Goal: Task Accomplishment & Management: Complete application form

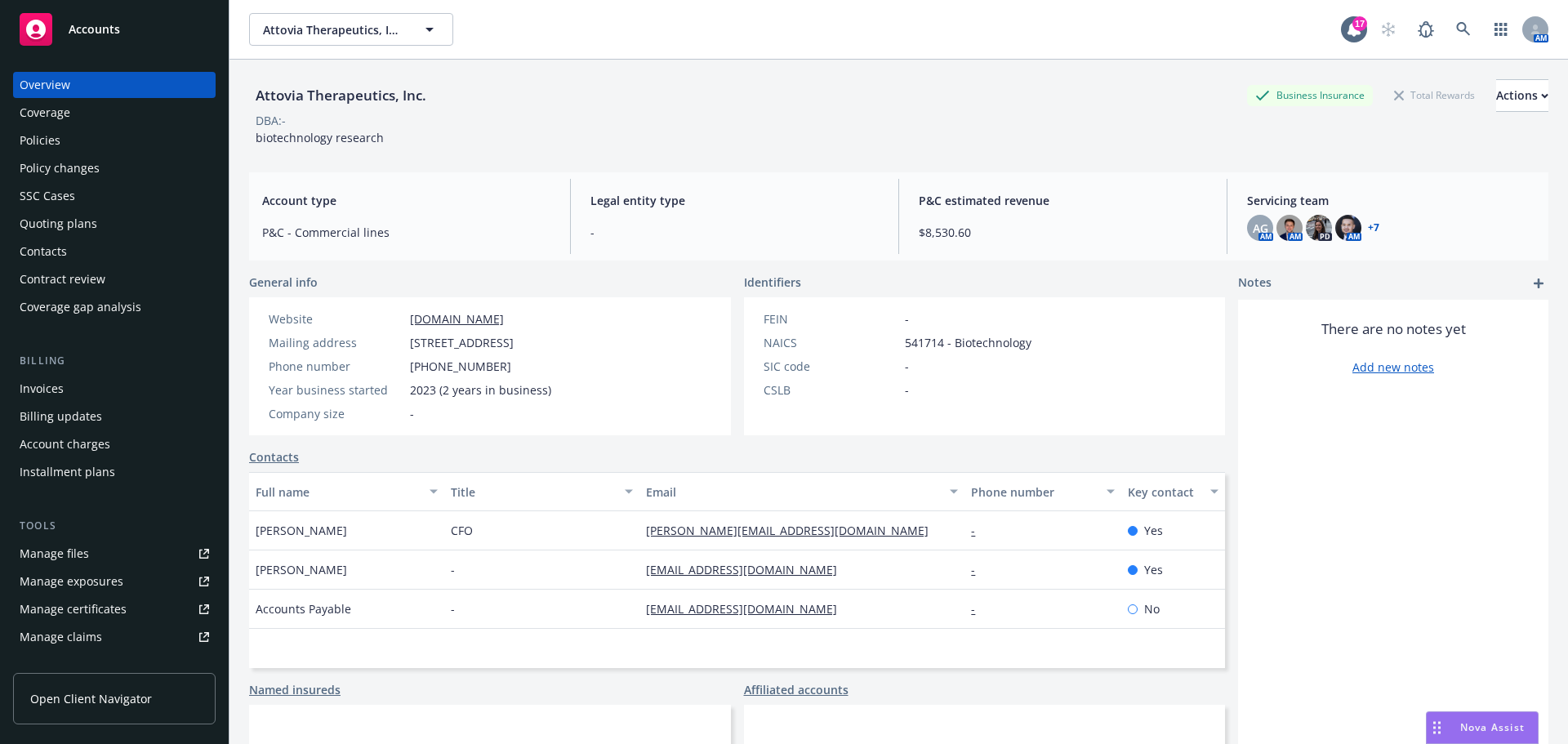
click at [49, 226] on div "Quoting plans" at bounding box center [58, 224] width 77 height 26
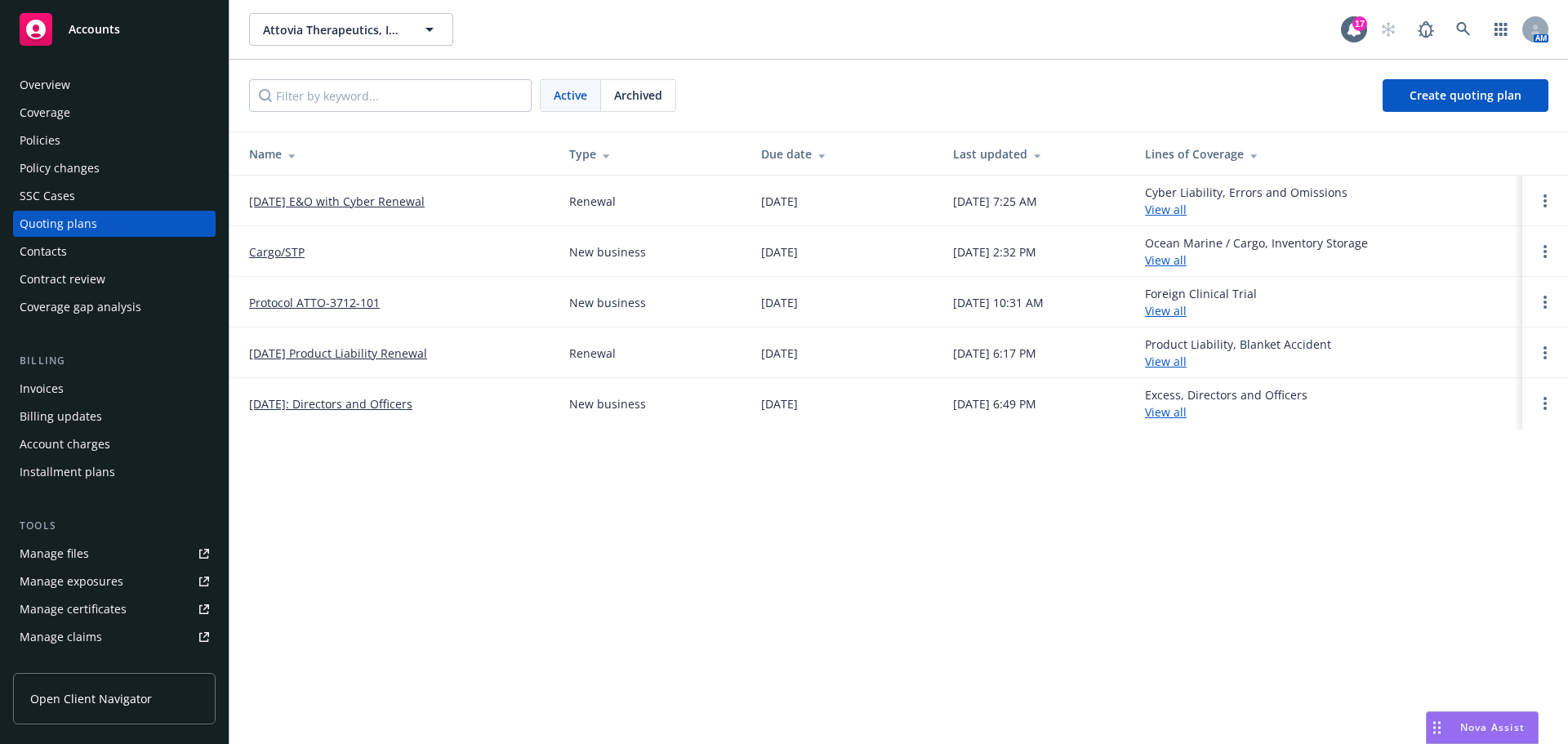
click at [360, 202] on link "09/20/25 E&O with Cyber Renewal" at bounding box center [336, 201] width 175 height 17
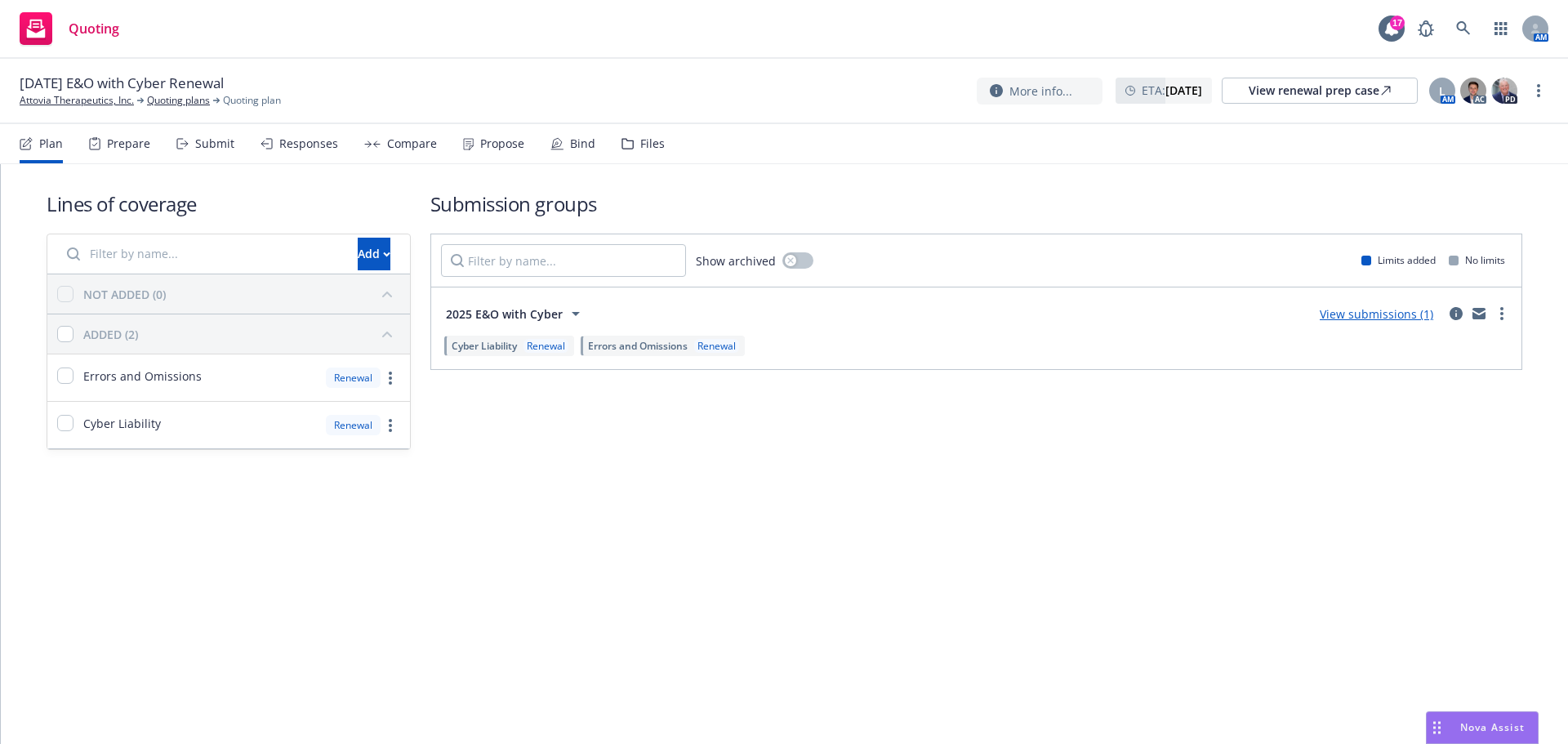
click at [198, 145] on div "Submit" at bounding box center [215, 144] width 39 height 13
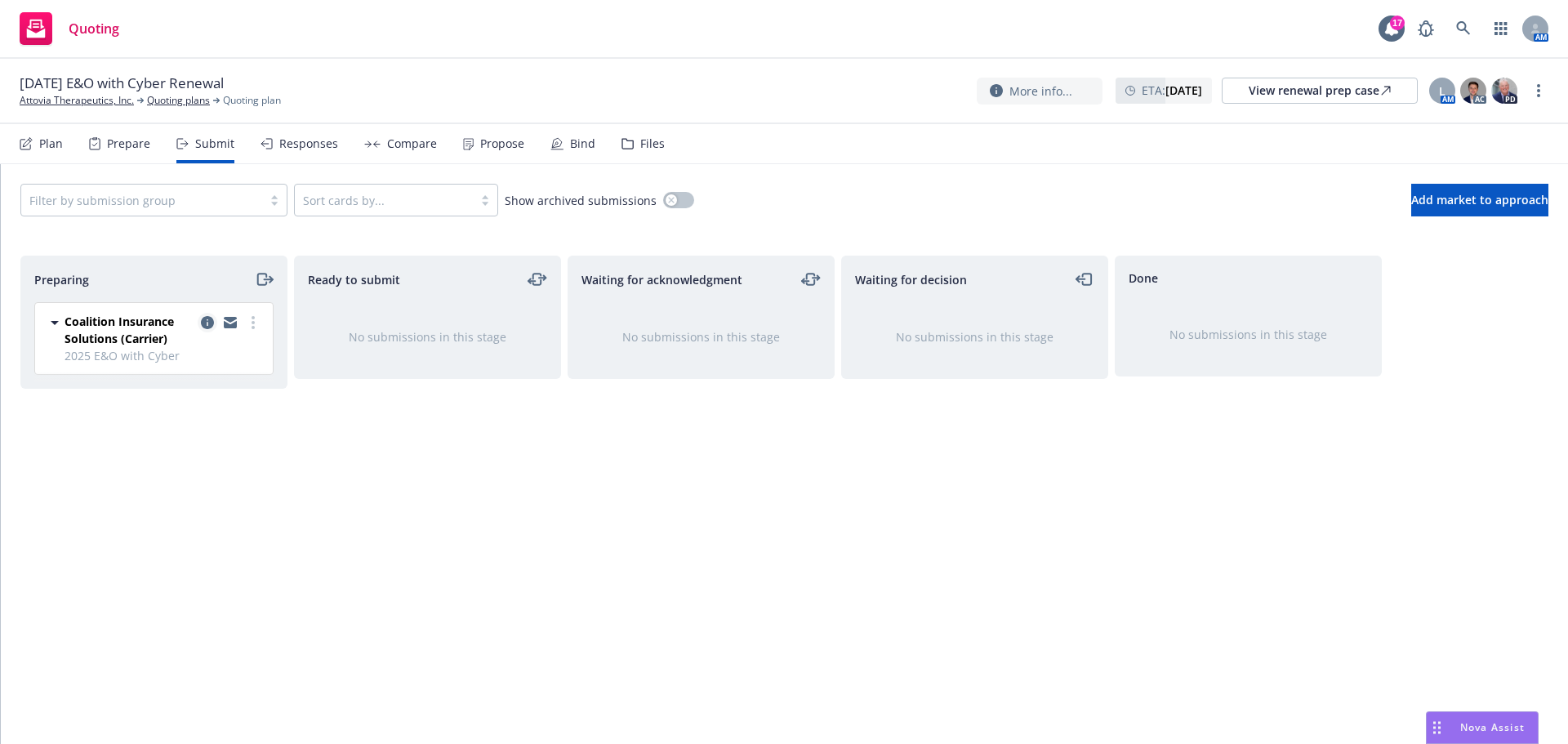
click at [212, 319] on icon "copy logging email" at bounding box center [207, 323] width 13 height 13
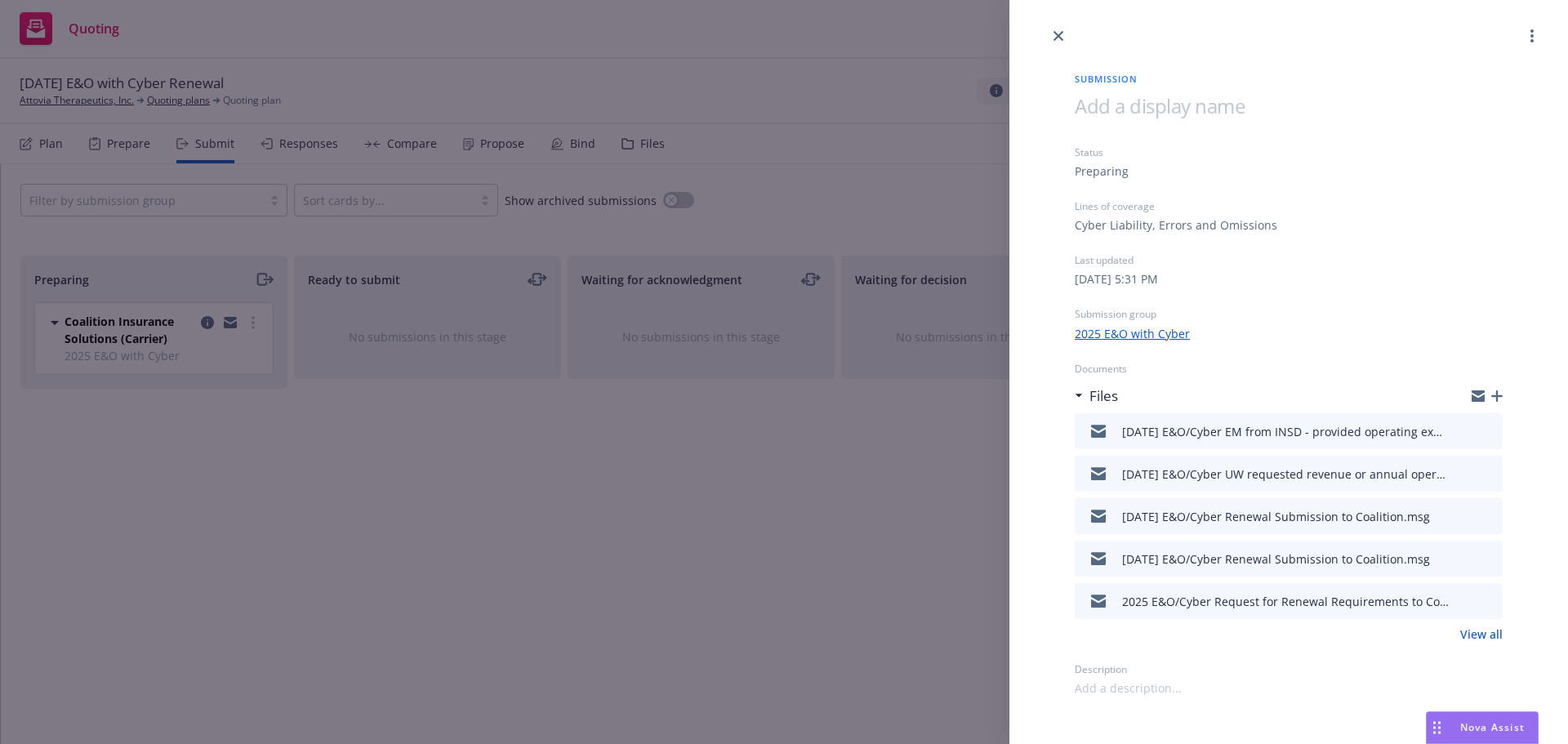
click at [1491, 430] on icon "preview file" at bounding box center [1487, 430] width 15 height 12
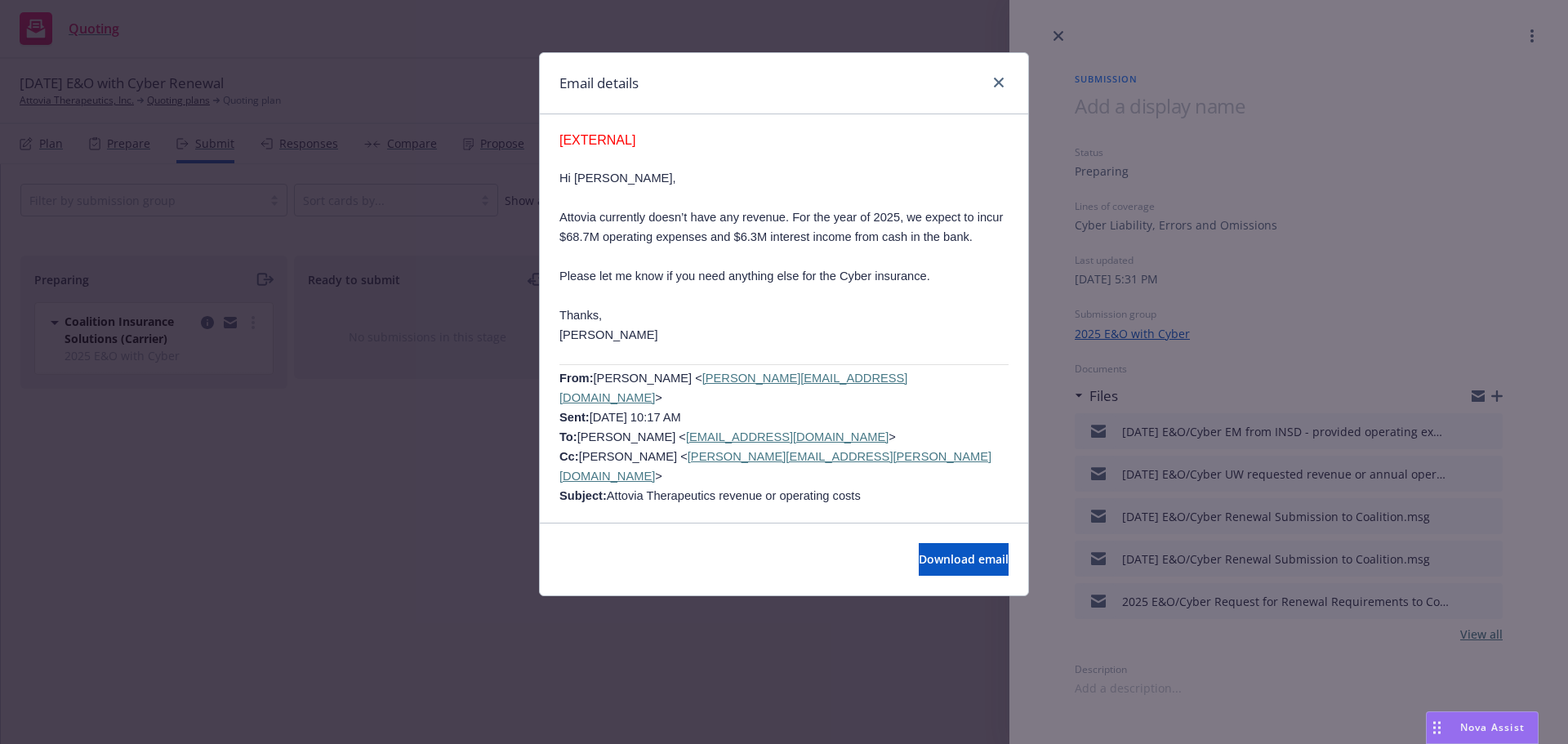
scroll to position [735, 0]
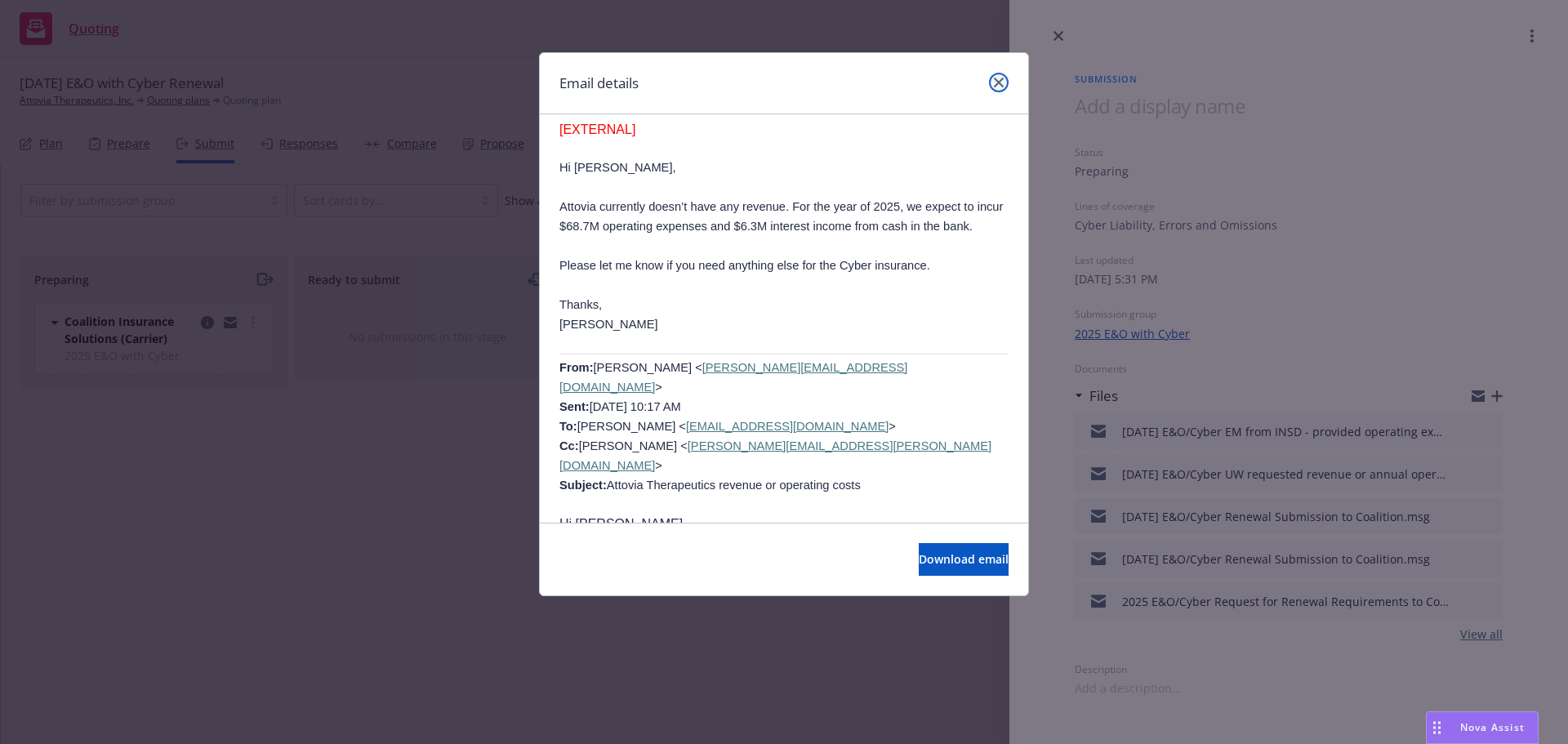
click at [1000, 77] on link "close" at bounding box center [999, 82] width 20 height 20
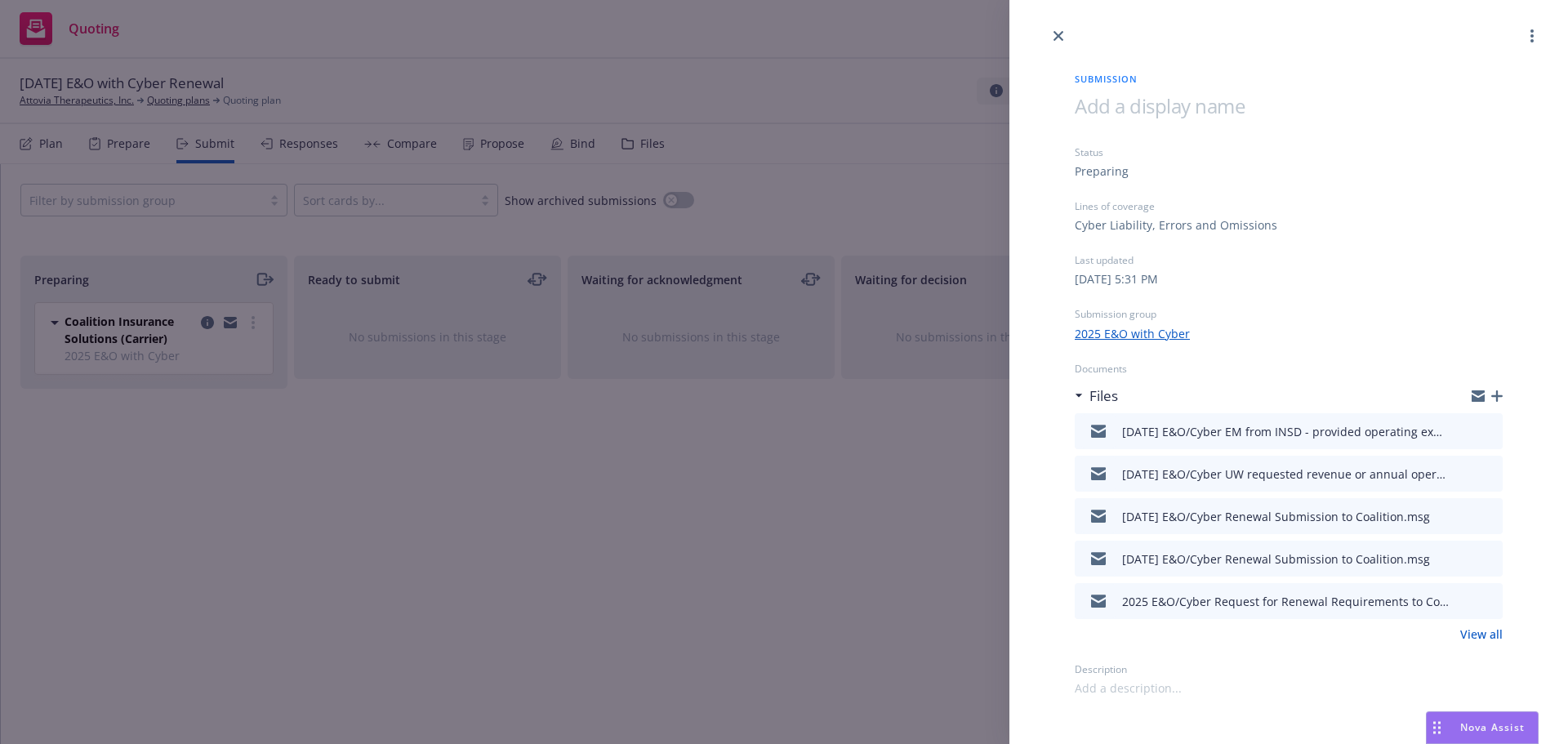
click at [1491, 475] on icon "preview file" at bounding box center [1487, 473] width 15 height 12
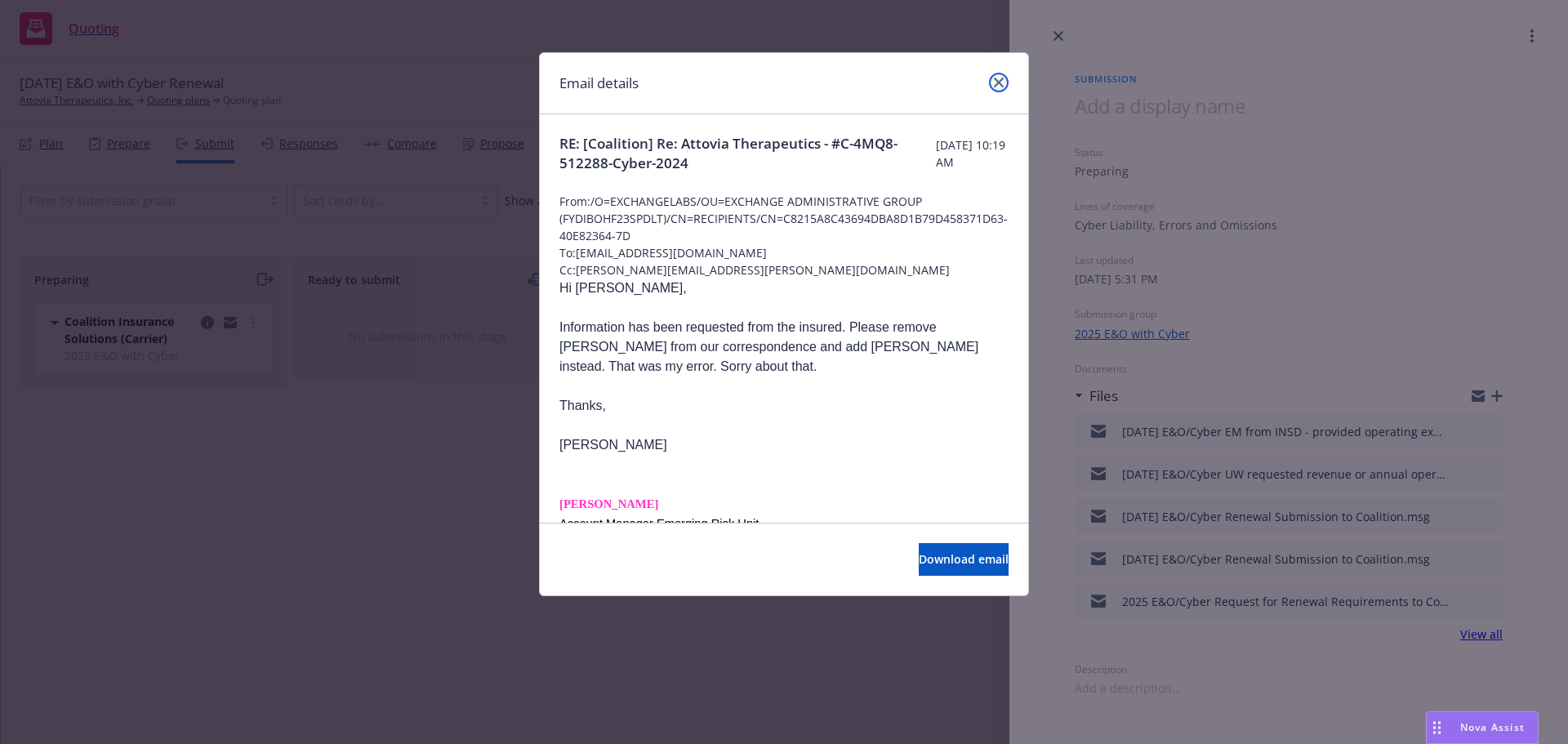
click at [1000, 86] on icon "close" at bounding box center [999, 82] width 10 height 10
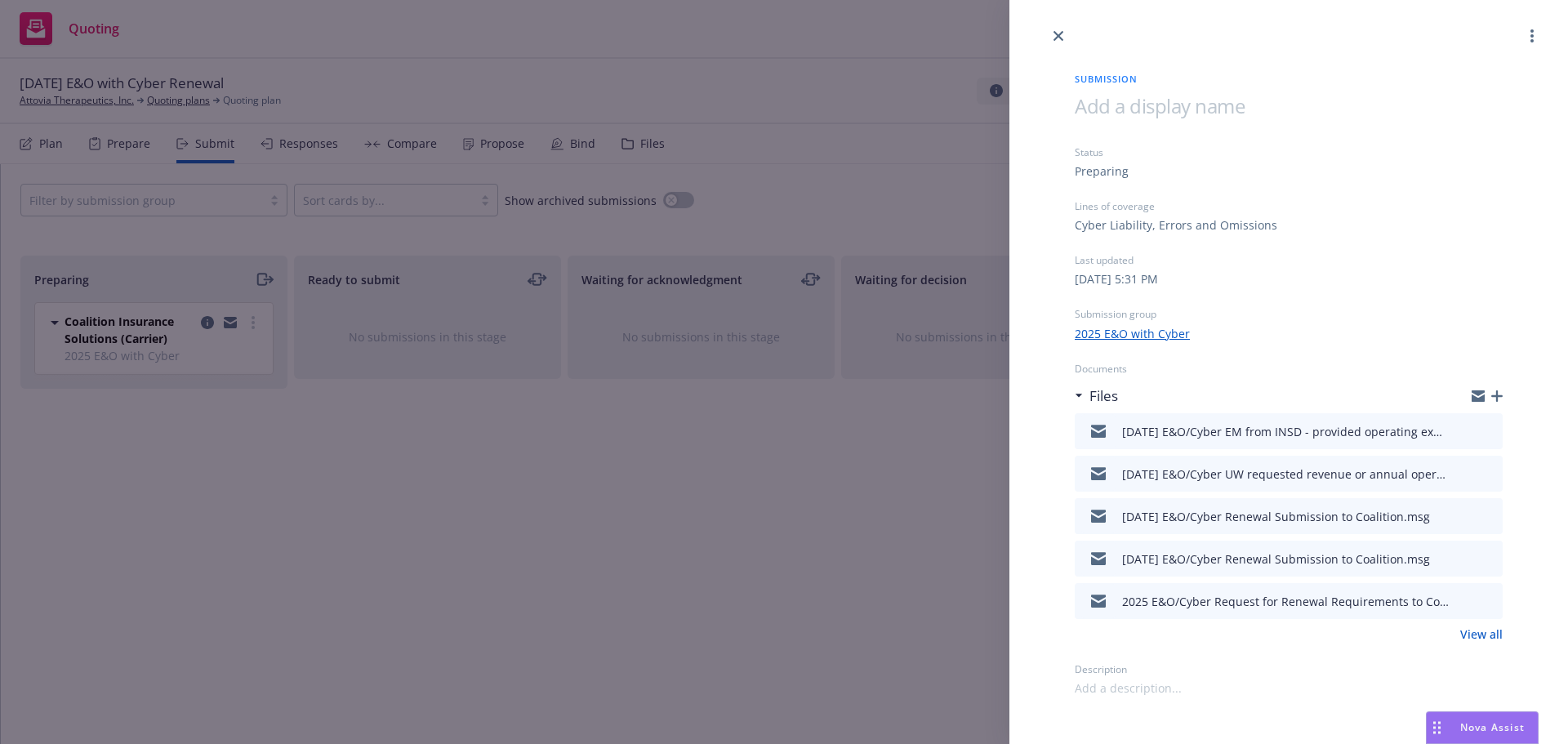
drag, startPoint x: 1052, startPoint y: 39, endPoint x: 791, endPoint y: 89, distance: 265.7
click at [1052, 40] on link "close" at bounding box center [1059, 36] width 20 height 20
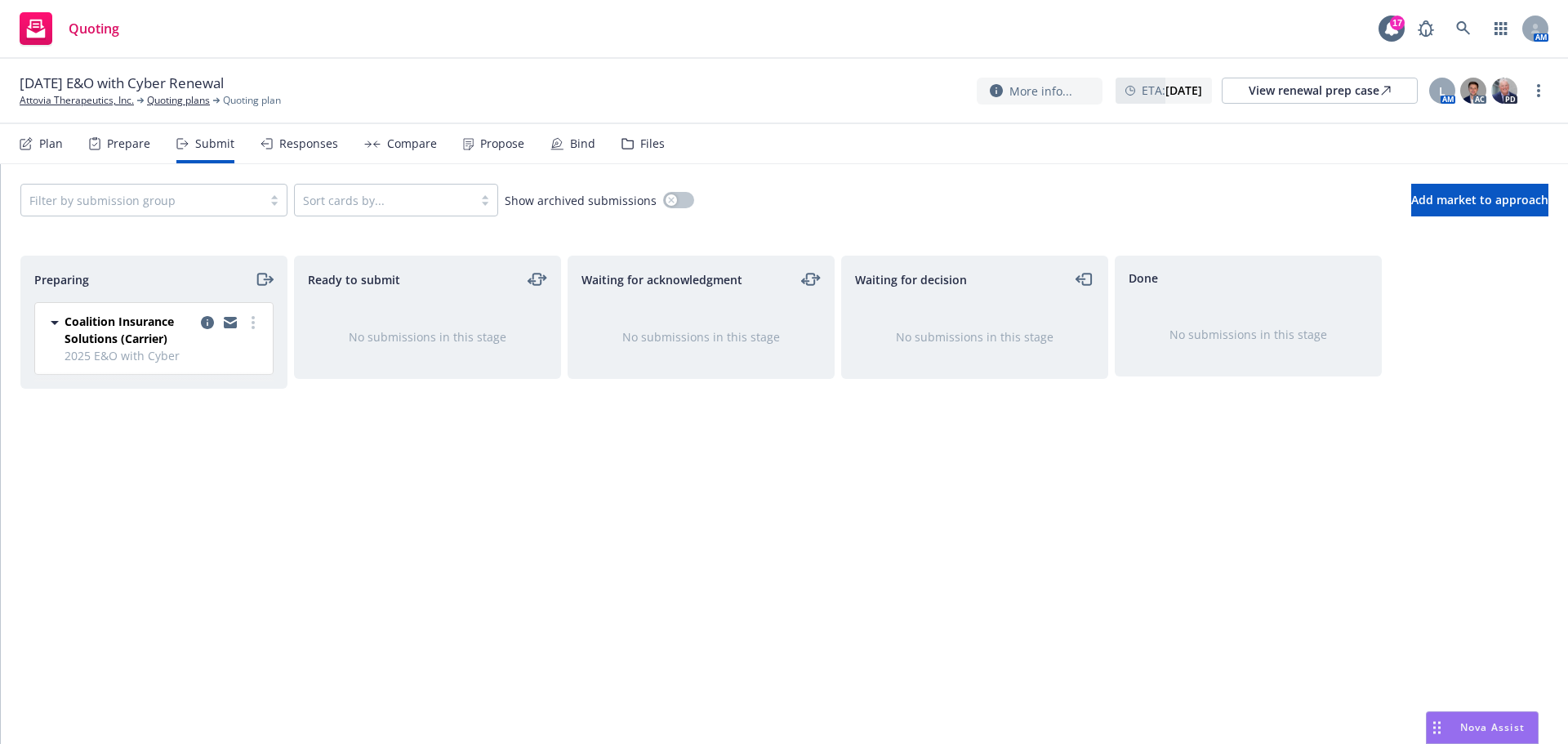
click at [656, 142] on div "Files" at bounding box center [652, 144] width 25 height 13
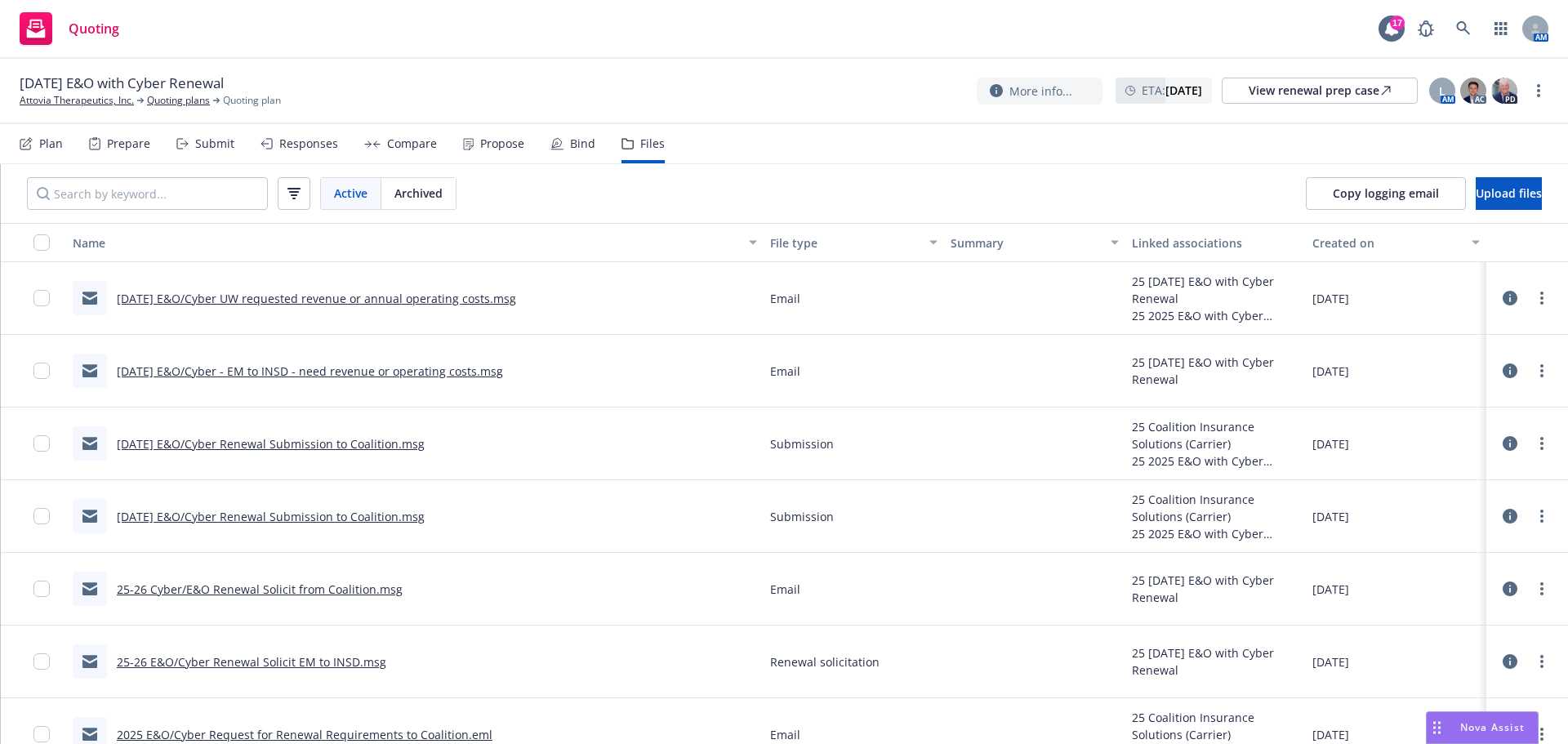
click at [207, 146] on div "Submit" at bounding box center [215, 144] width 39 height 13
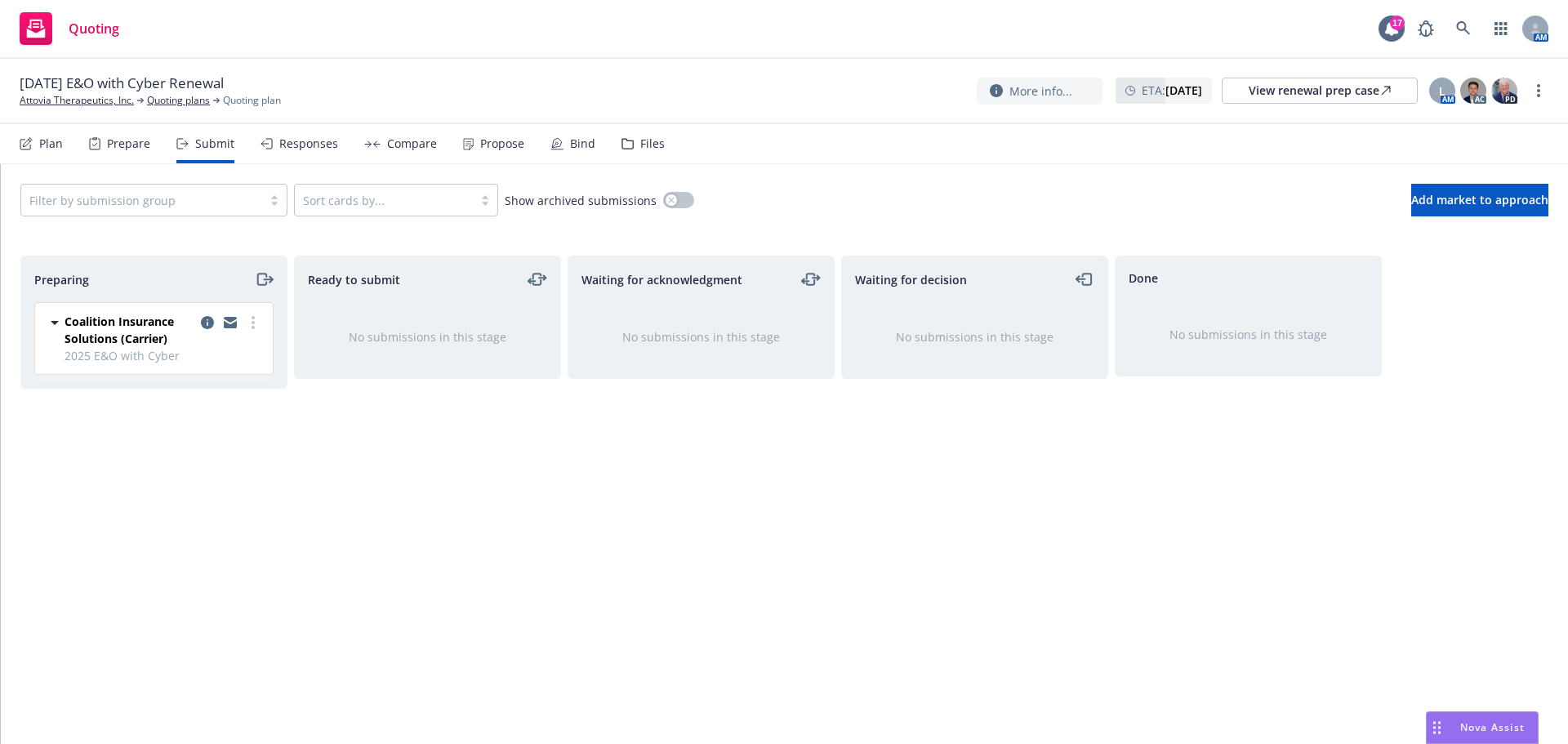
click at [578, 146] on div "Bind" at bounding box center [582, 144] width 26 height 13
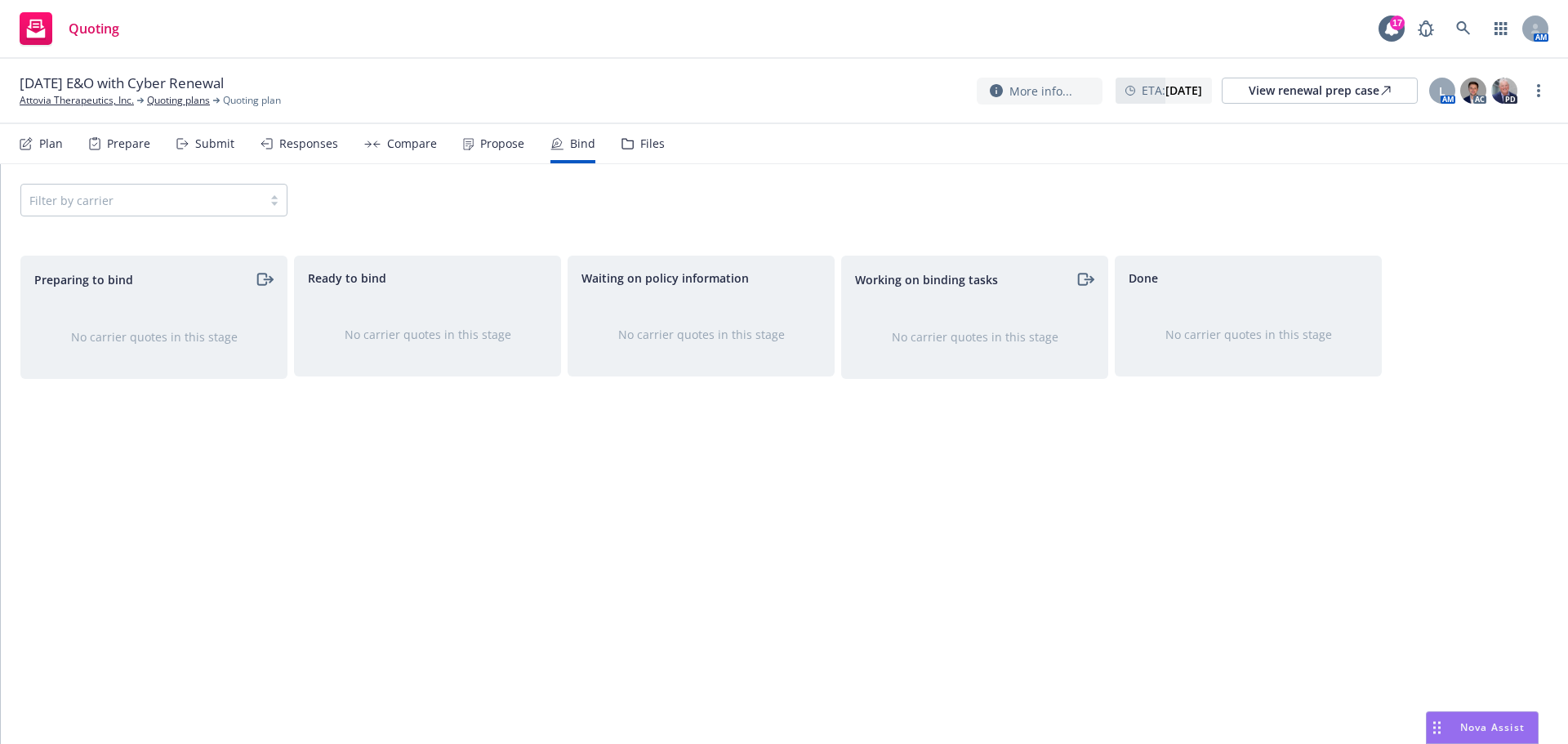
click at [189, 141] on div "Submit" at bounding box center [205, 144] width 58 height 40
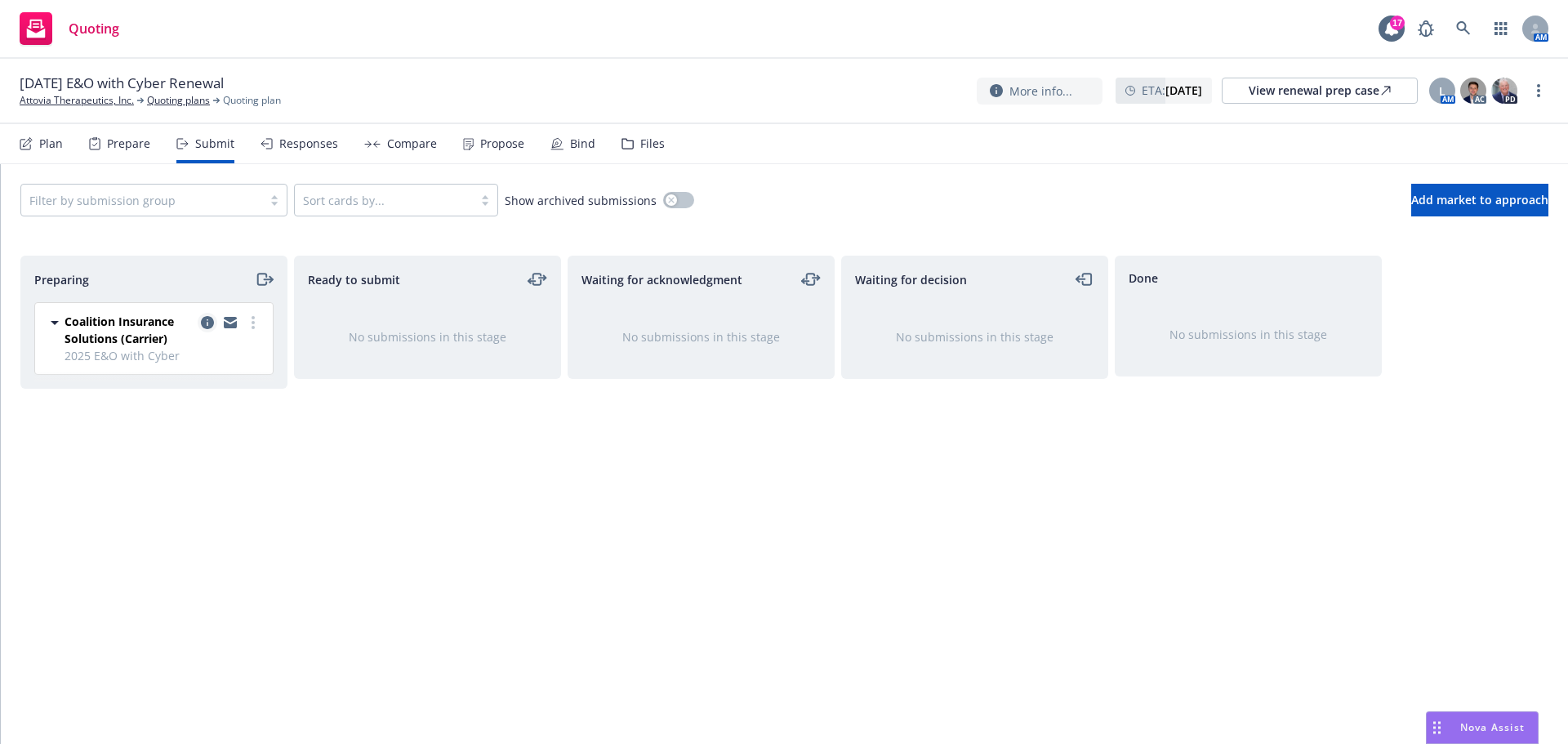
click at [210, 320] on icon "copy logging email" at bounding box center [207, 323] width 13 height 13
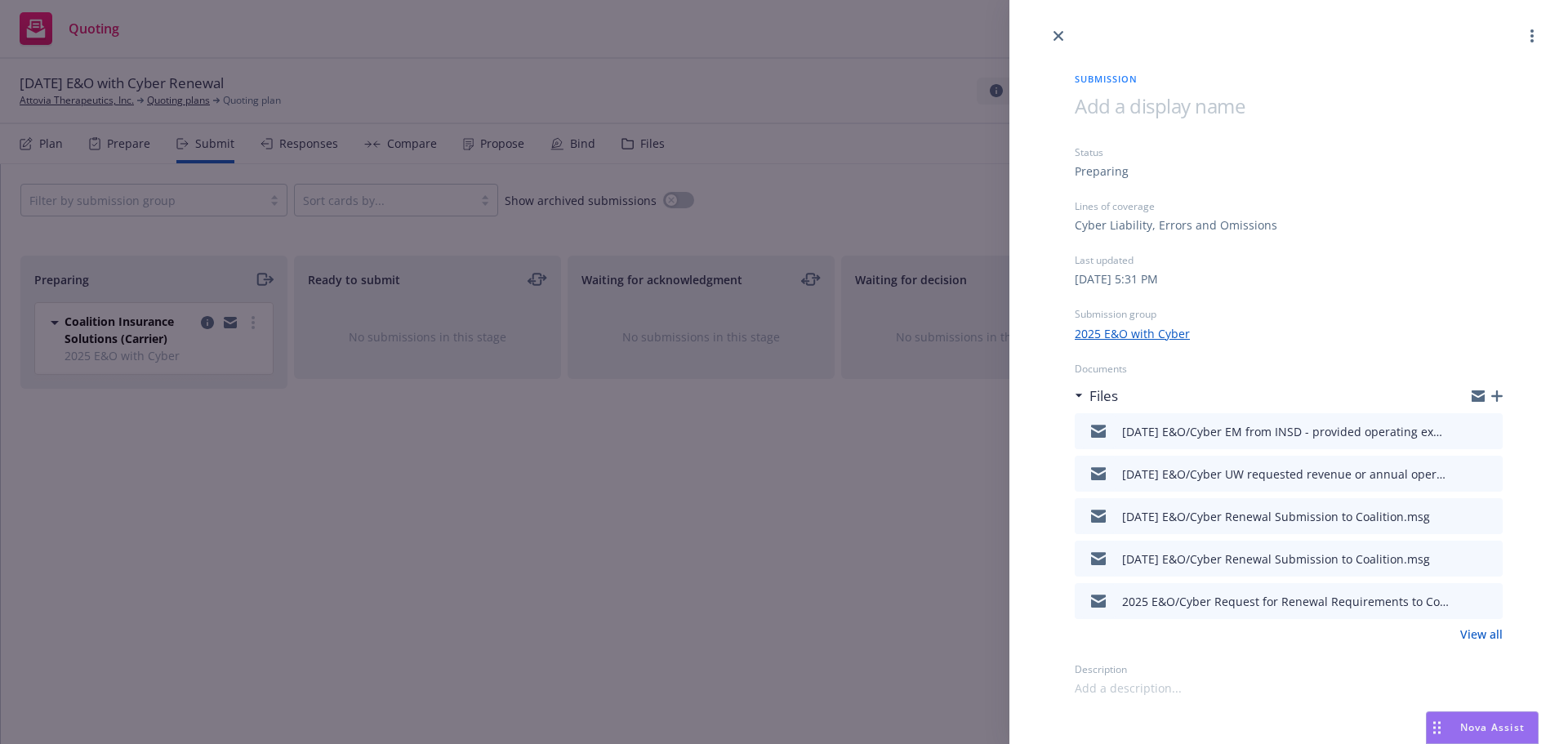
click at [1496, 391] on icon "button" at bounding box center [1497, 397] width 12 height 12
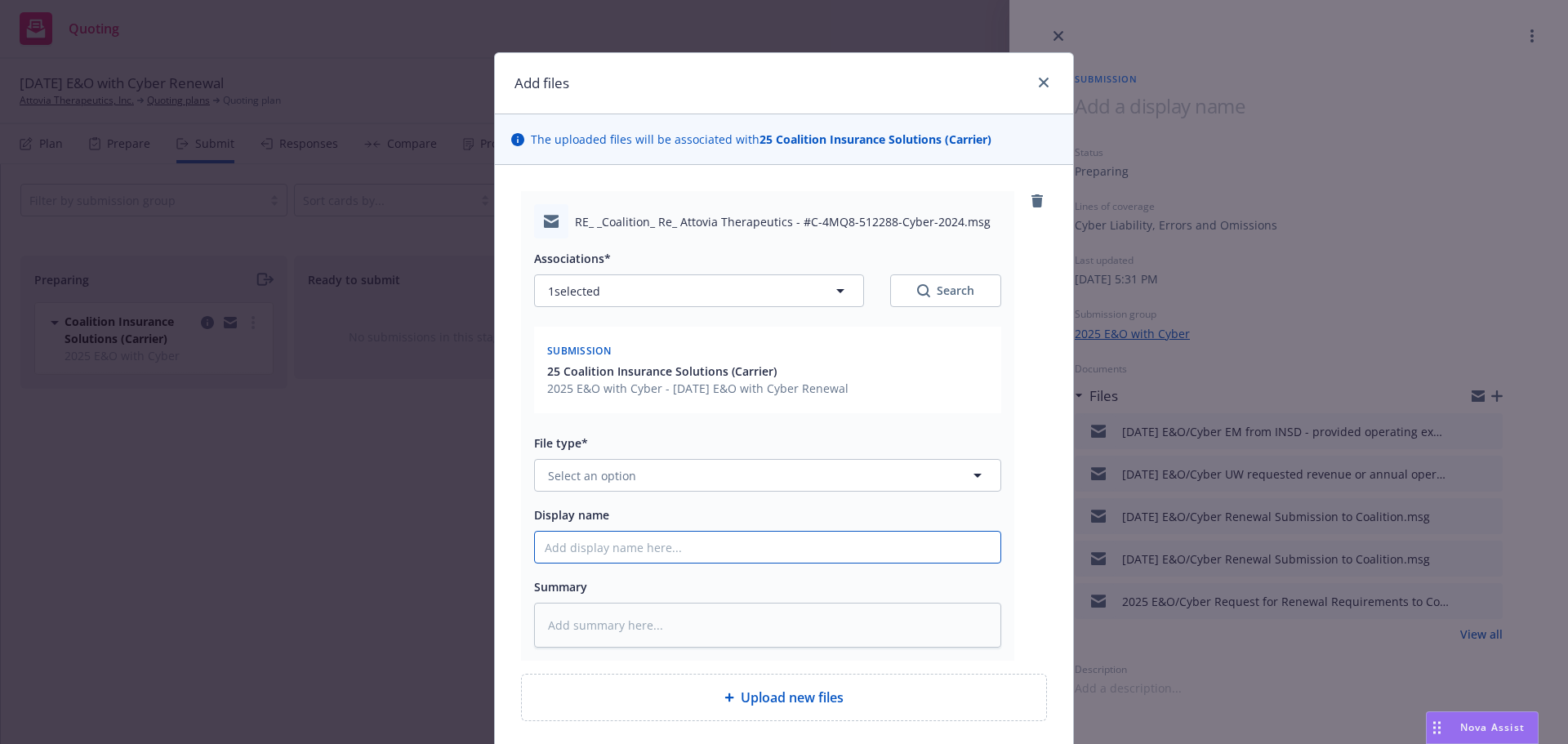
click at [568, 549] on input "Display name" at bounding box center [768, 547] width 466 height 31
type textarea "x"
type input "9"
type textarea "x"
type input "9/"
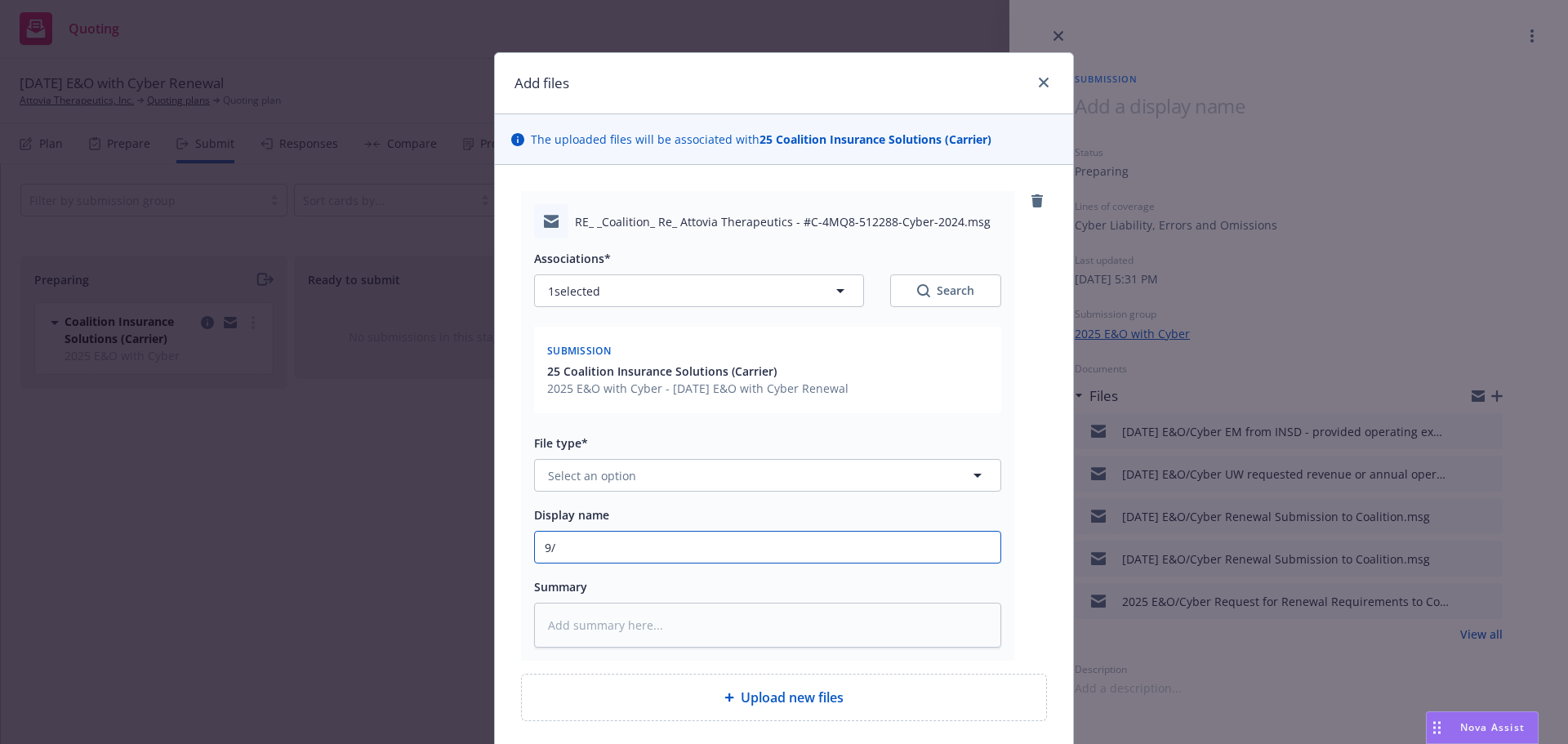
type textarea "x"
type input "9/2"
type textarea "x"
type input "9/20"
type textarea "x"
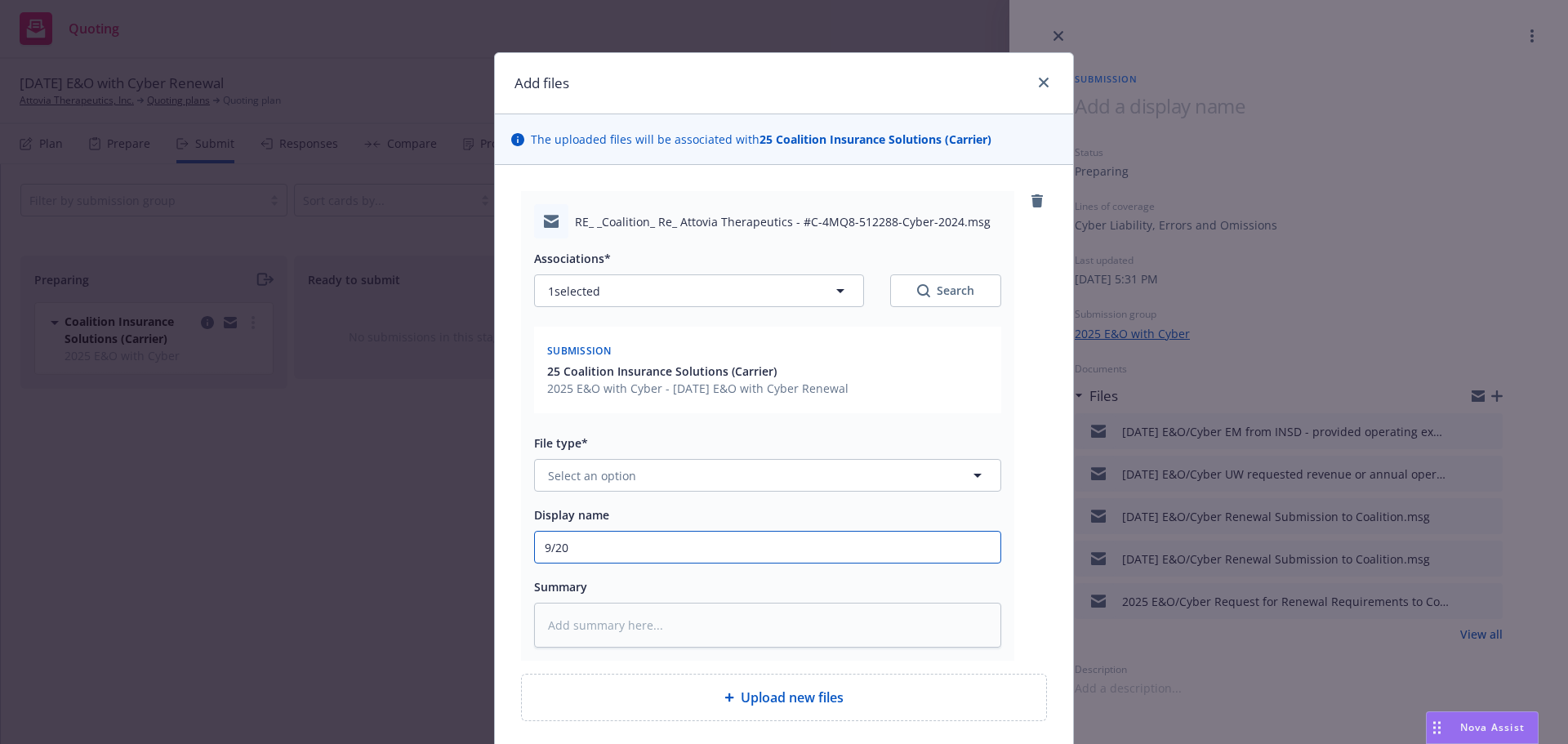
type input "9/20/"
type textarea "x"
type input "9/20/2"
type textarea "x"
type input "9/20/20"
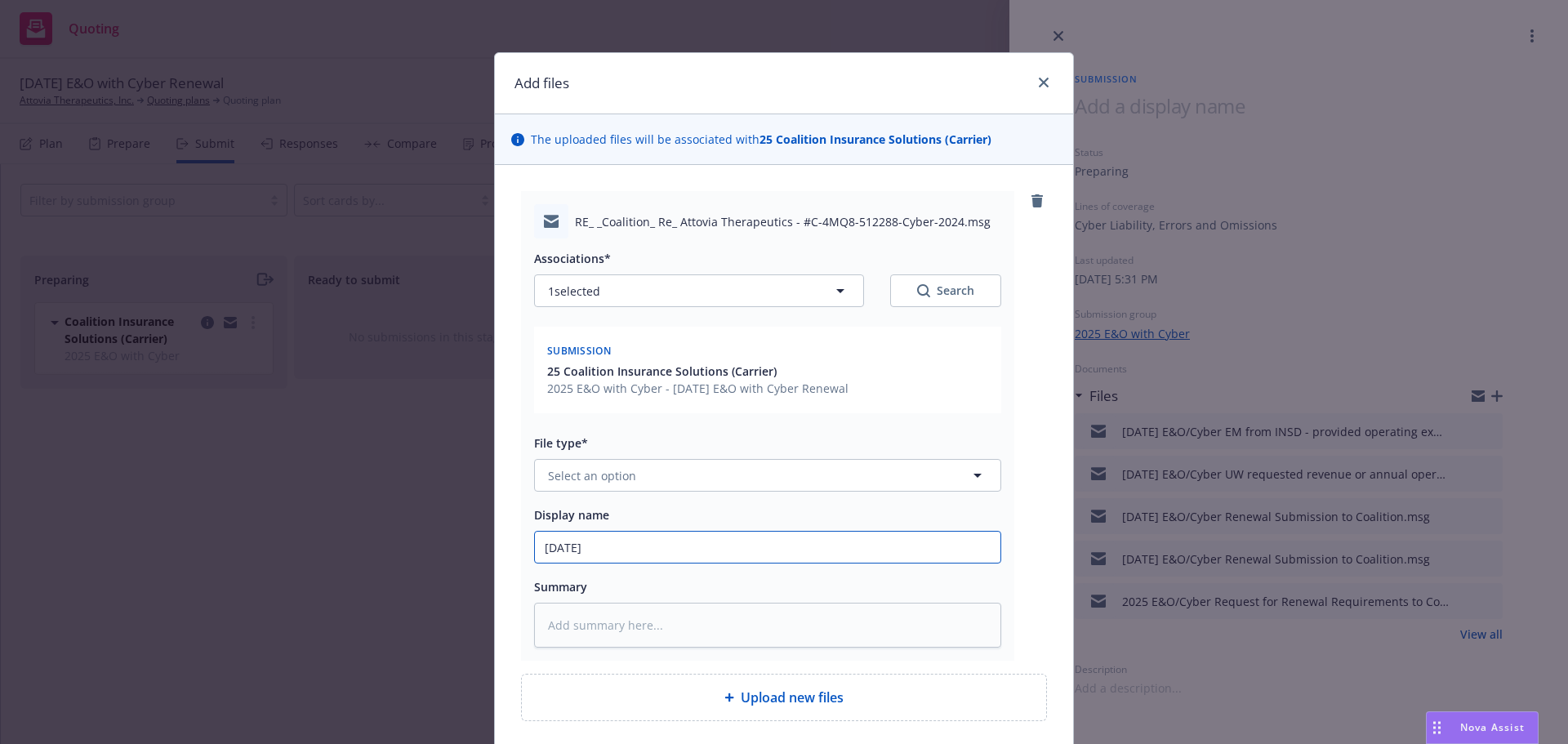
type textarea "x"
type input "9/20/202"
type textarea "x"
type input "9/20/2025"
type textarea "x"
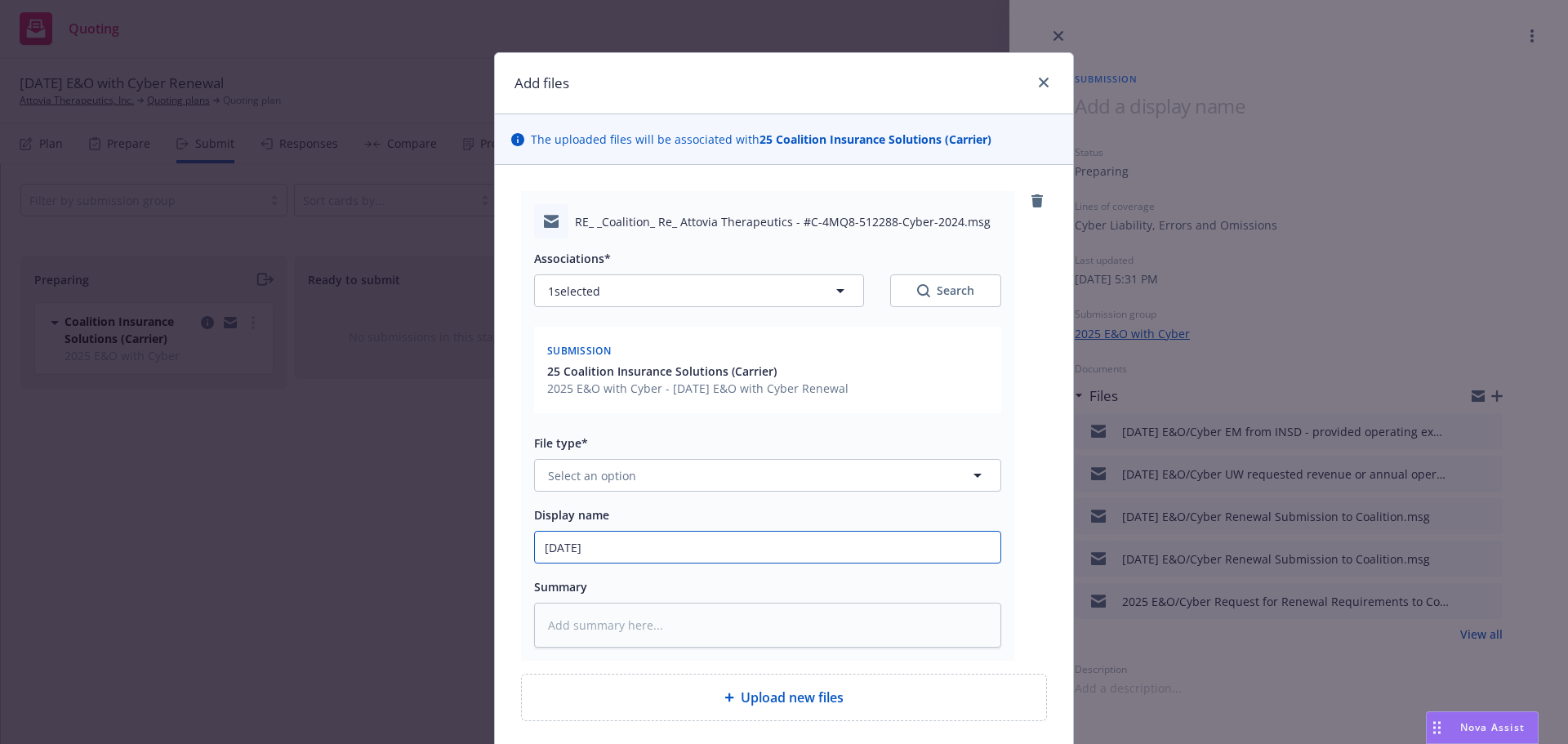
type input "9/20/2025"
type textarea "x"
type input "9/20/2025 E"
type textarea "x"
type input "9/20/2025 E&"
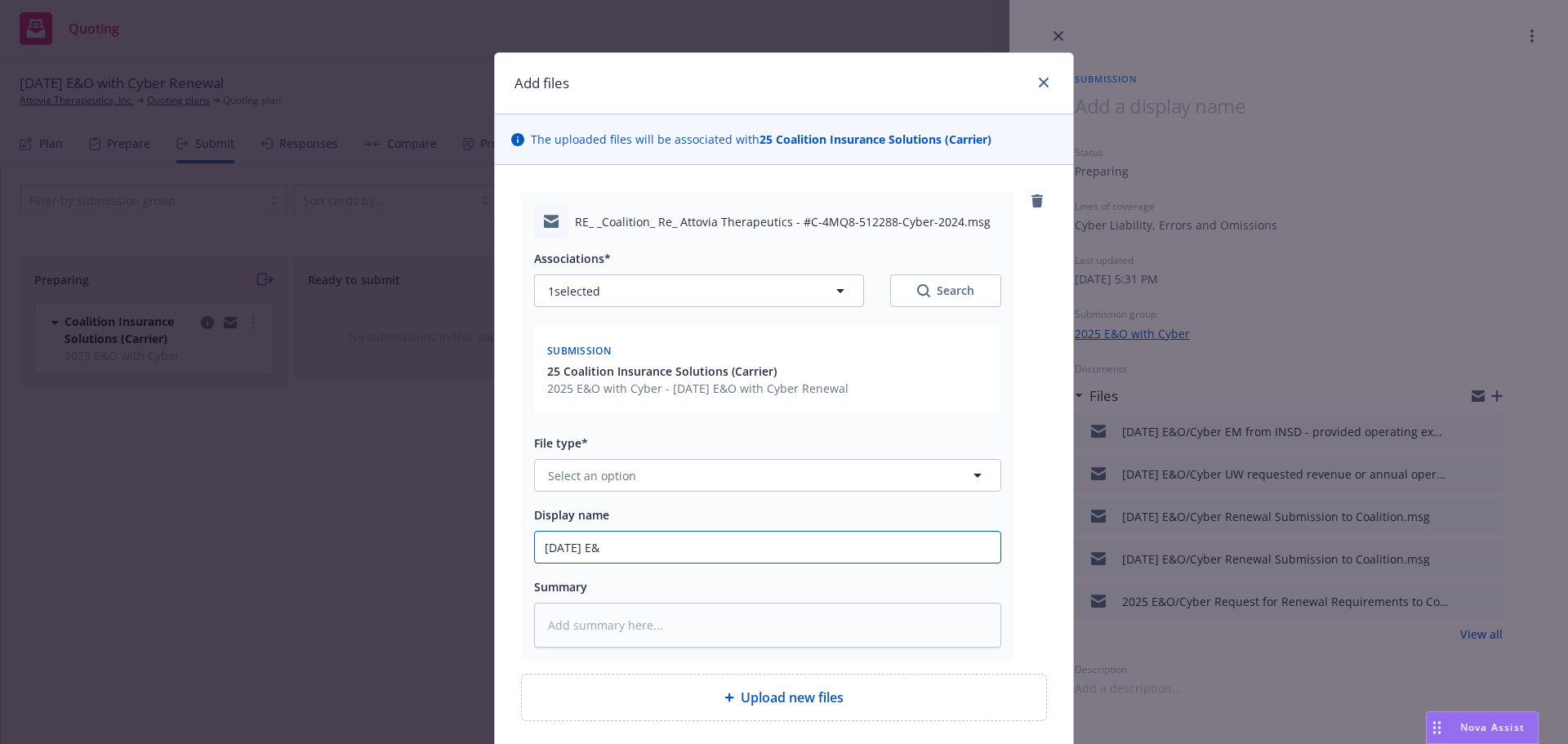
type textarea "x"
type input "9/20/2025 E&O"
type textarea "x"
type input "9/20/2025 E&O/"
type textarea "x"
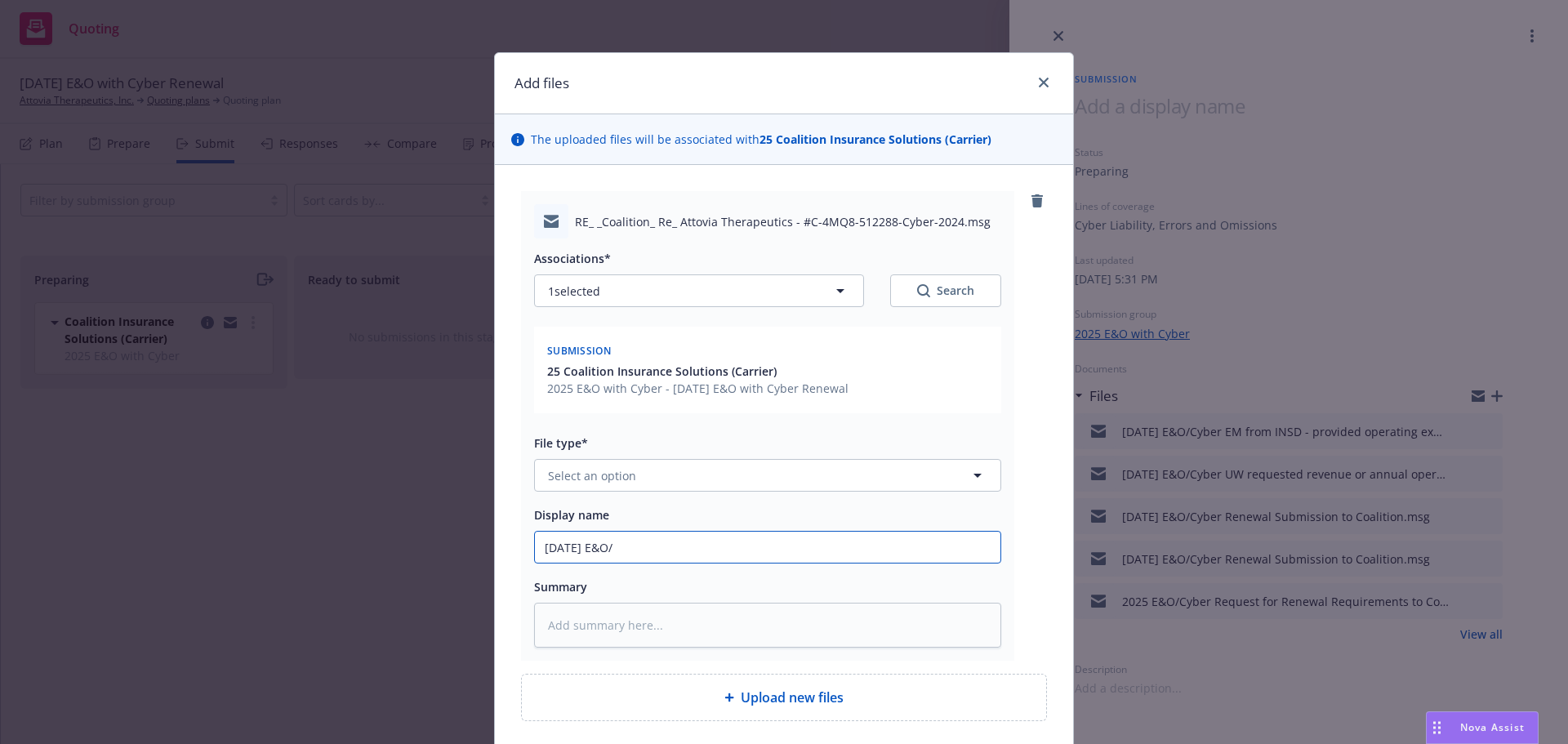
type input "9/20/2025 E&O/C"
type textarea "x"
type input "9/20/2025 E&O/Cy"
type textarea "x"
type input "9/20/2025 E&O/Cyb"
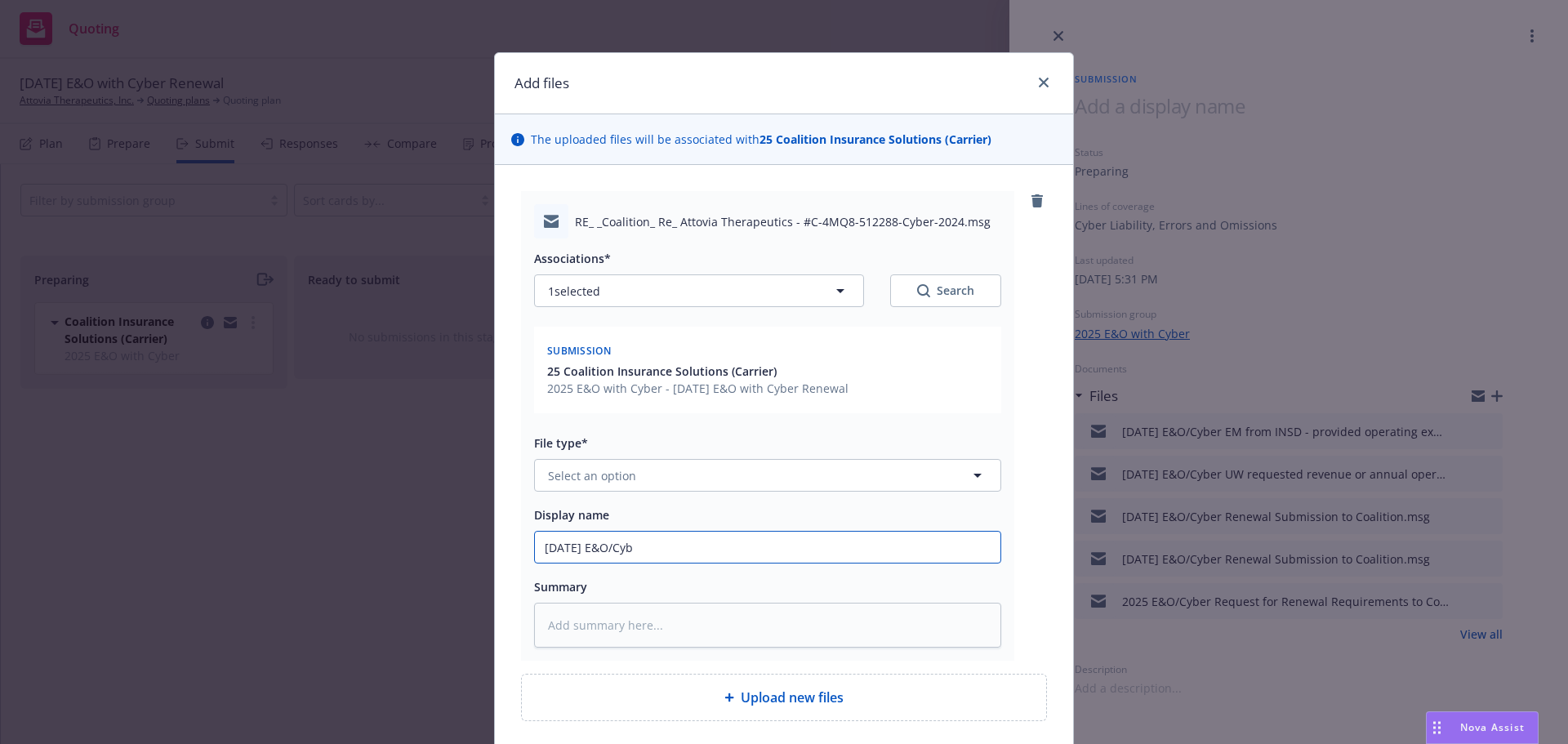
type textarea "x"
type input "9/20/2025 E&O/Cybe"
type textarea "x"
type input "9/20/2025 E&O/Cyber"
type textarea "x"
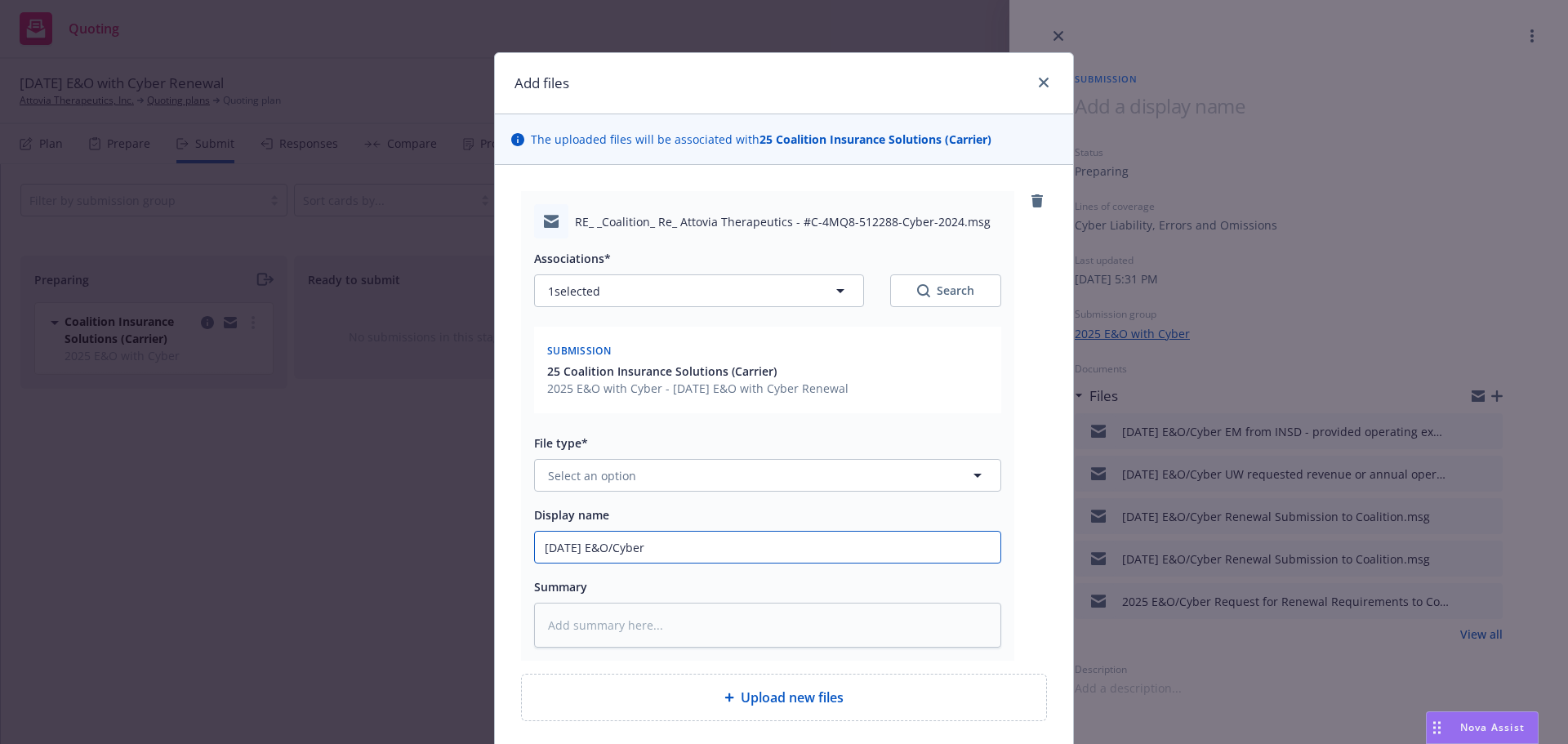
type input "9/20/2025 E&O/Cyber"
type textarea "x"
type input "9/20/2025 E&O/Cyber E"
type textarea "x"
type input "9/20/2025 E&O/Cyber EM"
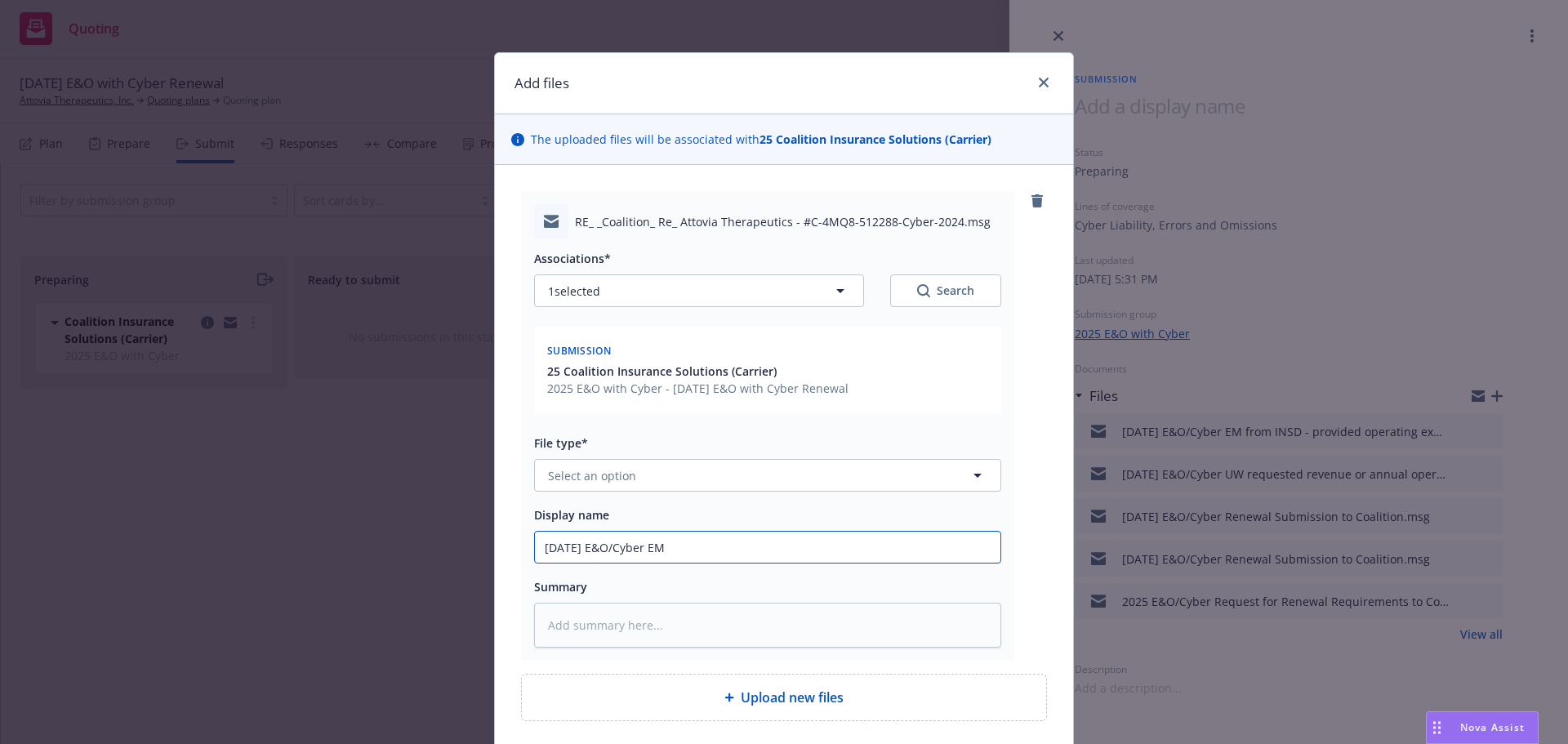
type textarea "x"
type input "9/20/2025 E&O/Cyber EM"
type textarea "x"
type input "9/20/2025 E&O/Cyber EM t"
type textarea "x"
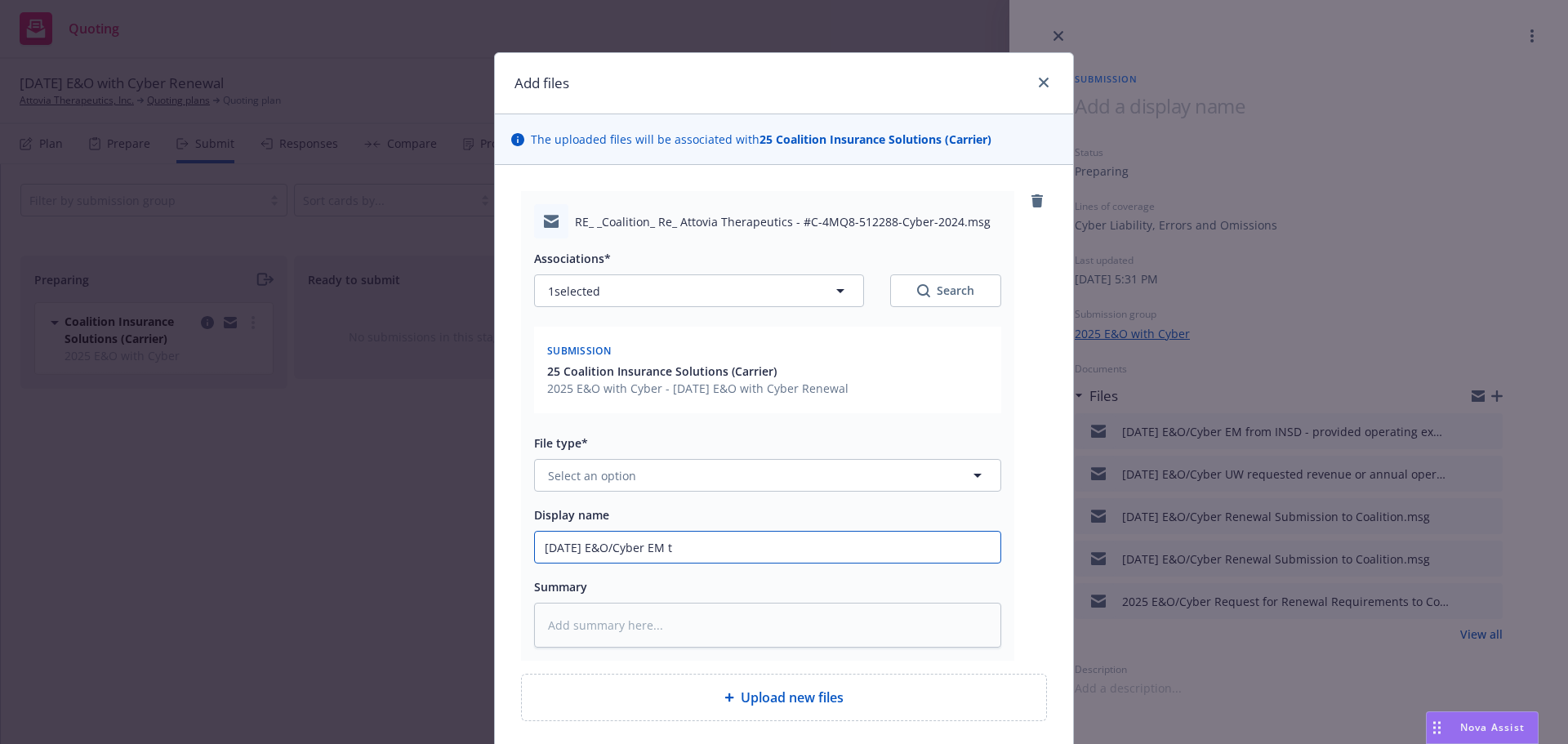
type input "9/20/2025 E&O/Cyber EM to"
type textarea "x"
type input "9/20/2025 E&O/Cyber EM to"
type textarea "x"
type input "9/20/2025 E&O/Cyber EM to U"
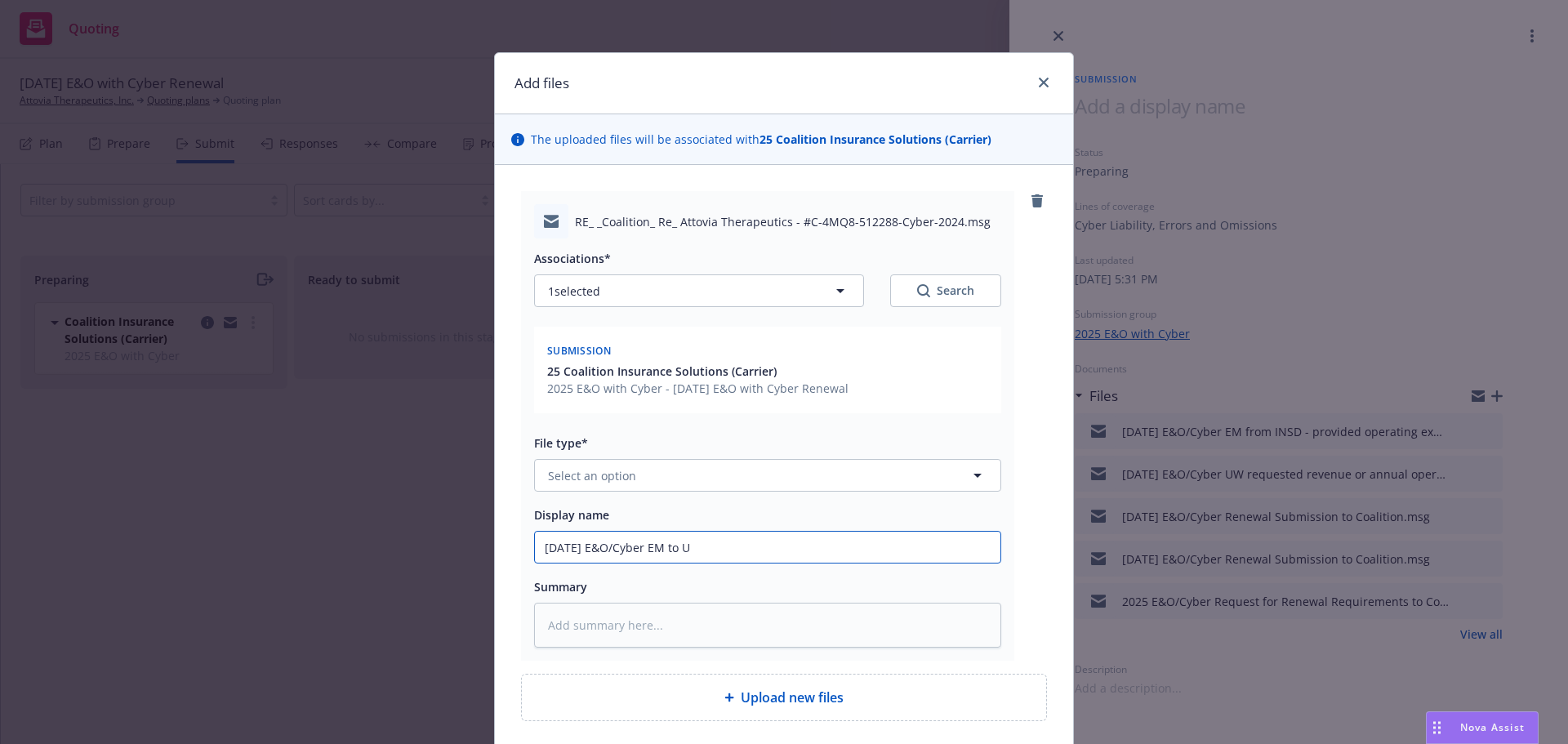
type textarea "x"
type input "9/20/2025 E&O/Cyber EM to UW"
type textarea "x"
type input "9/20/2025 E&O/Cyber EM to UW"
type textarea "x"
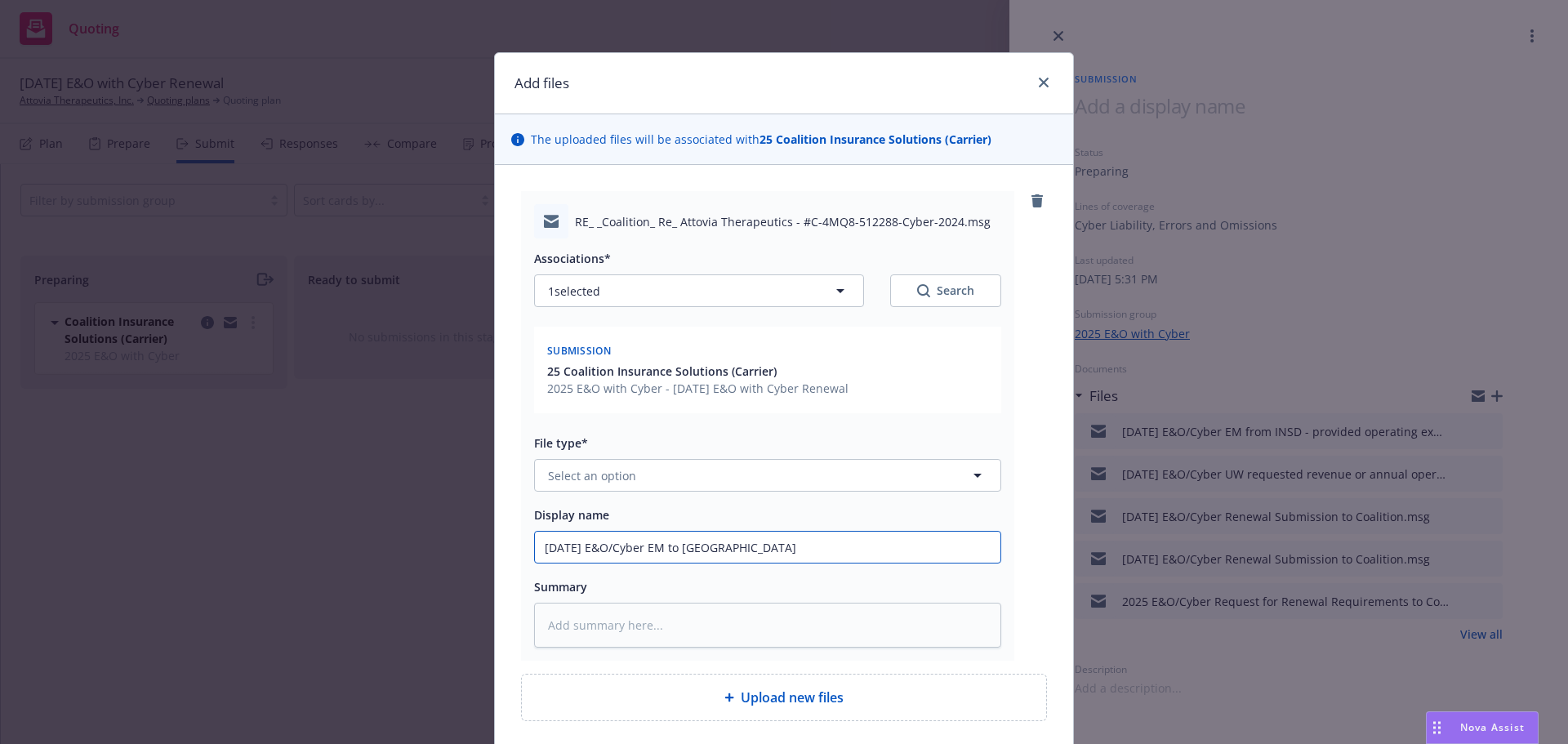
type input "9/20/2025 E&O/Cyber EM to UW p"
type textarea "x"
type input "9/20/2025 E&O/Cyber EM to UW pr"
type textarea "x"
type input "9/20/2025 E&O/Cyber EM to UW pro"
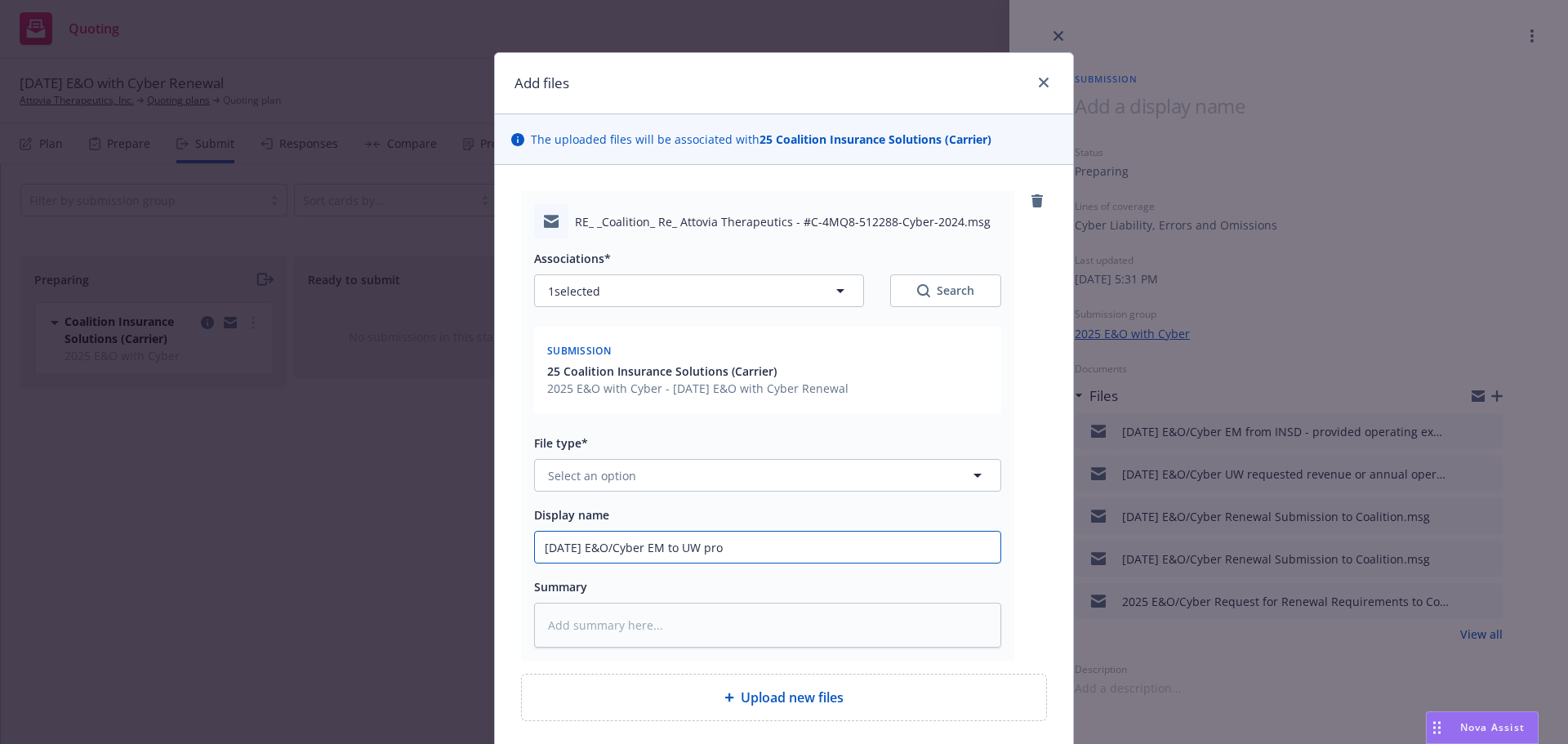
type textarea "x"
type input "9/20/2025 E&O/Cyber EM to UW prov"
type textarea "x"
type input "9/20/2025 E&O/Cyber EM to UW provi"
type textarea "x"
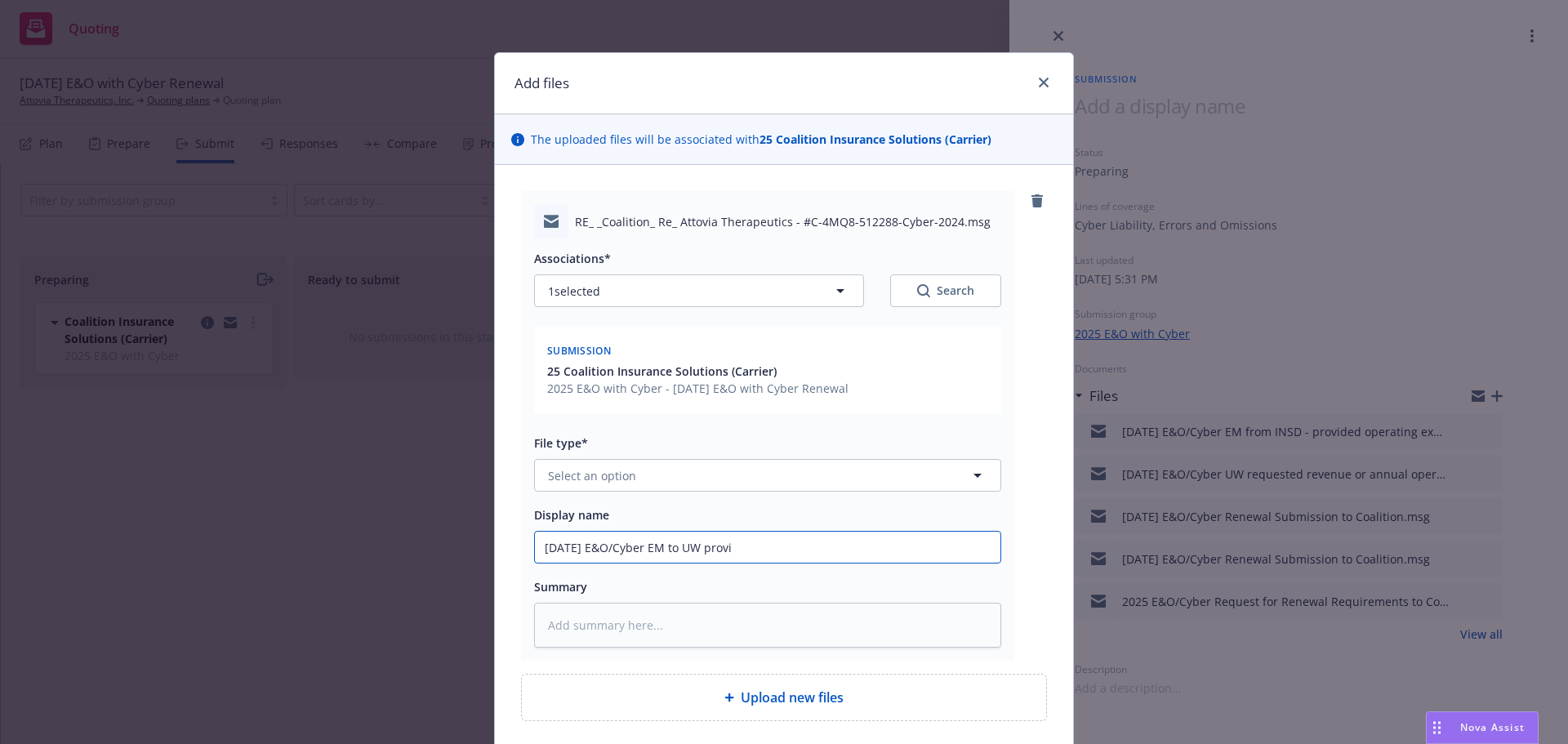
type input "9/20/2025 E&O/Cyber EM to UW provid"
type textarea "x"
type input "9/20/2025 E&O/Cyber EM to UW providi"
type textarea "x"
type input "9/20/2025 E&O/Cyber EM to UW providin"
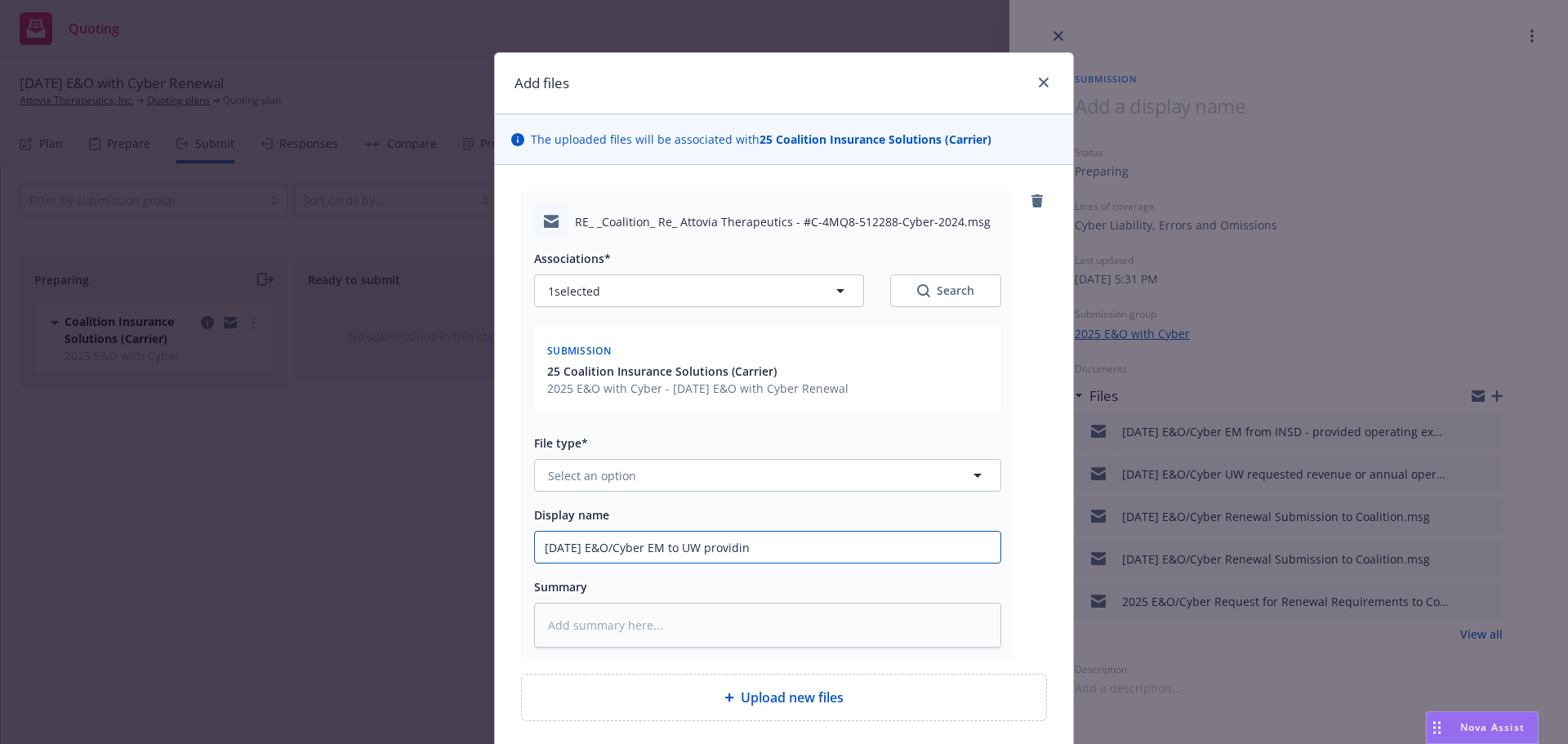
type textarea "x"
type input "9/20/2025 E&O/Cyber EM to UW providing"
type textarea "x"
type input "9/20/2025 E&O/Cyber EM to UW providing"
type textarea "x"
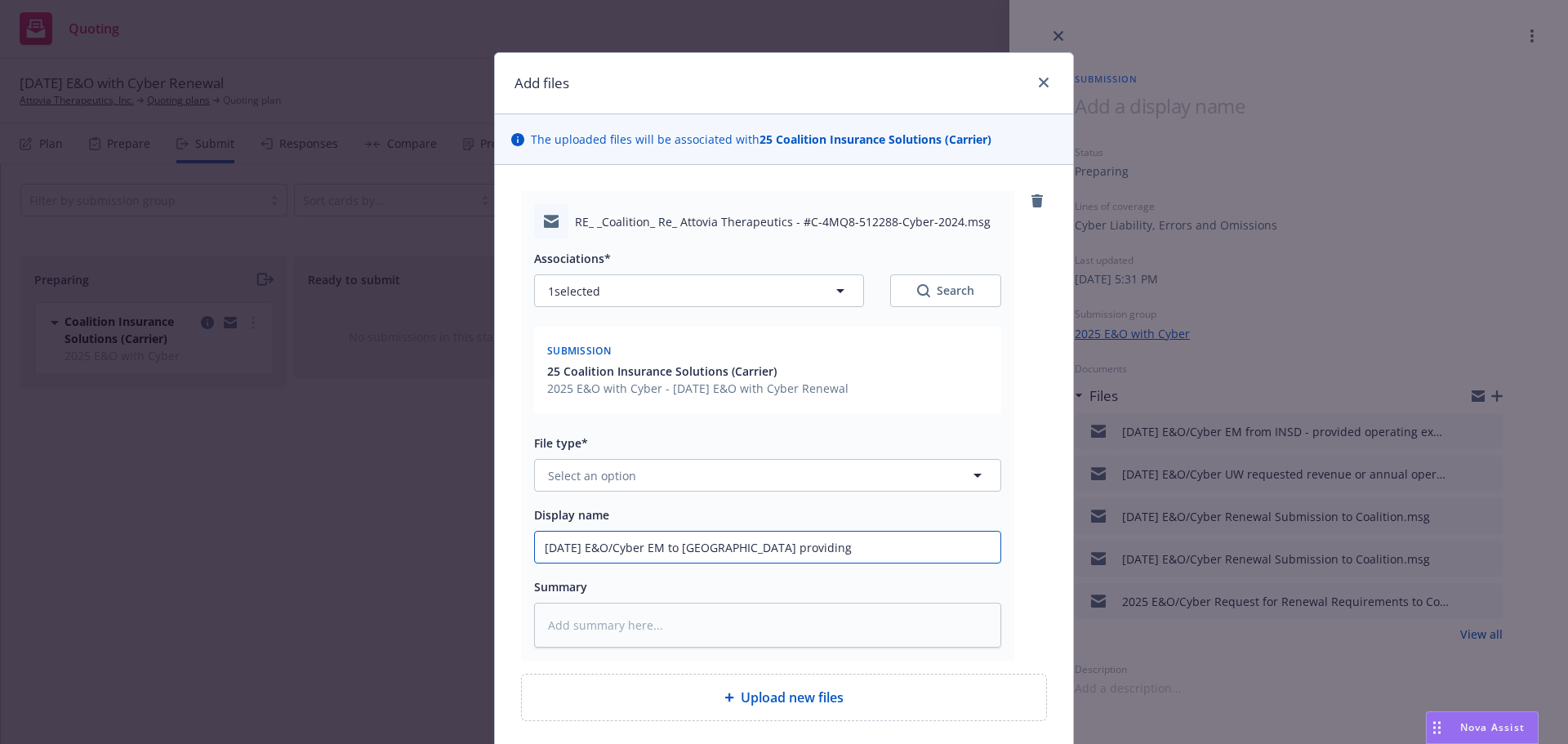
type input "9/20/2025 E&O/Cyber EM to UW providing r"
type textarea "x"
type input "9/20/2025 E&O/Cyber EM to UW providing re"
type textarea "x"
type input "9/20/2025 E&O/Cyber EM to UW providing rev"
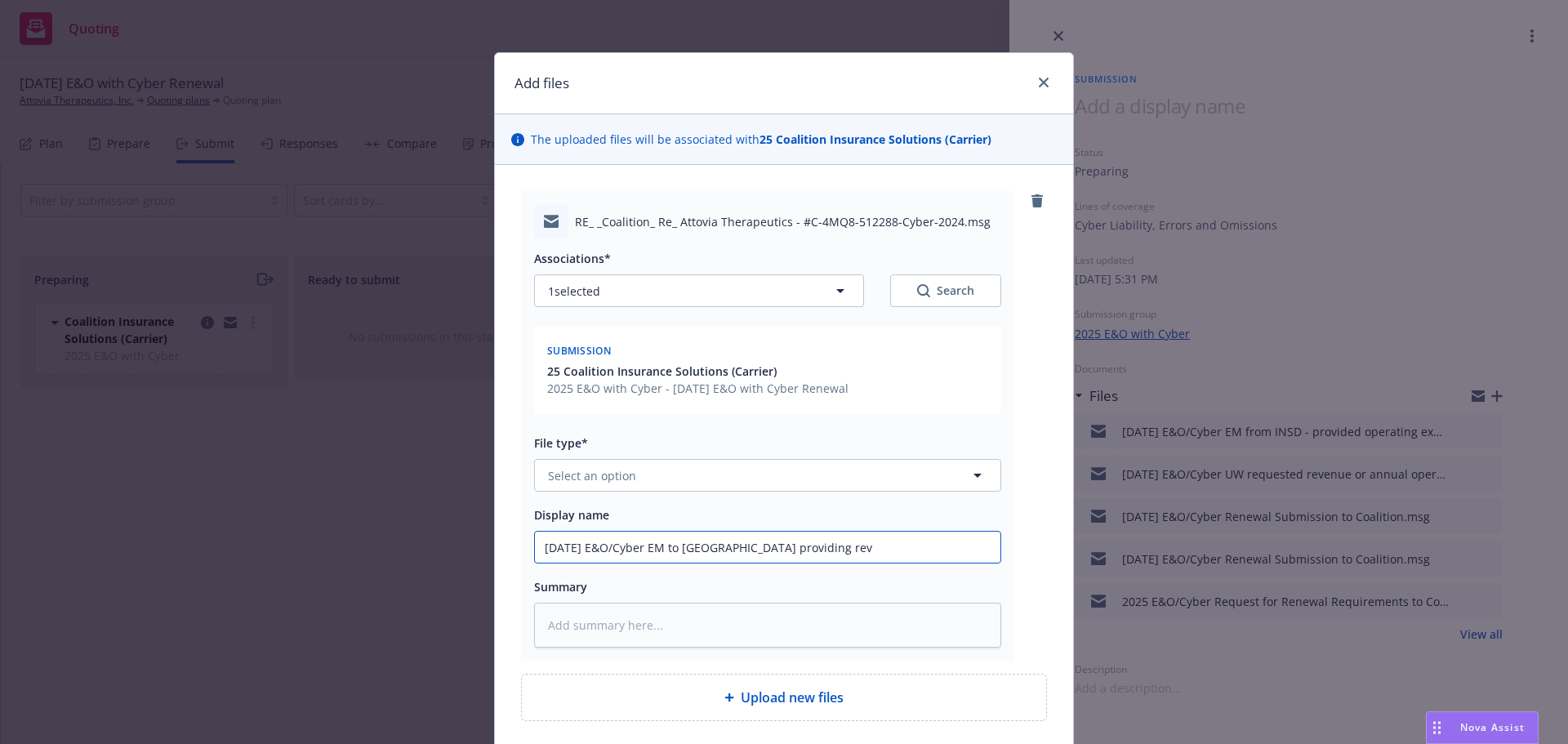
type textarea "x"
type input "9/20/2025 E&O/Cyber EM to UW providing reve"
type textarea "x"
type input "9/20/2025 E&O/Cyber EM to UW providing reven"
type textarea "x"
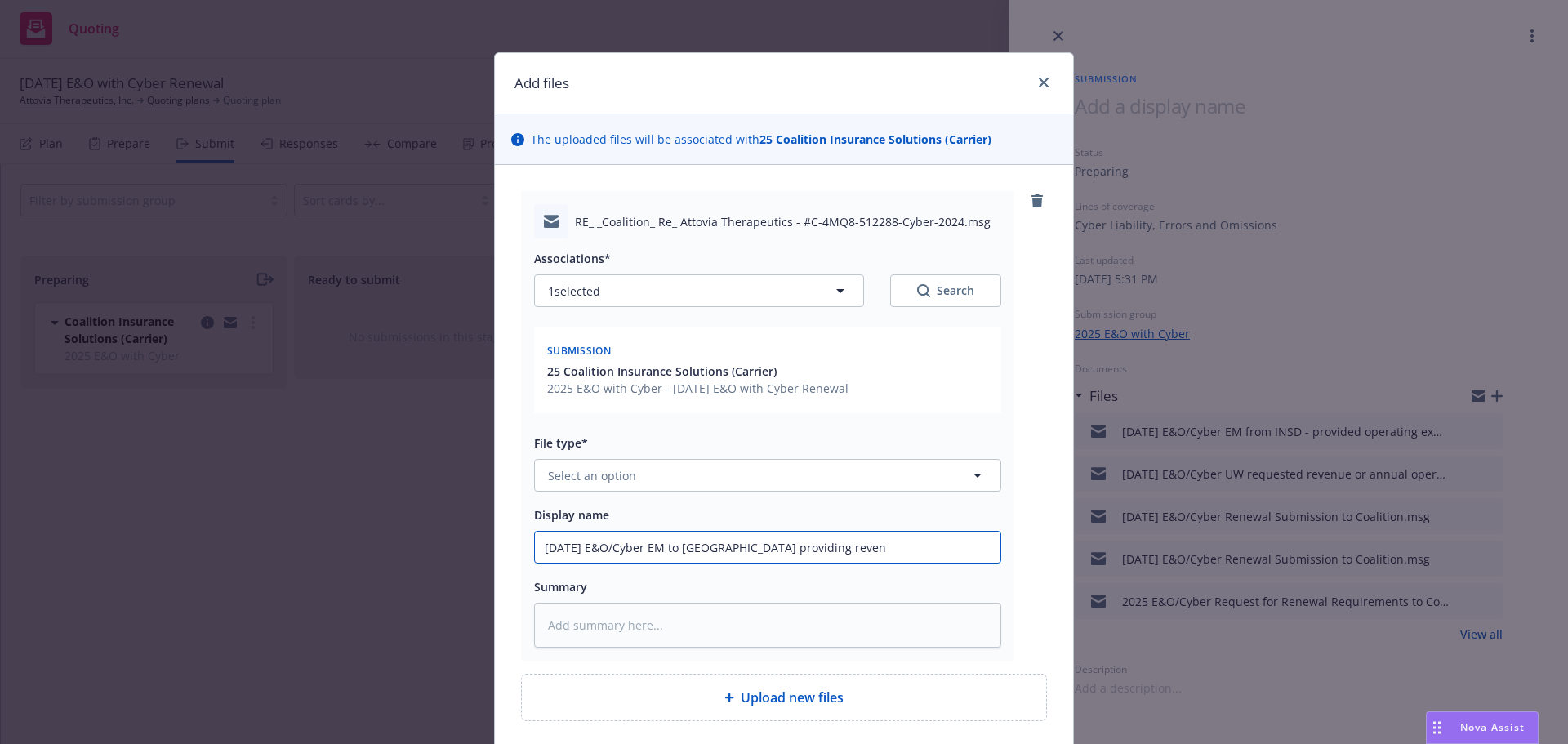
type input "9/20/2025 E&O/Cyber EM to UW providing revenu"
type textarea "x"
type input "9/20/2025 E&O/Cyber EM to UW providing revenue"
click at [573, 464] on button "Select an option" at bounding box center [768, 476] width 467 height 33
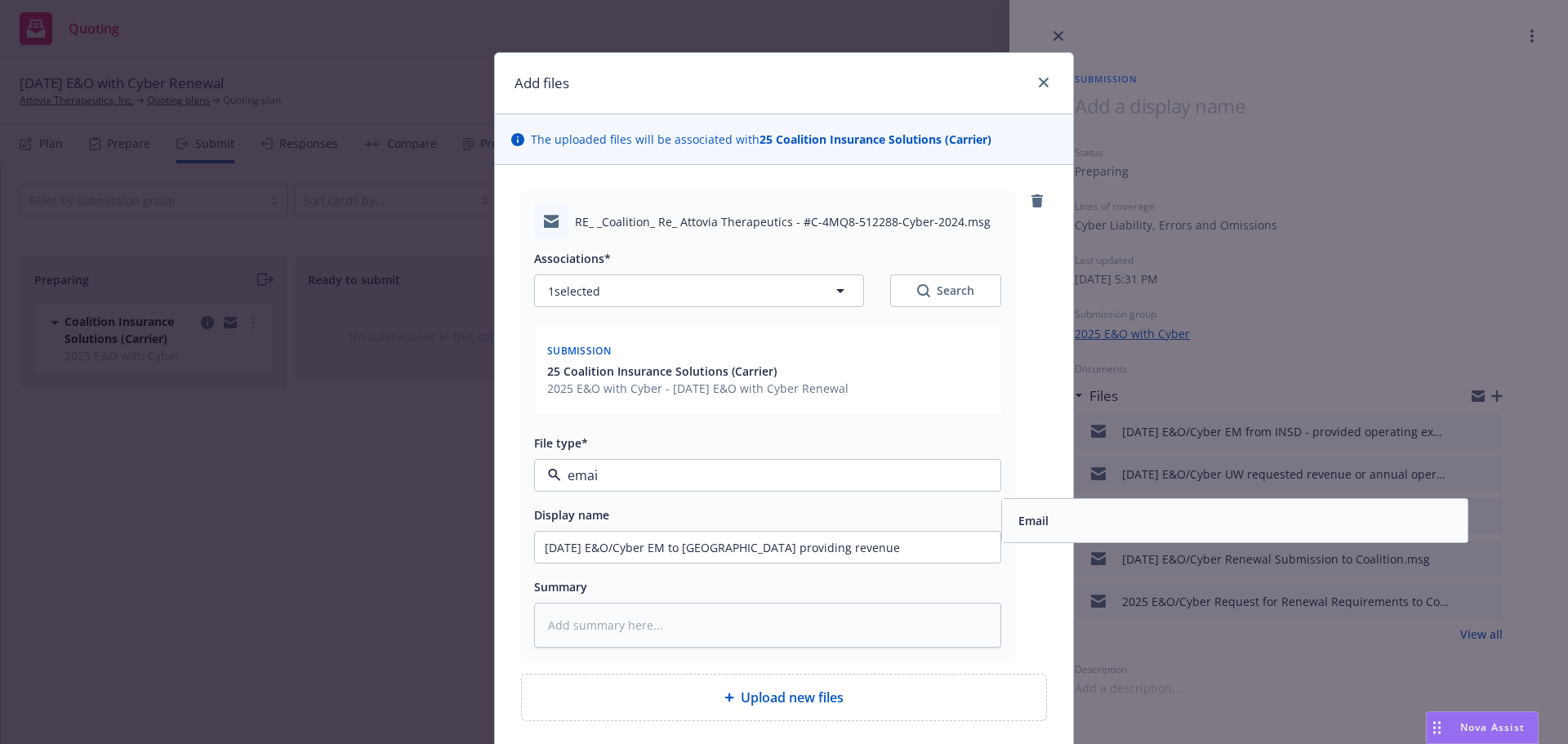
type input "email"
click at [1018, 523] on span "Email" at bounding box center [1033, 520] width 30 height 17
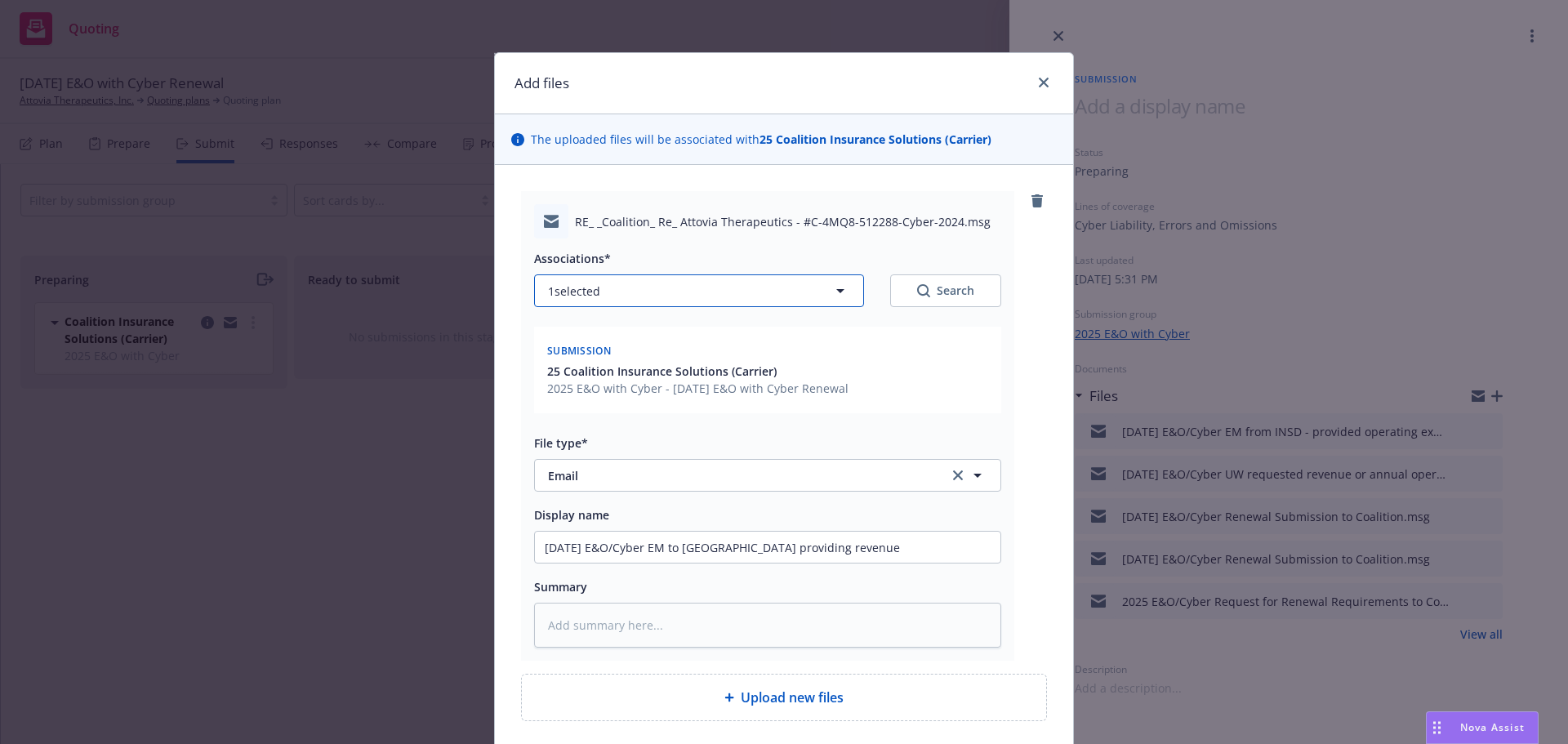
click at [840, 291] on icon "button" at bounding box center [841, 291] width 20 height 20
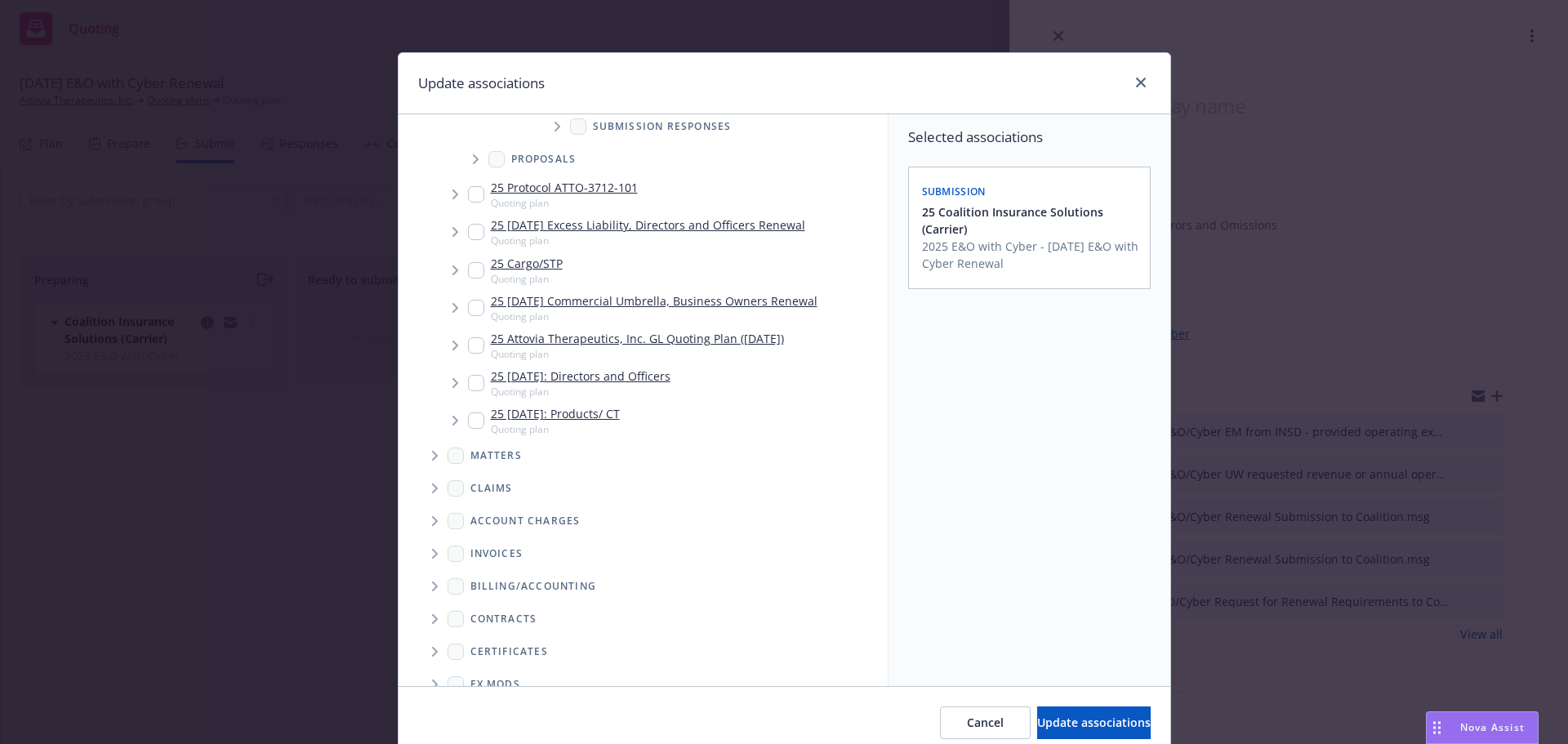
scroll to position [70, 0]
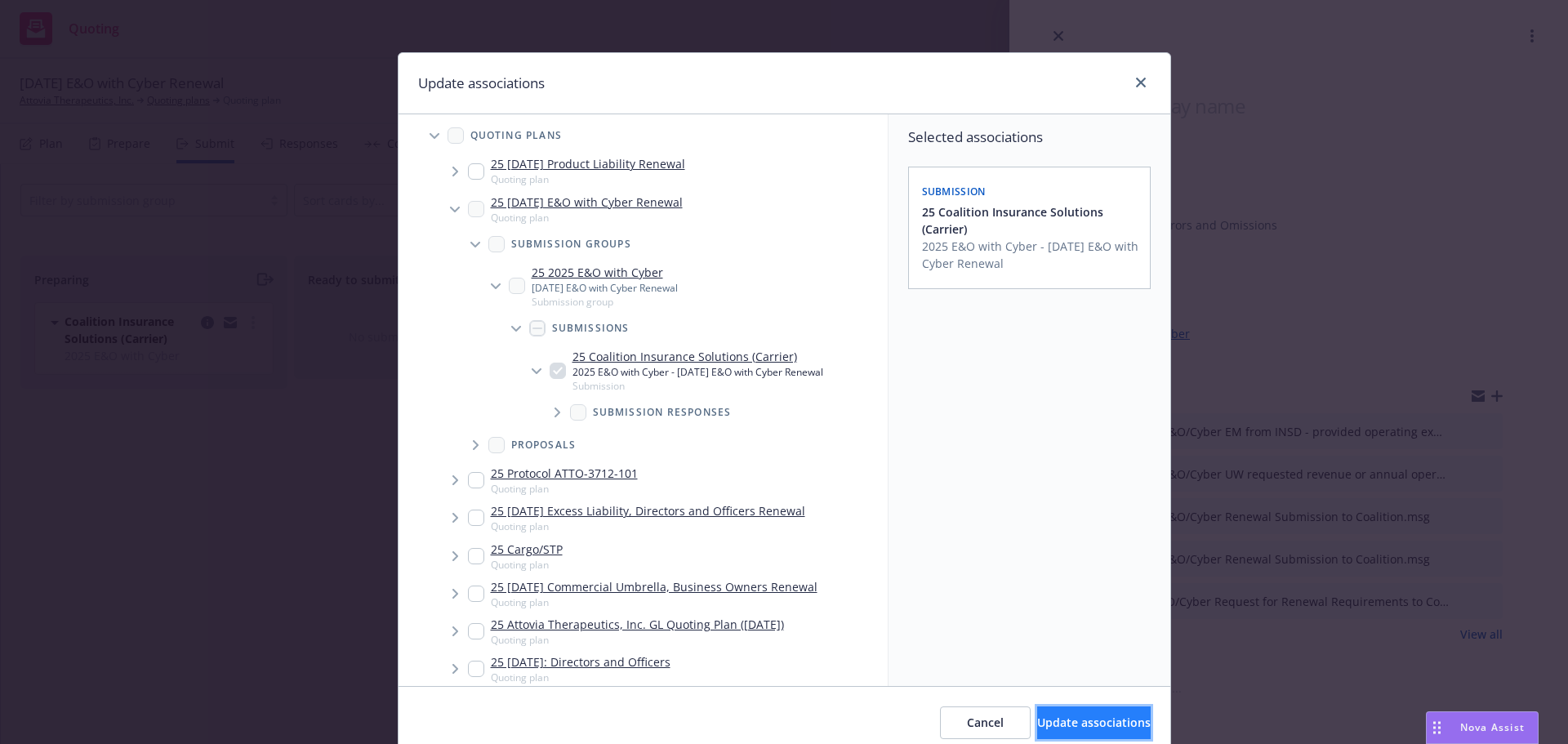
click at [1092, 717] on span "Update associations" at bounding box center [1094, 723] width 114 height 16
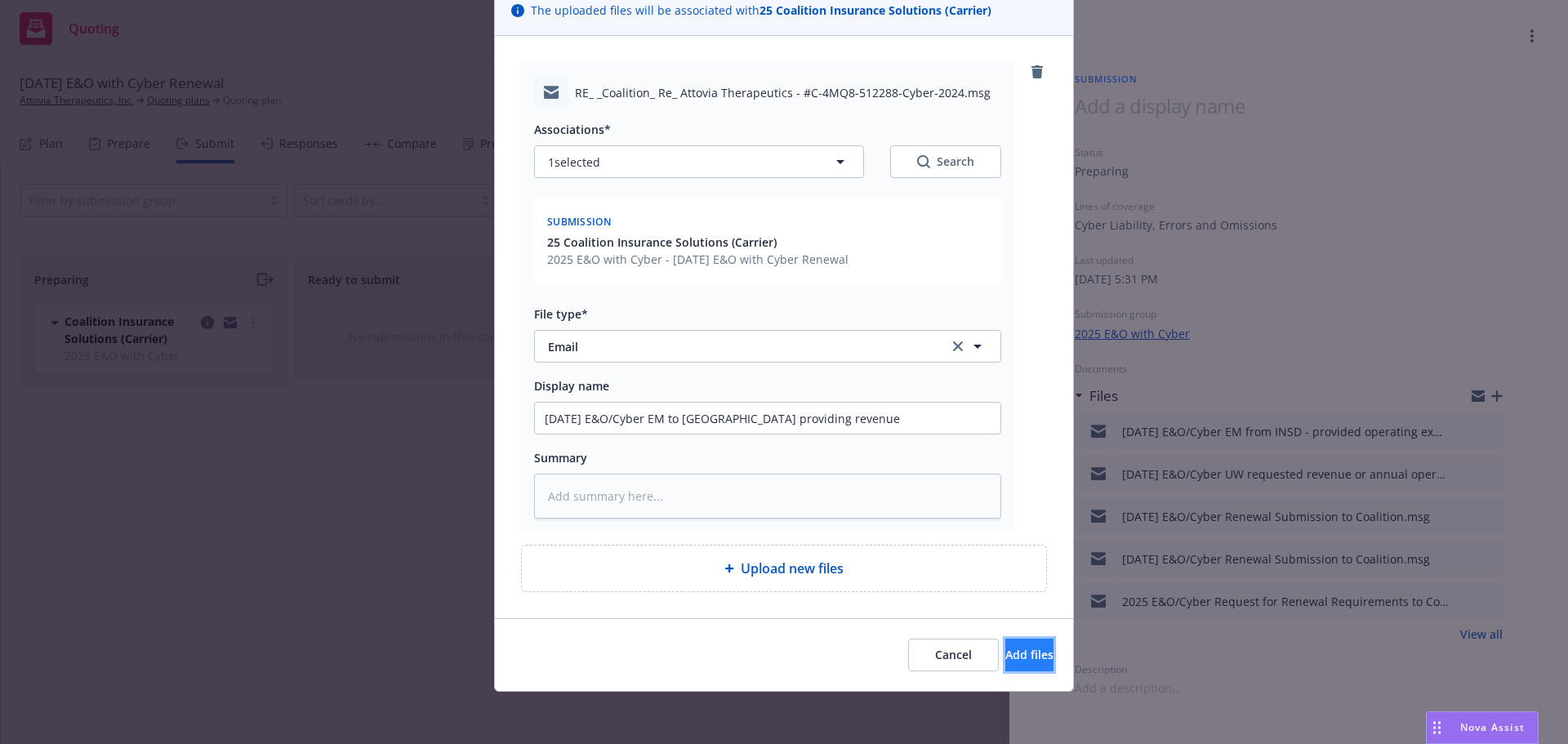
click at [1005, 654] on span "Add files" at bounding box center [1029, 654] width 49 height 16
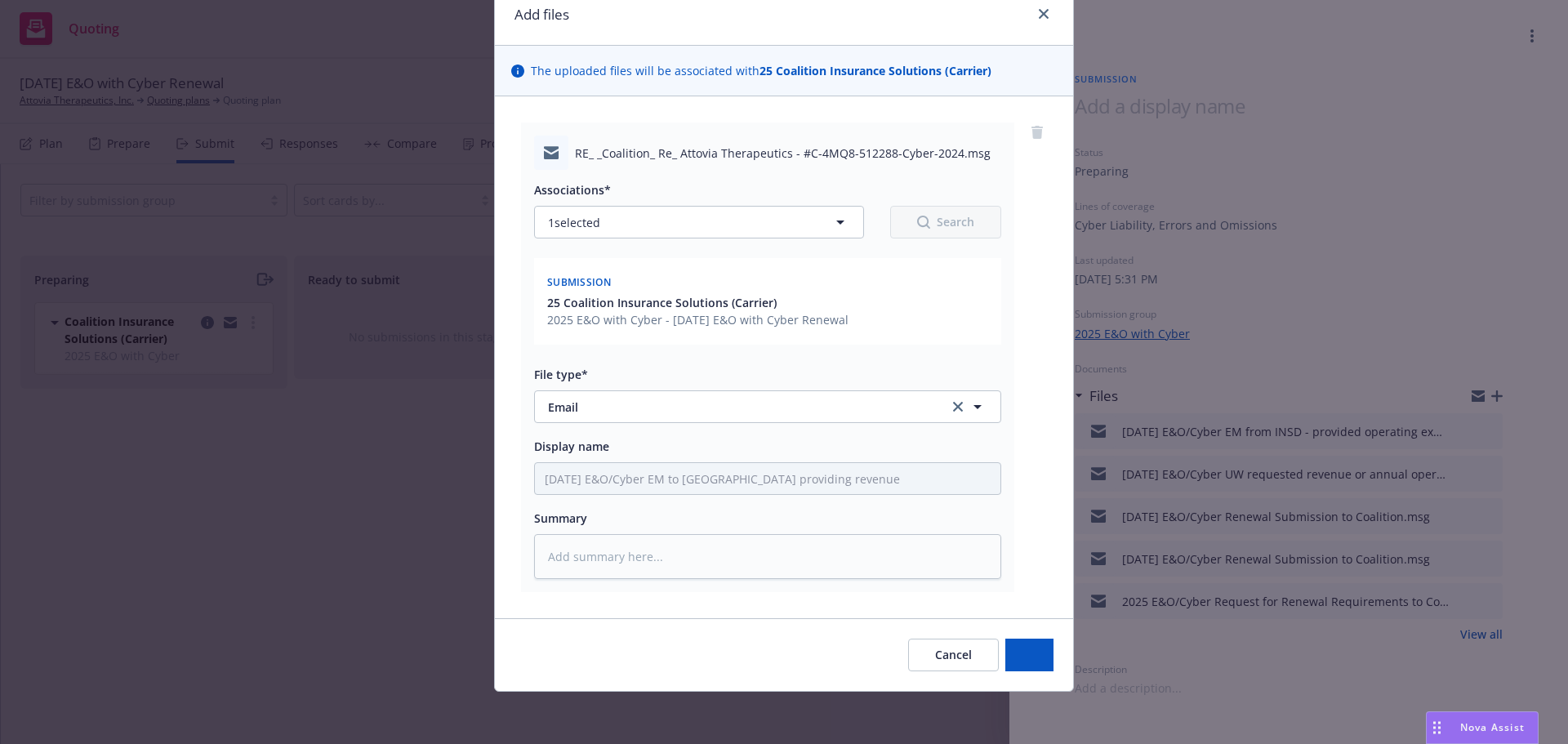
type textarea "x"
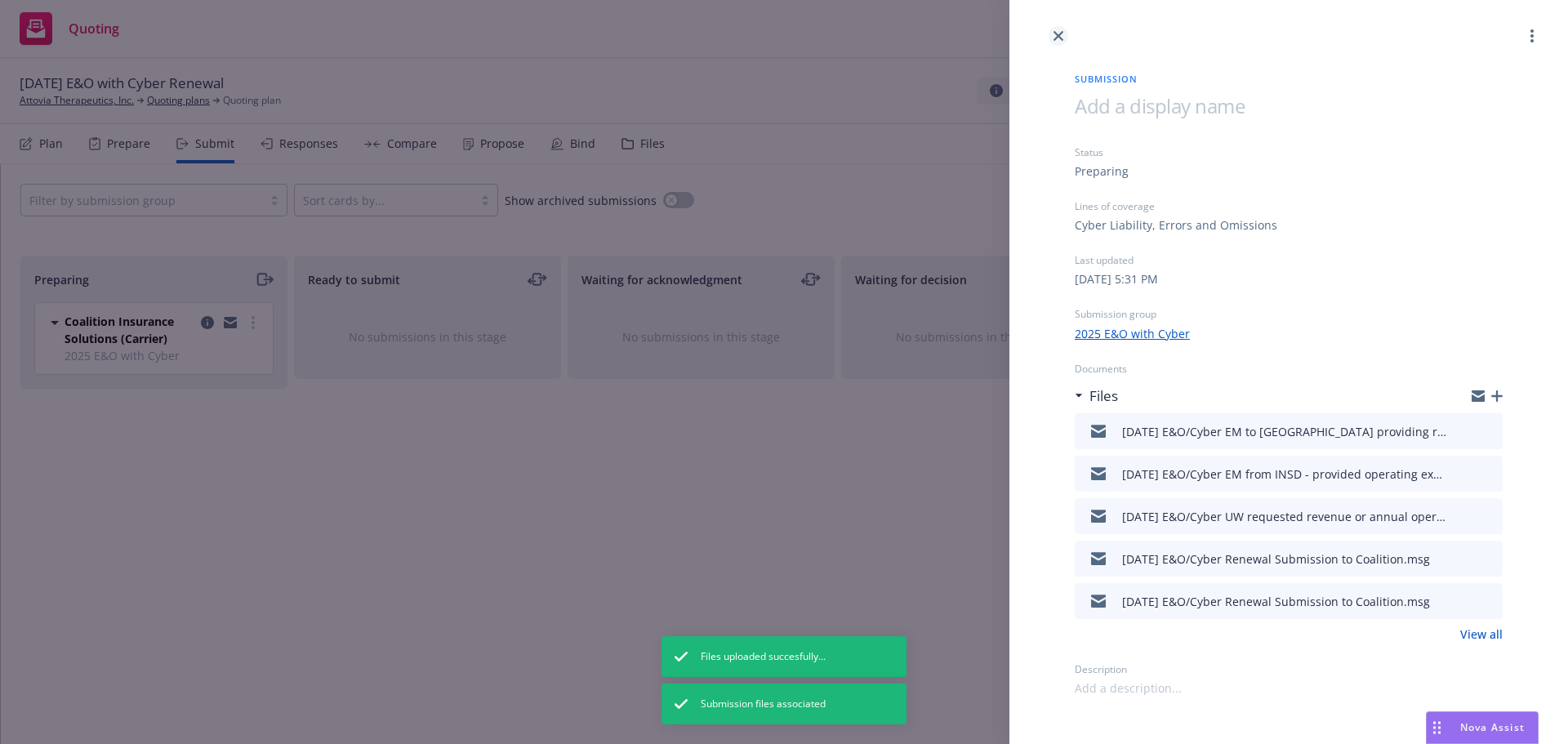
click at [1057, 34] on icon "close" at bounding box center [1059, 36] width 10 height 10
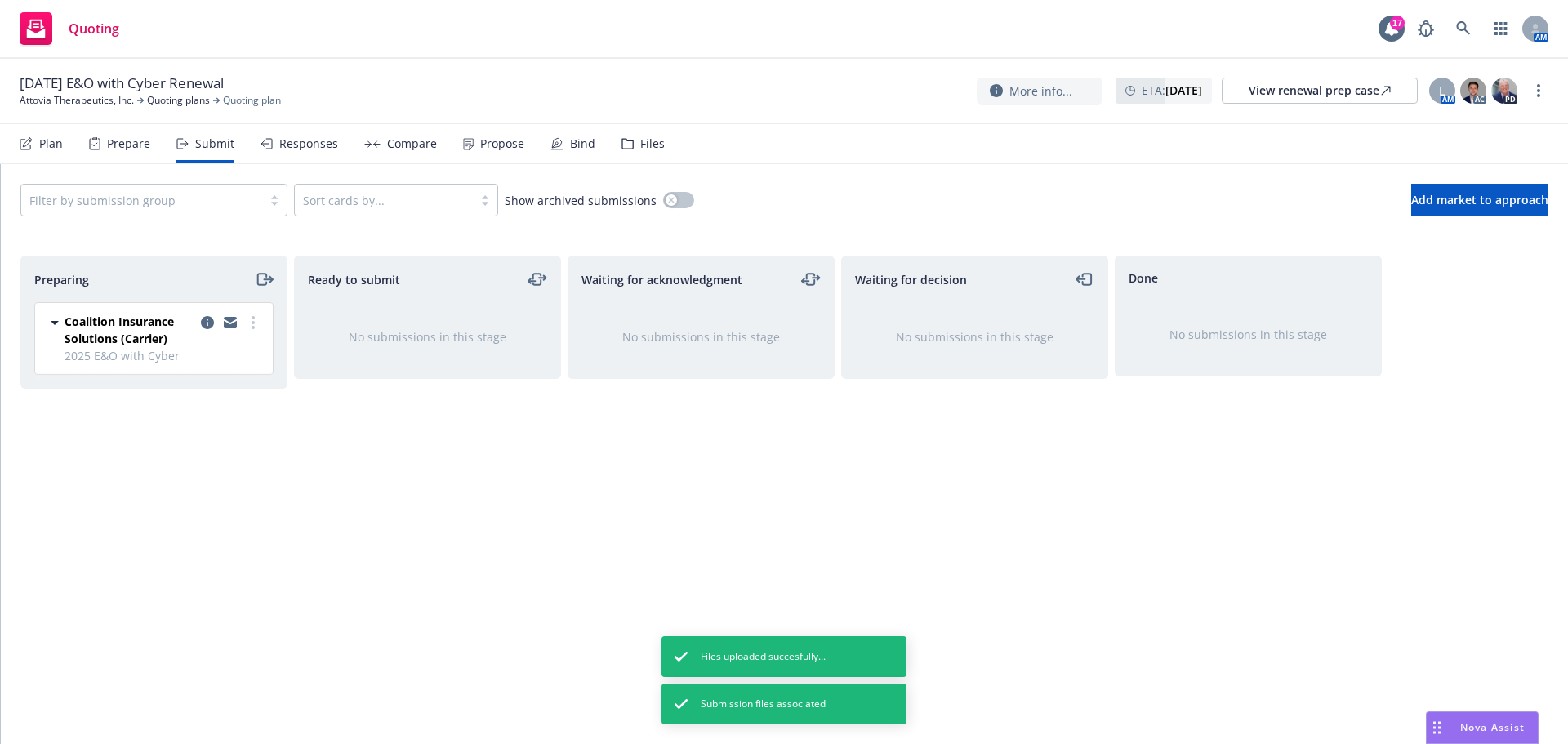
click at [648, 142] on div "Files" at bounding box center [652, 144] width 25 height 13
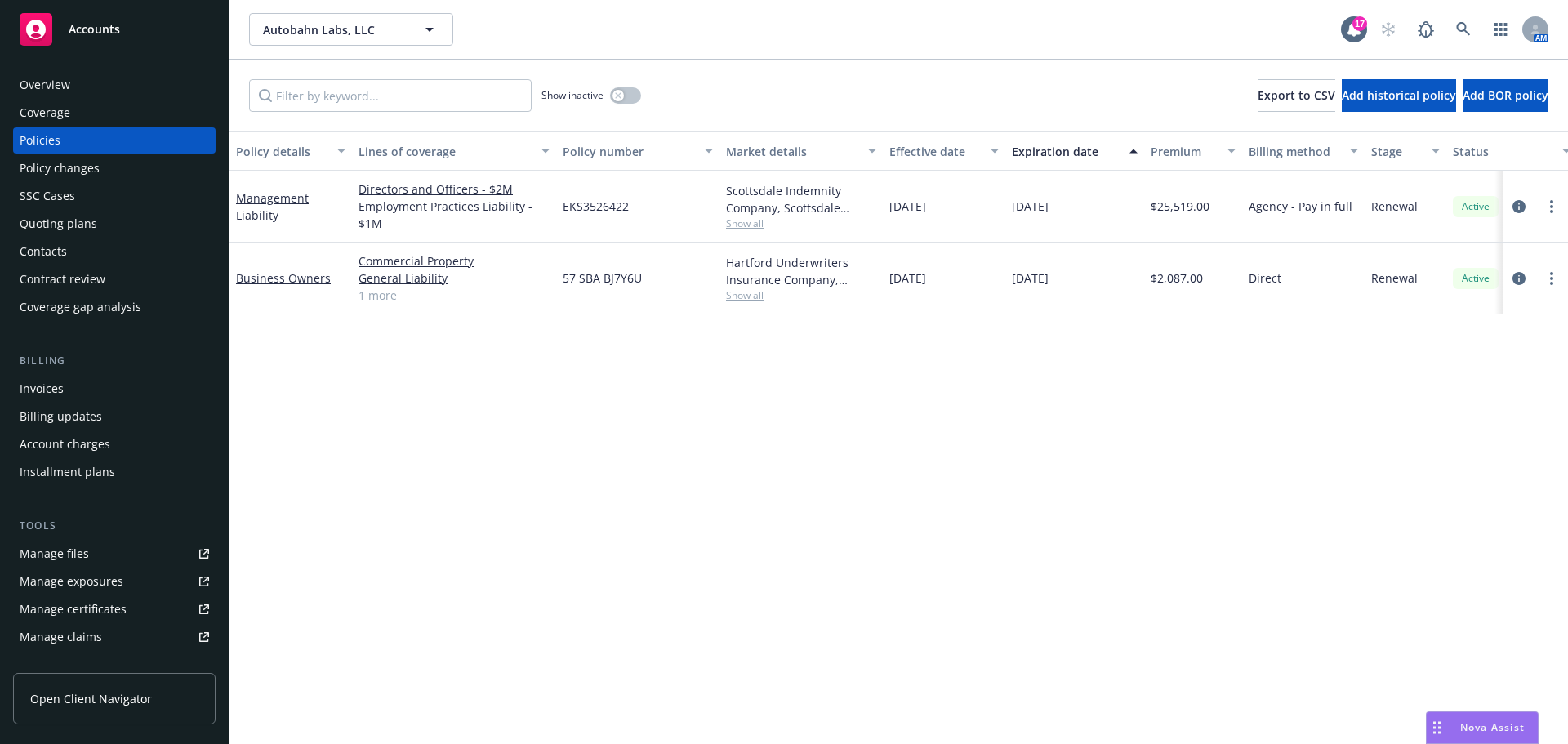
click at [51, 219] on div "Quoting plans" at bounding box center [58, 224] width 77 height 26
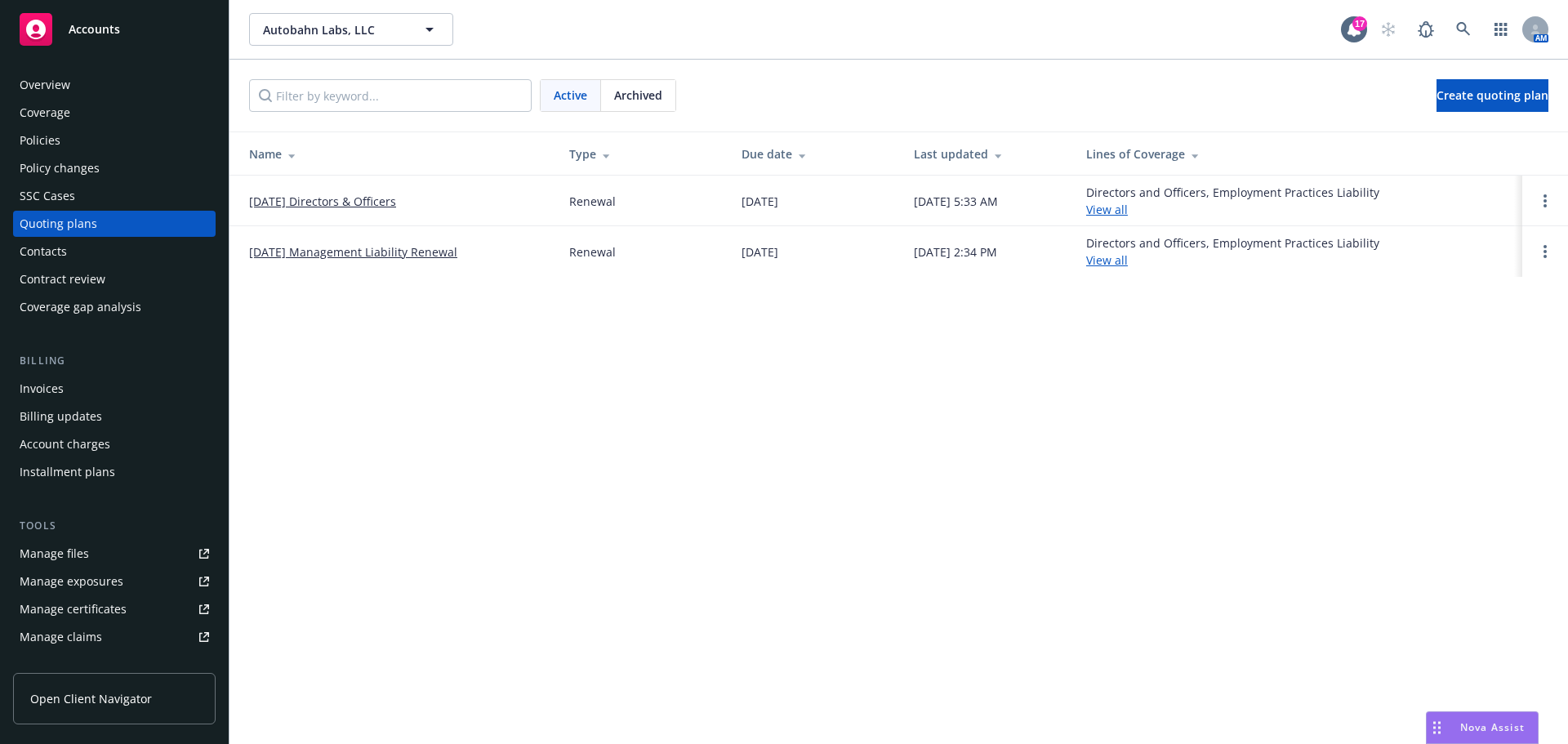
click at [334, 198] on link "[DATE] Directors & Officers" at bounding box center [322, 201] width 147 height 17
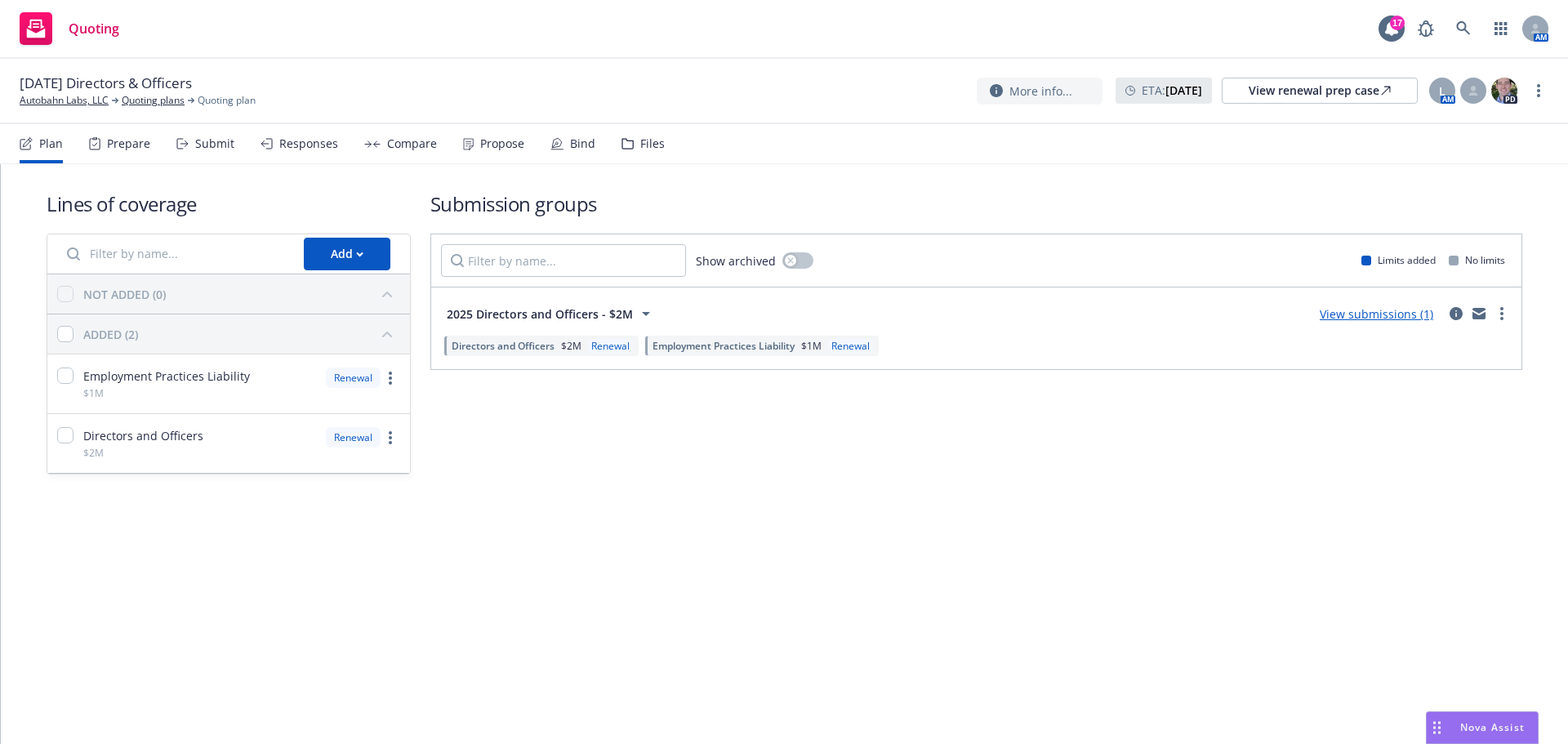
click at [202, 142] on div "Submit" at bounding box center [215, 144] width 39 height 13
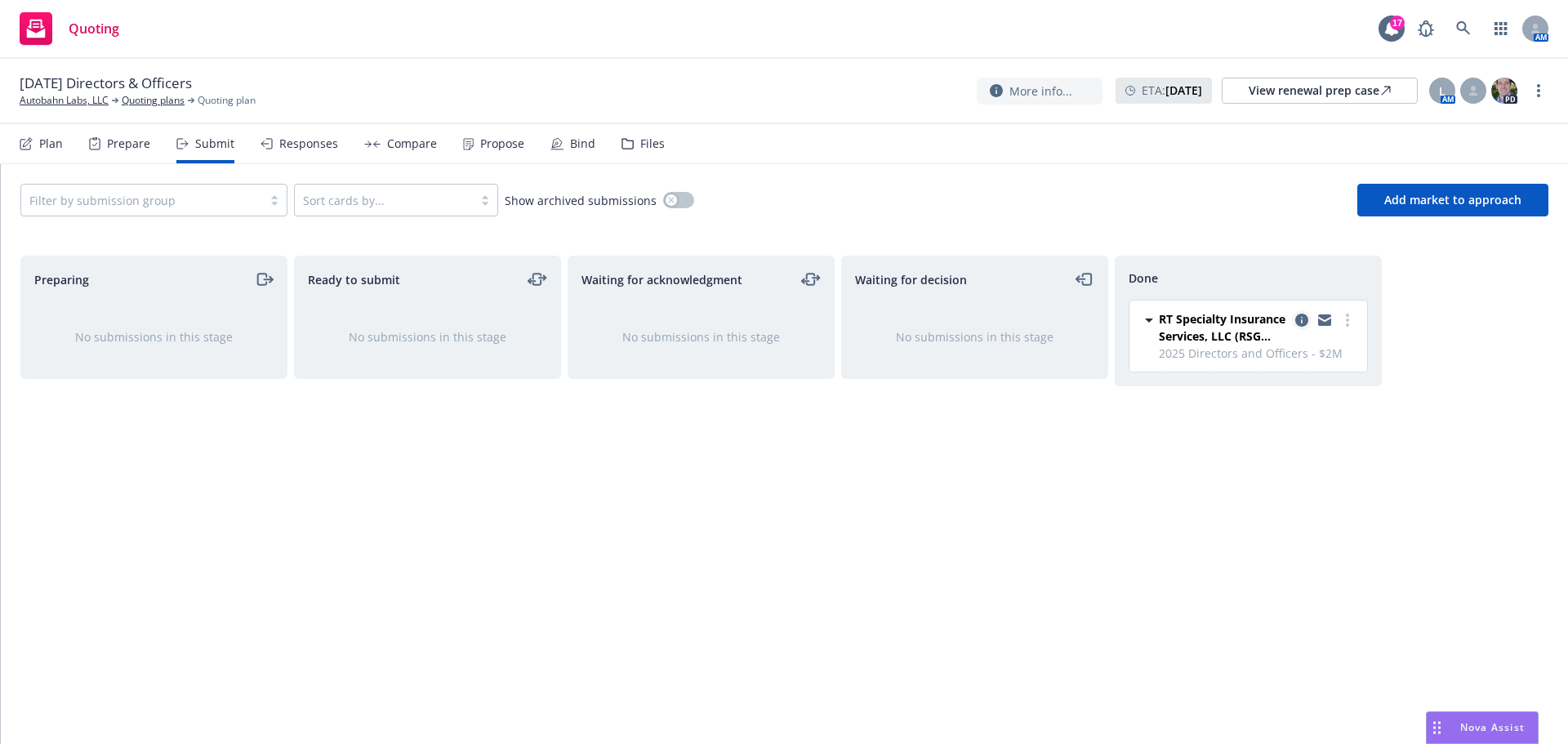
click at [1305, 318] on icon "copy logging email" at bounding box center [1302, 320] width 13 height 13
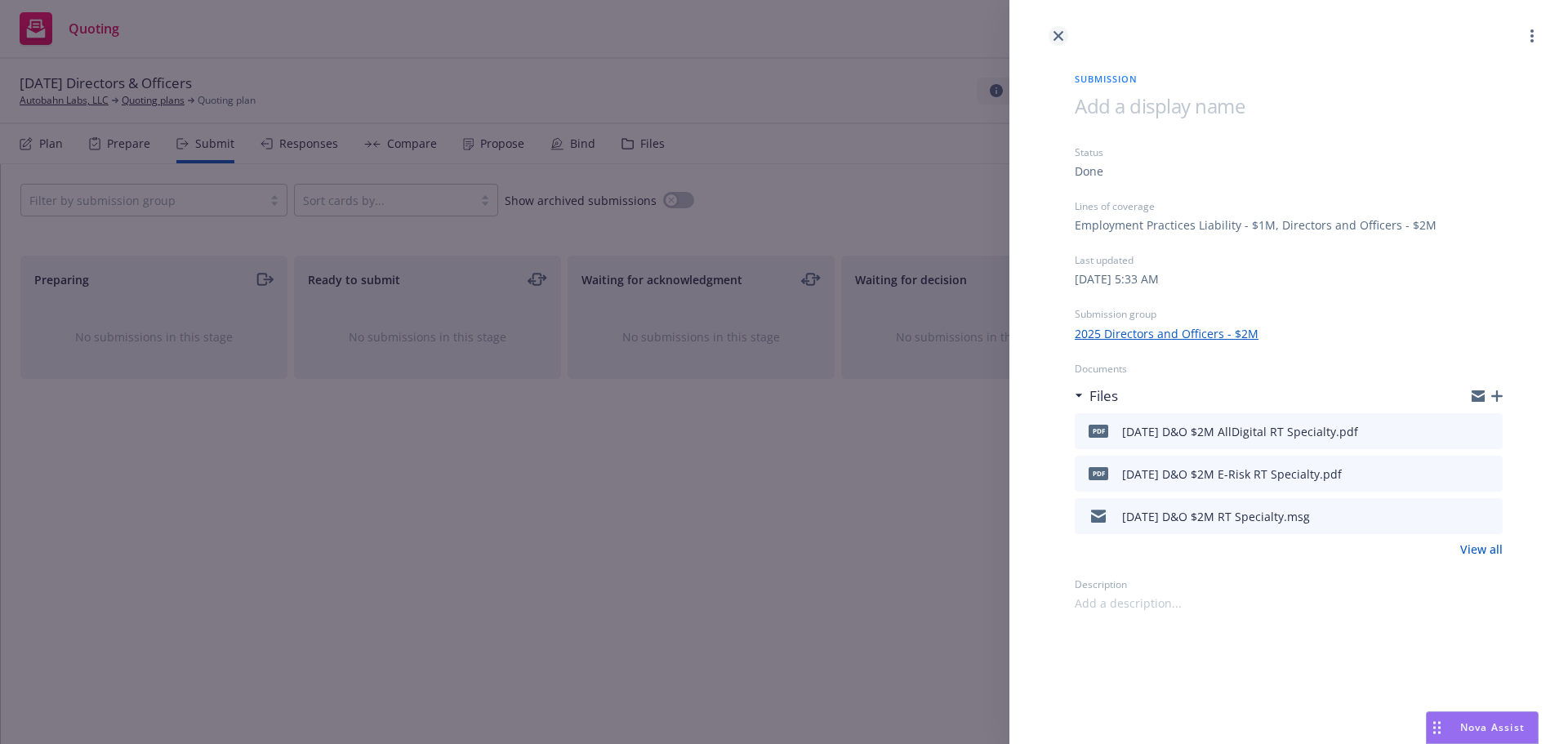
click at [1056, 33] on icon "close" at bounding box center [1059, 36] width 10 height 10
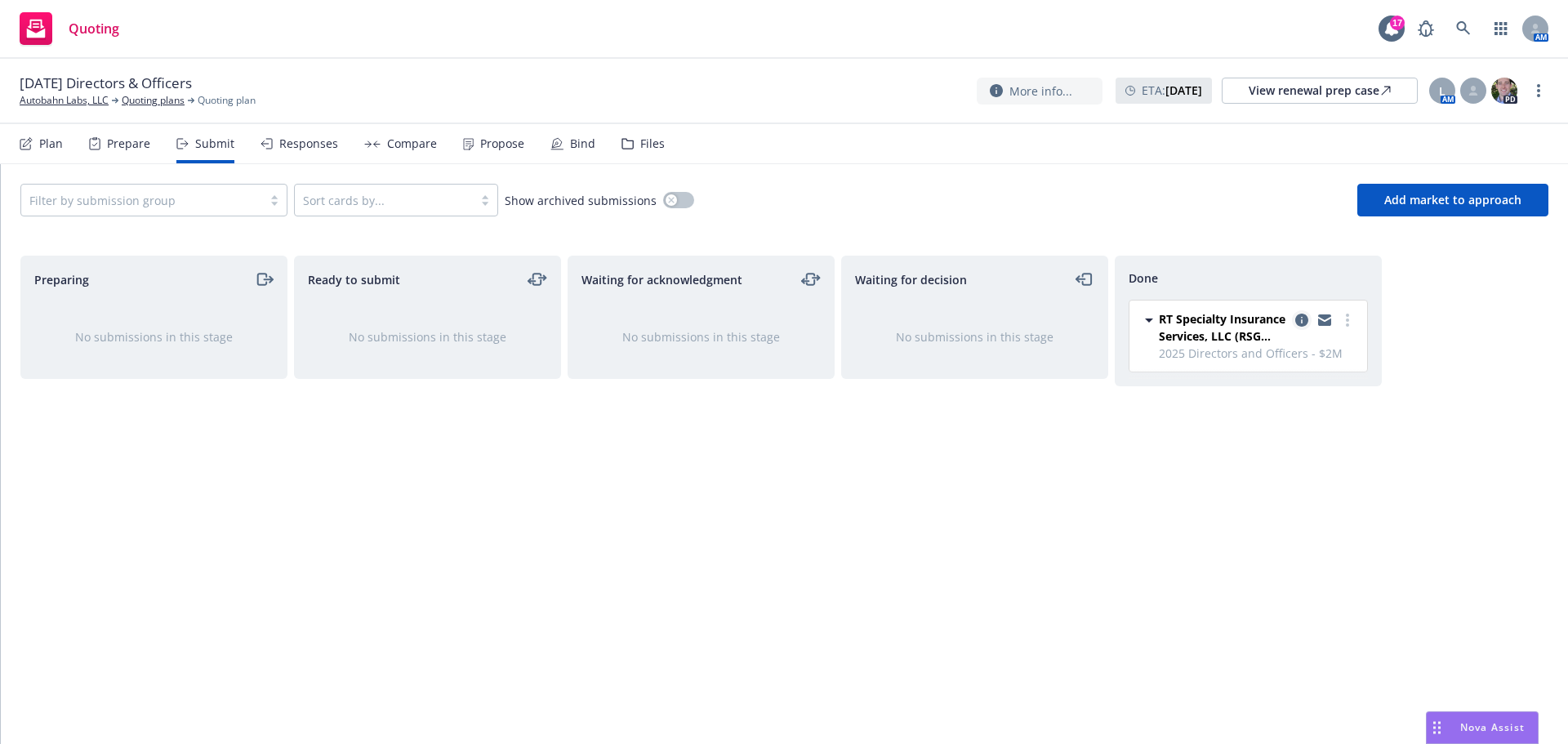
click at [1300, 317] on icon "copy logging email" at bounding box center [1302, 320] width 13 height 13
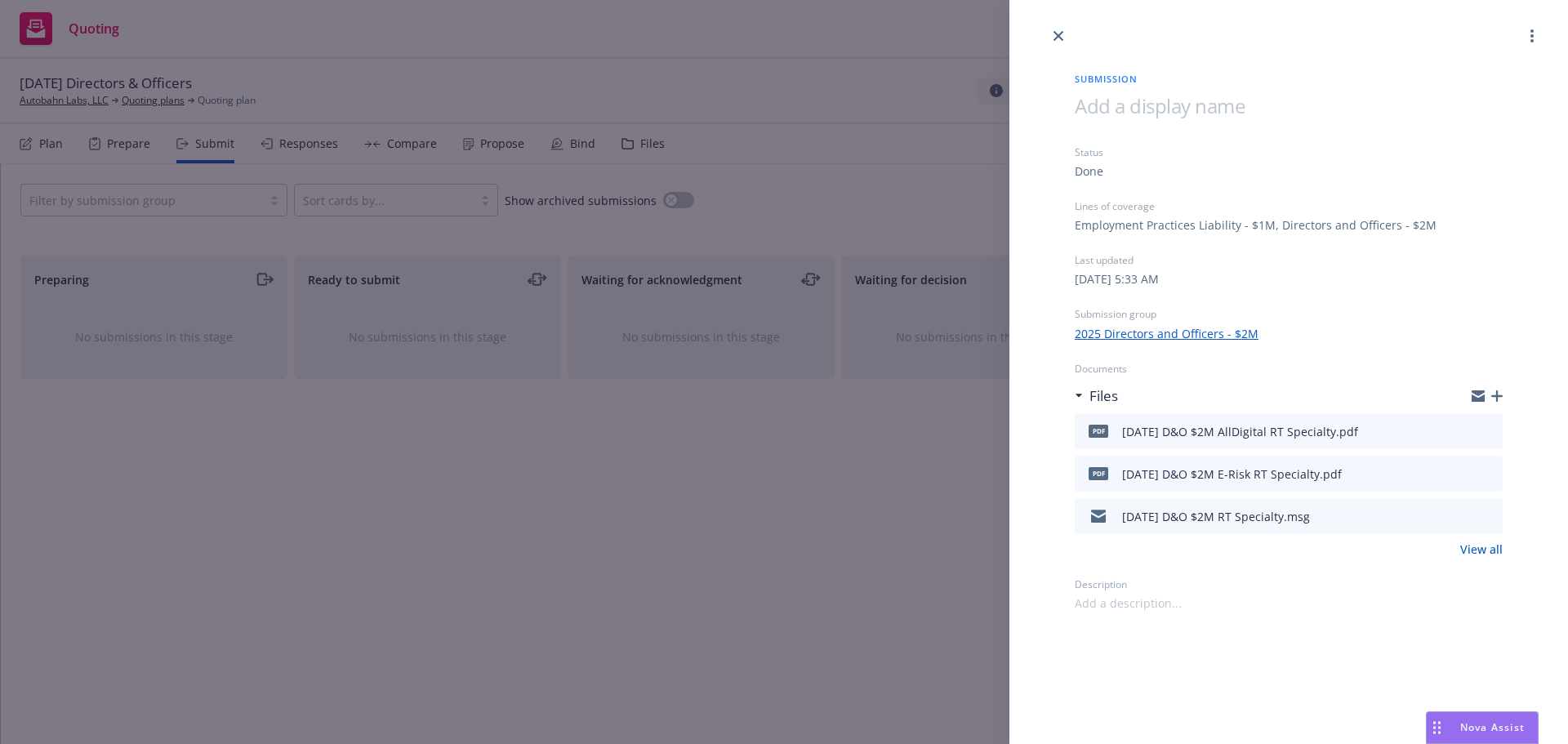
click at [1501, 393] on icon "button" at bounding box center [1497, 397] width 12 height 12
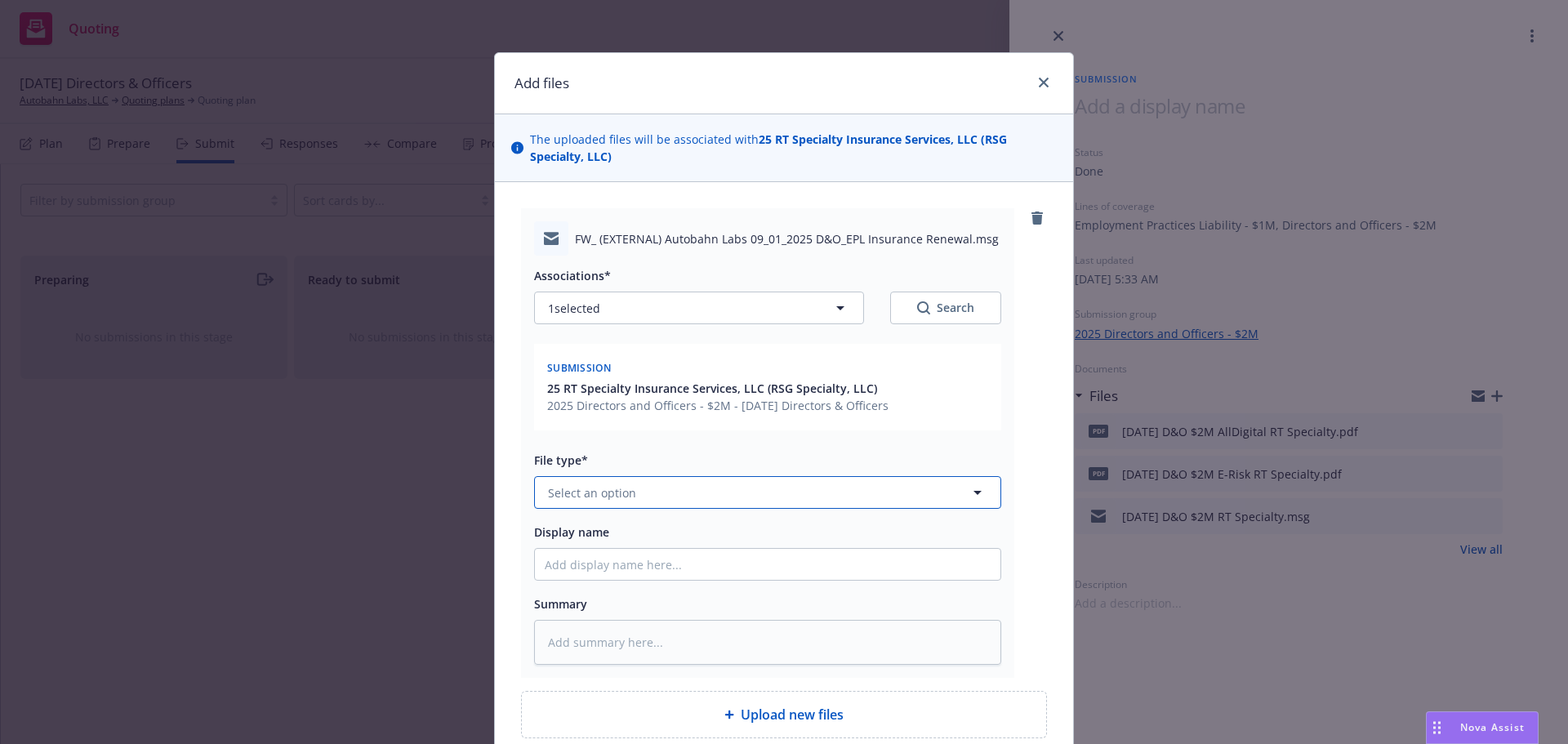
click at [573, 494] on span "Select an option" at bounding box center [591, 493] width 88 height 17
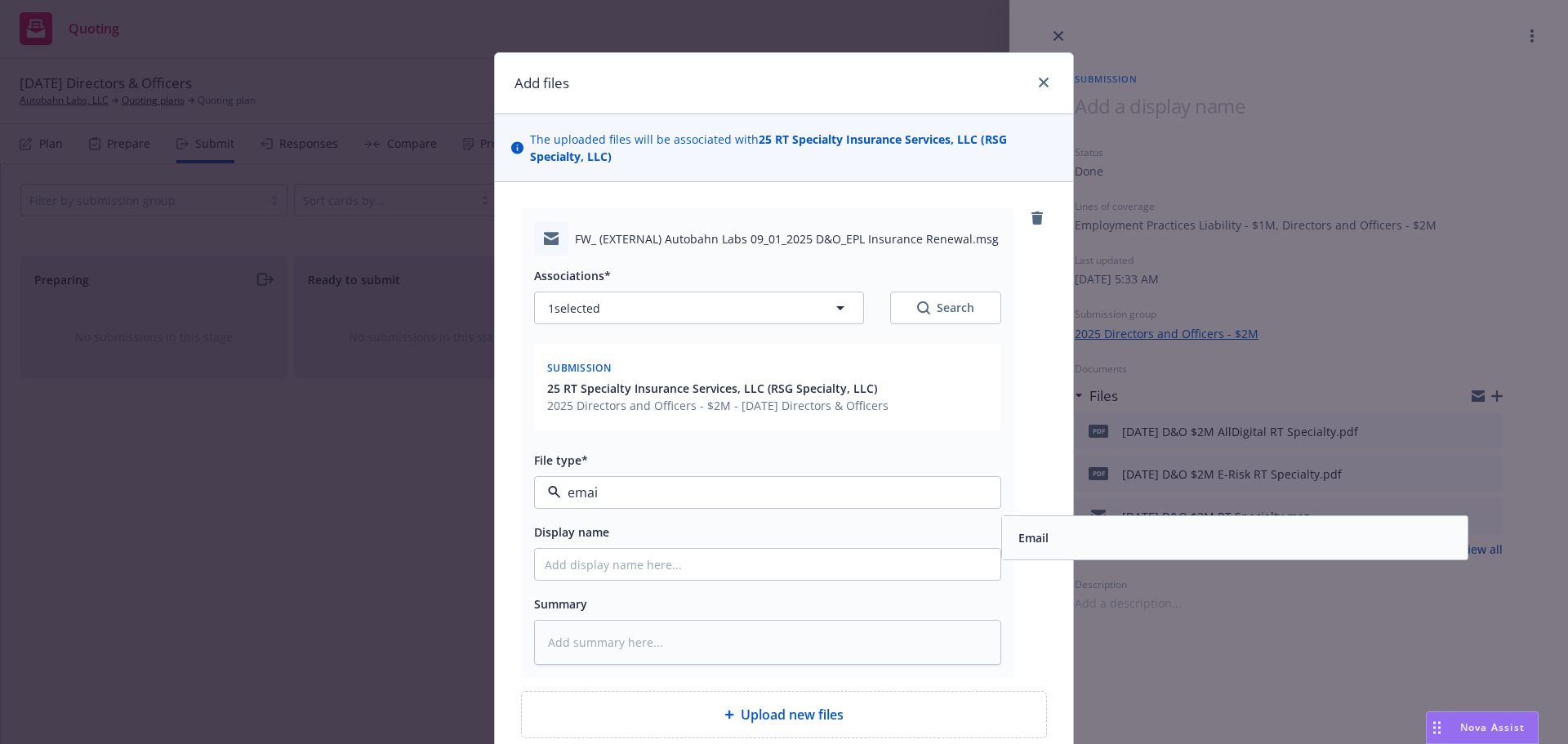
type input "email"
drag, startPoint x: 1019, startPoint y: 534, endPoint x: 707, endPoint y: 604, distance: 319.8
click at [1018, 534] on span "Email" at bounding box center [1033, 537] width 30 height 17
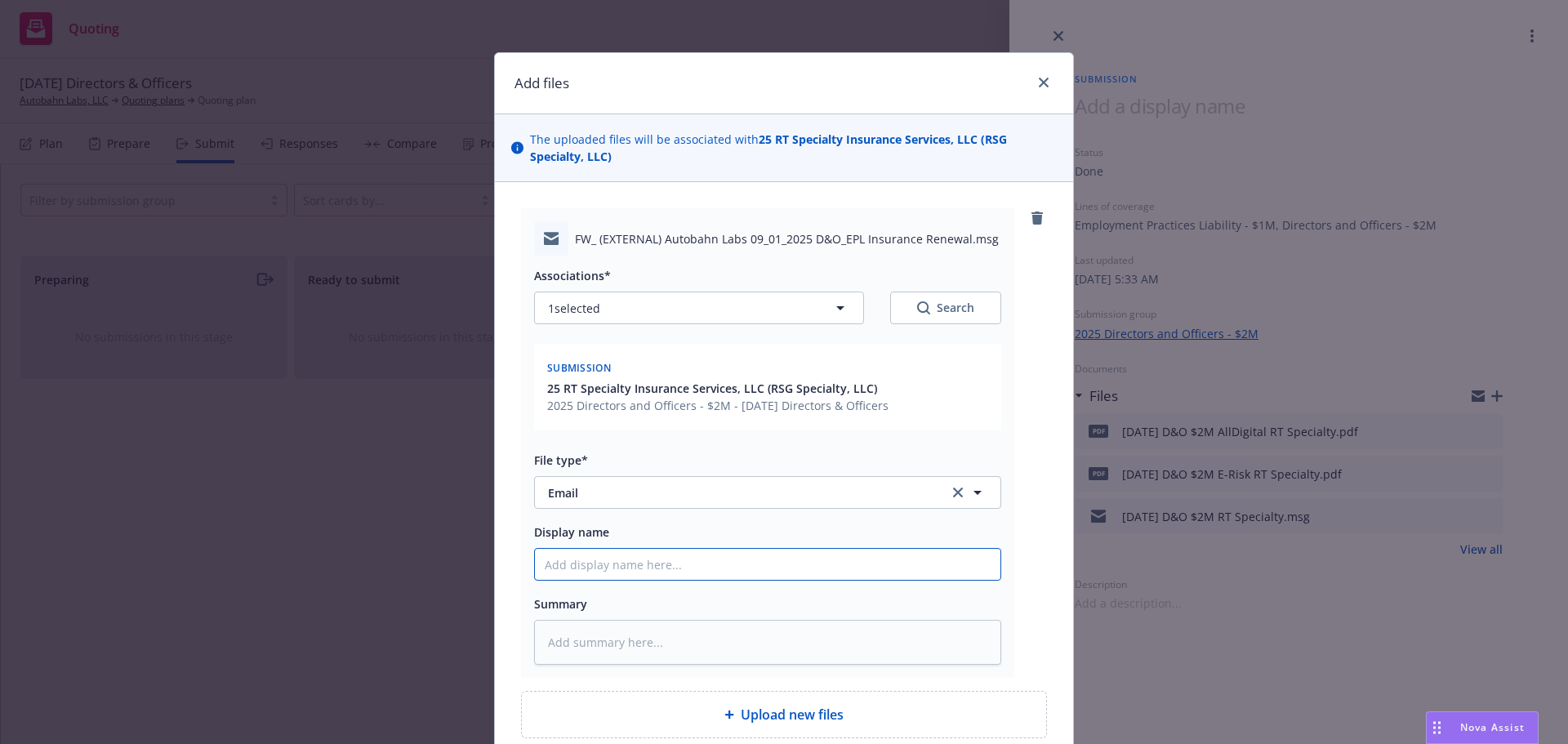
click at [612, 569] on input "Display name" at bounding box center [768, 565] width 466 height 31
type textarea "x"
type input "9"
type textarea "x"
type input "9/"
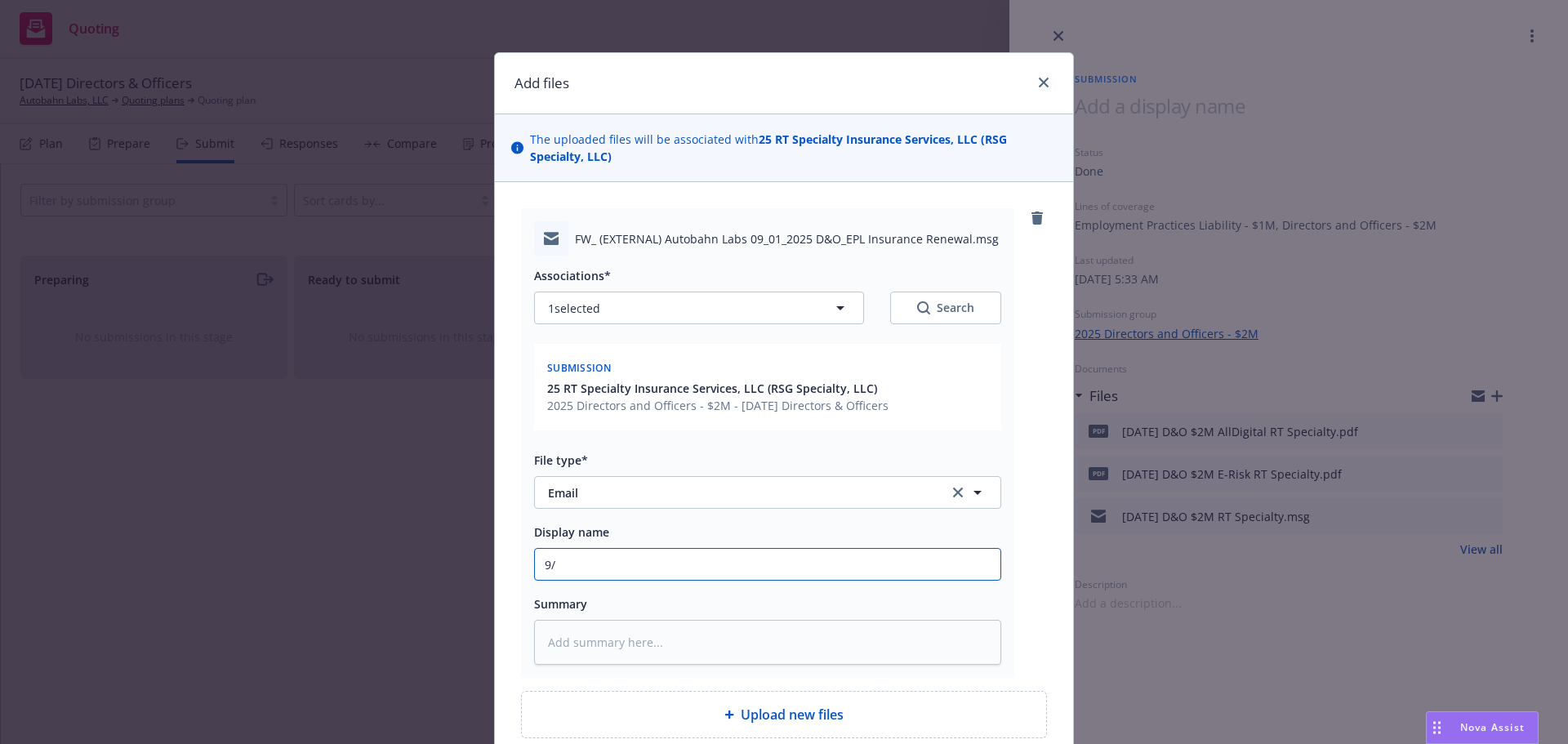
type textarea "x"
type input "9/1"
type textarea "x"
type input "9/1/"
type textarea "x"
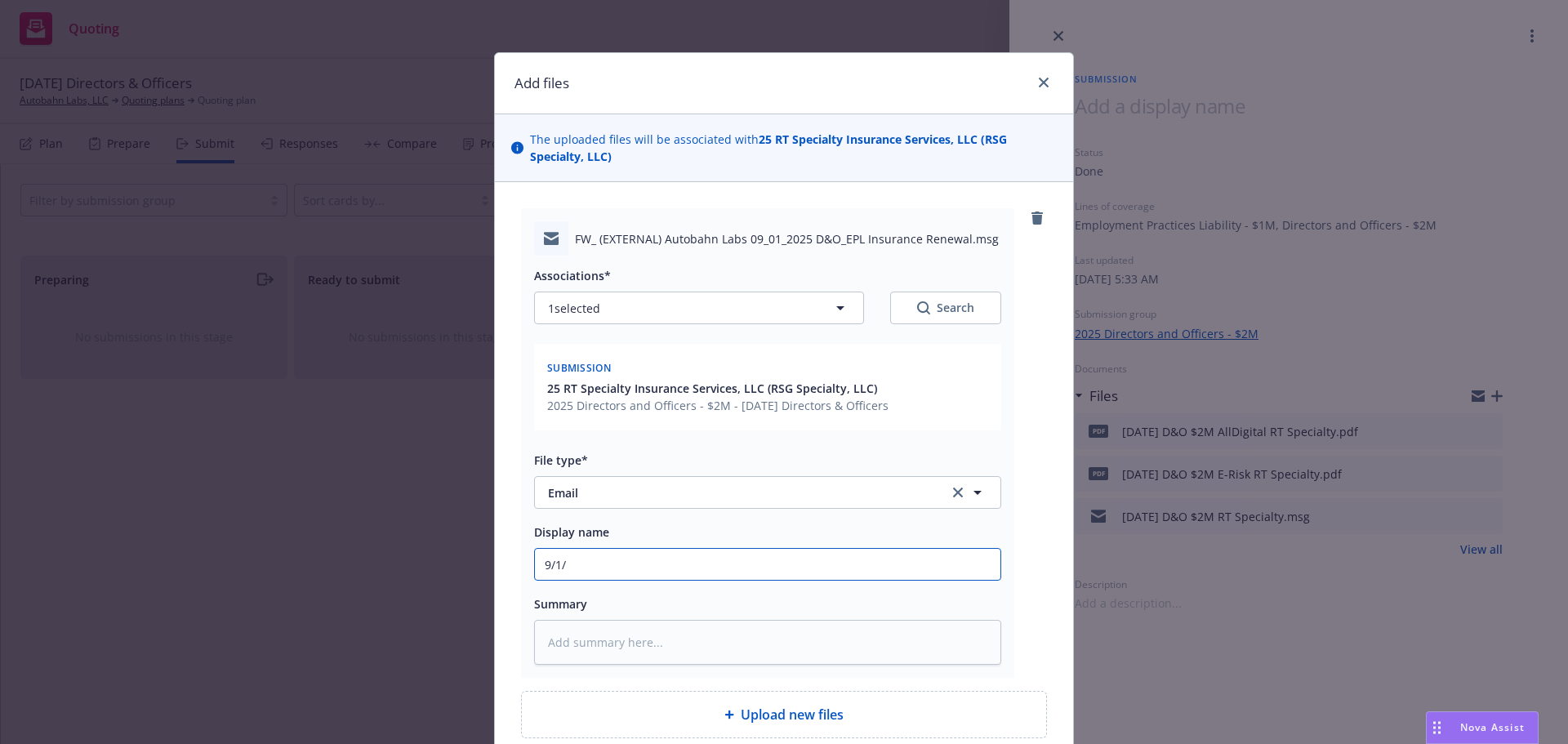
type input "9/1/2"
type textarea "x"
type input "9/1/20"
type textarea "x"
type input "9/1/202"
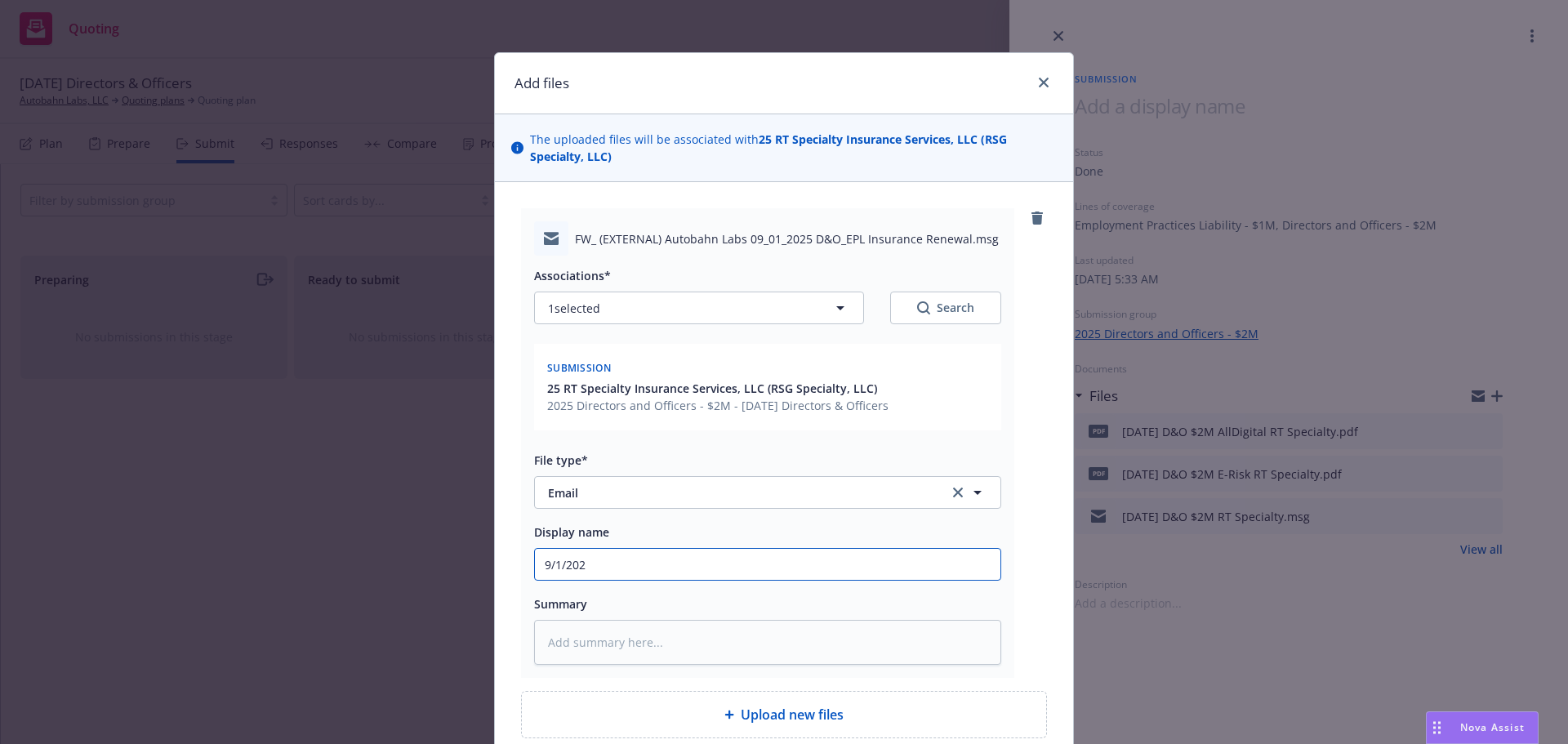
type textarea "x"
type input "9/1/2025"
type textarea "x"
type input "9/1/2025"
type textarea "x"
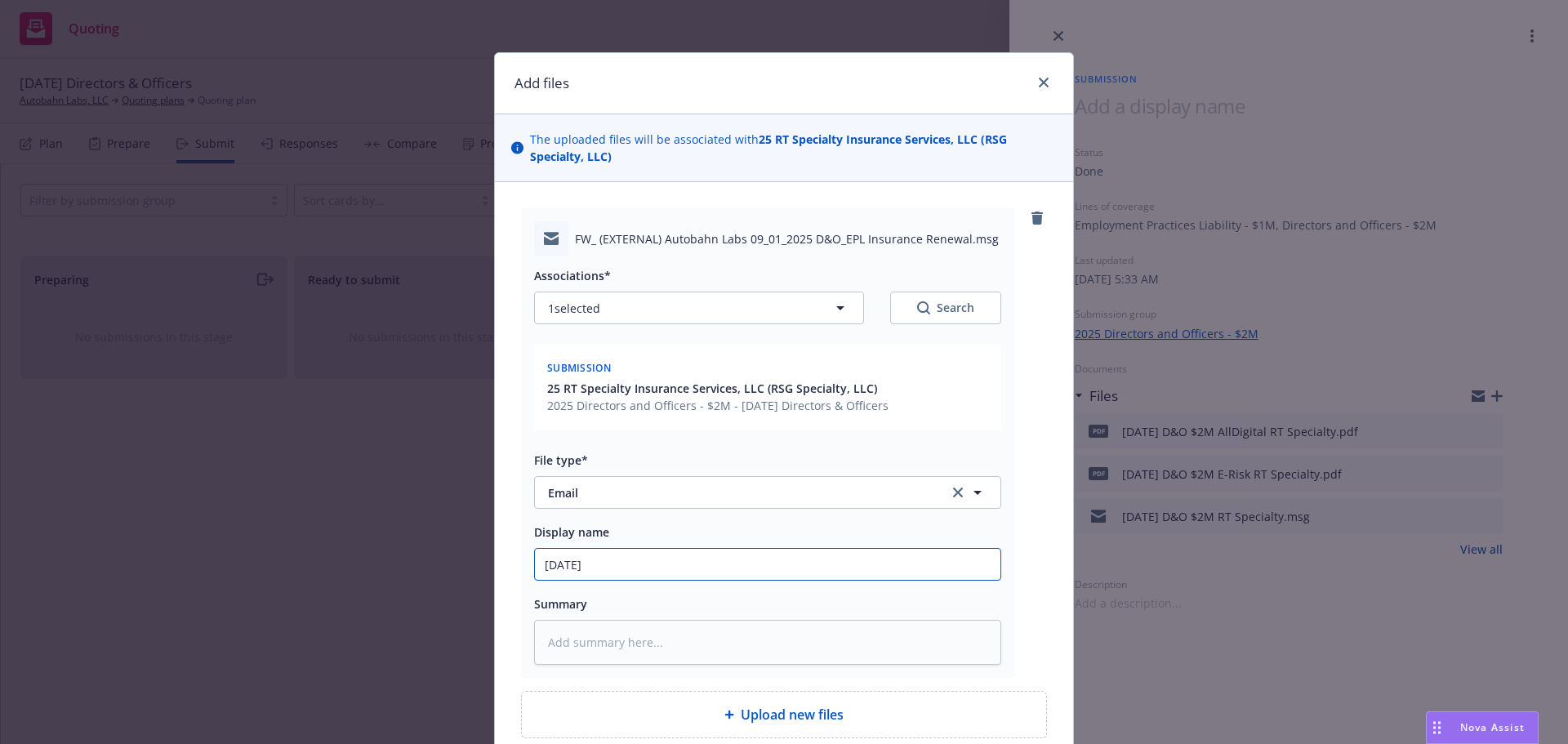
type input "9/1/2025 D"
type textarea "x"
type input "9/1/2025 D&"
type textarea "x"
type input "9/1/2025 D&O"
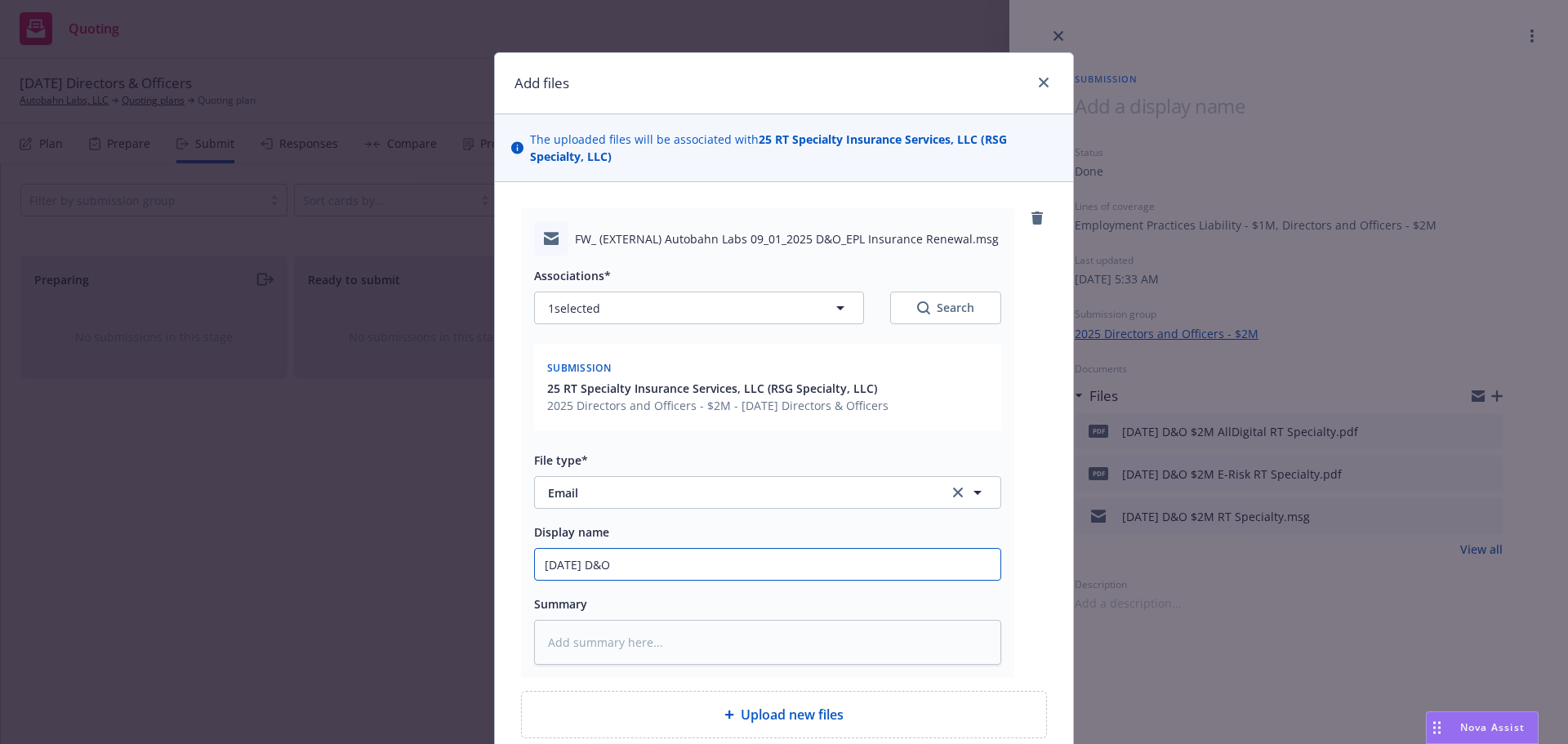
type textarea "x"
type input "9/1/2025 D&O"
type textarea "x"
type input "9/1/2025 D&O R"
type textarea "x"
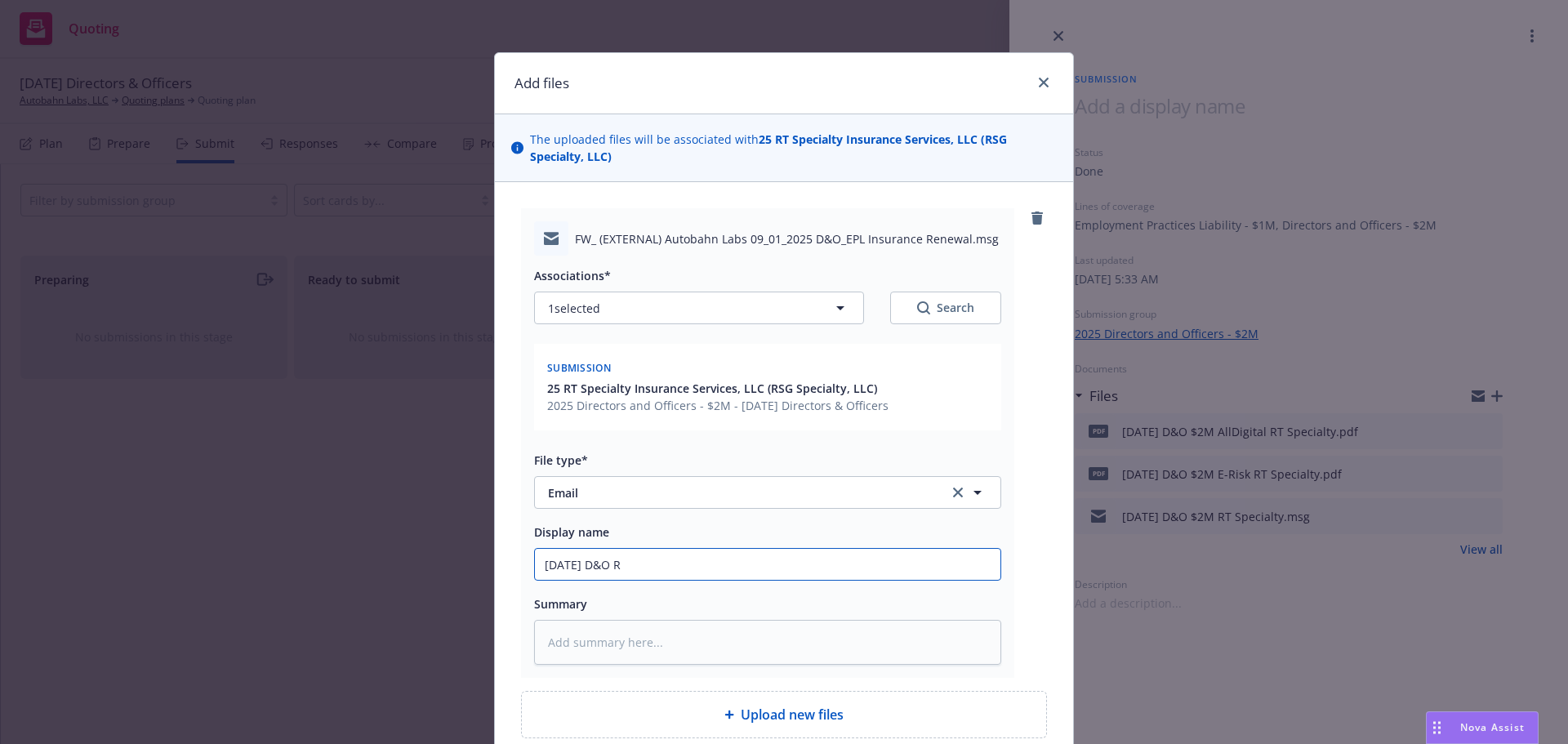
type input "9/1/2025 D&O RT"
type textarea "x"
type input "9/1/2025 D&O RT"
type textarea "x"
type input "9/1/2025 D&O RT S"
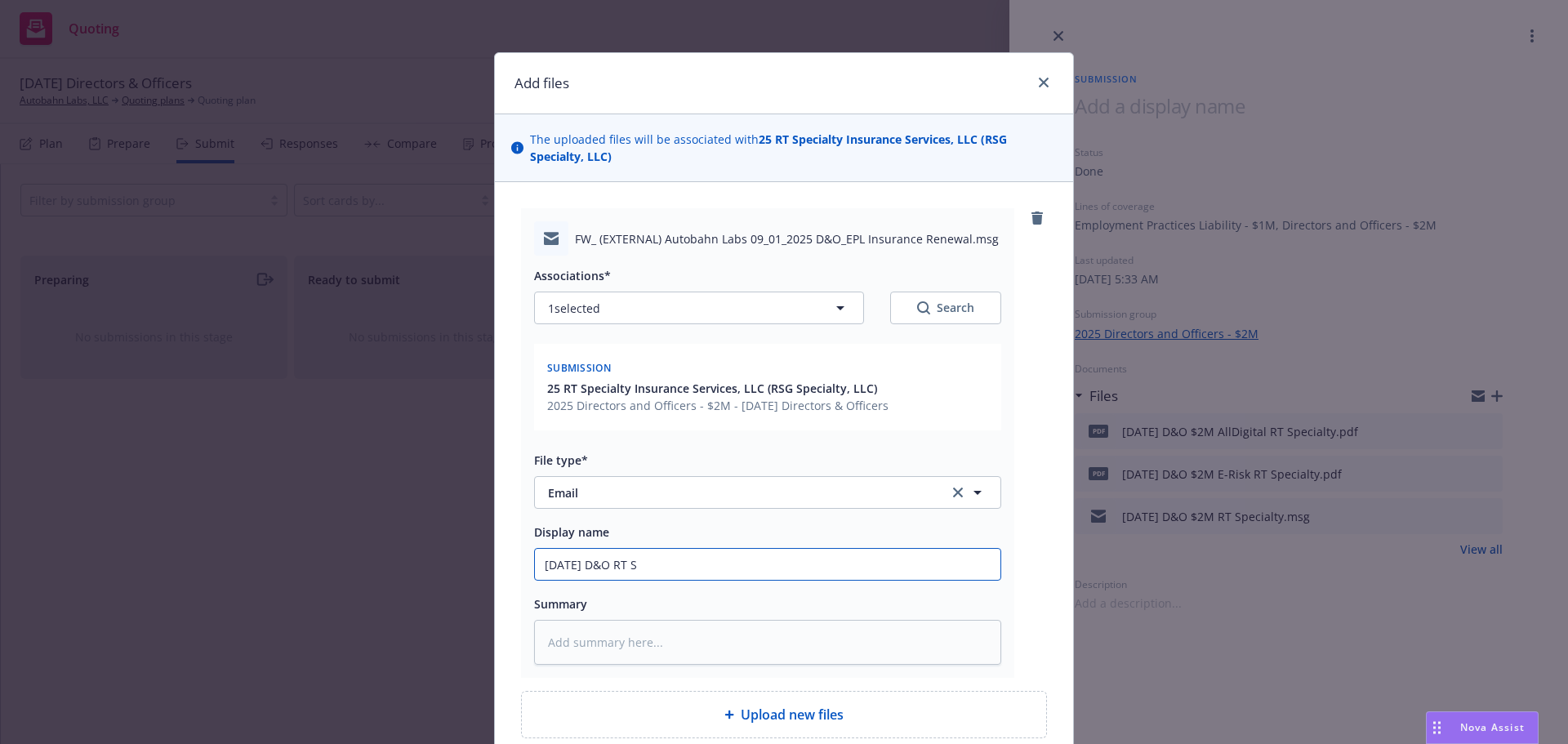
type textarea "x"
type input "9/1/2025 D&O RT Sp"
type textarea "x"
type input "9/1/2025 D&O RT Spe"
type textarea "x"
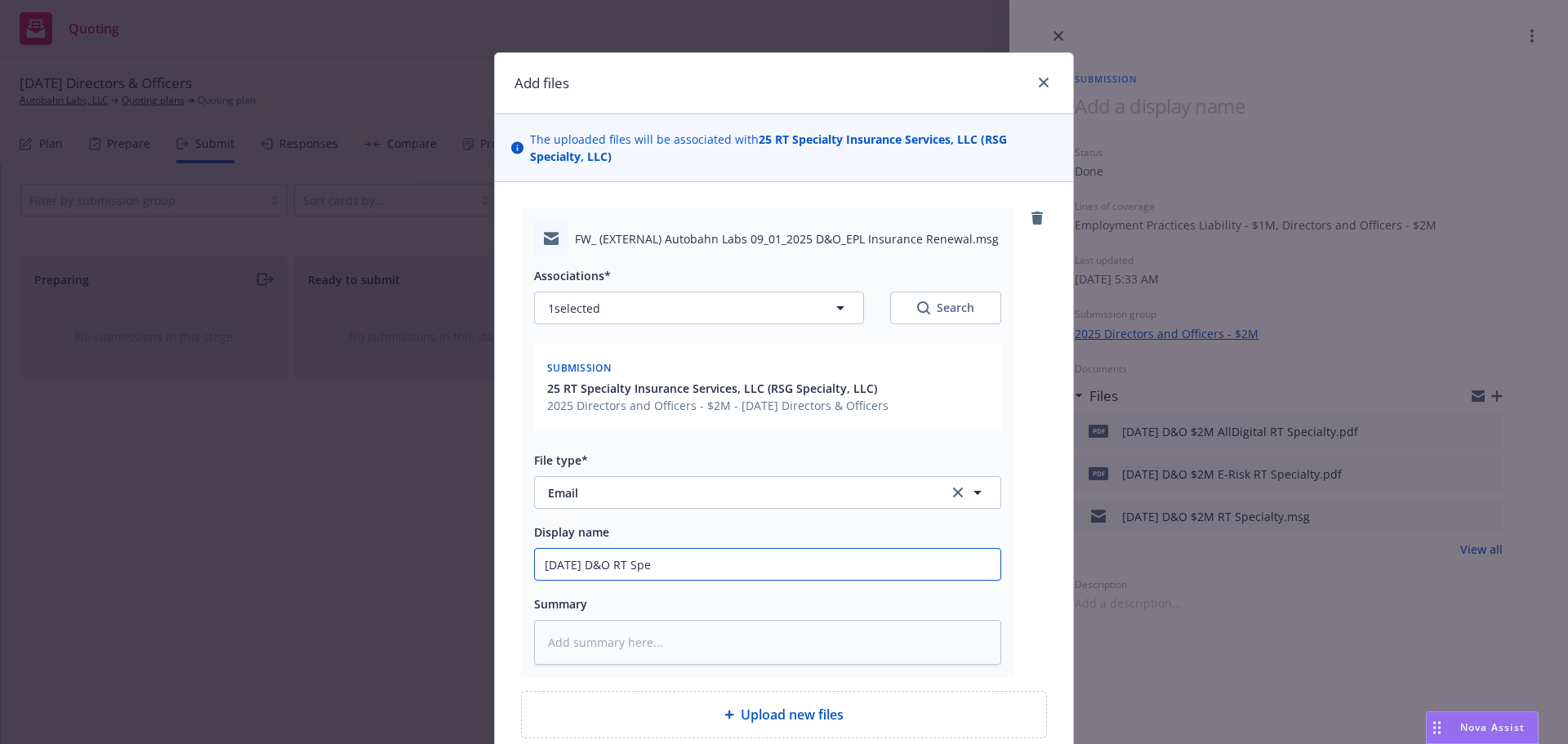
type input "9/1/2025 D&O RT Spec"
type textarea "x"
type input "9/1/2025 D&O RT Speci"
type textarea "x"
type input "9/1/2025 D&O RT Specia"
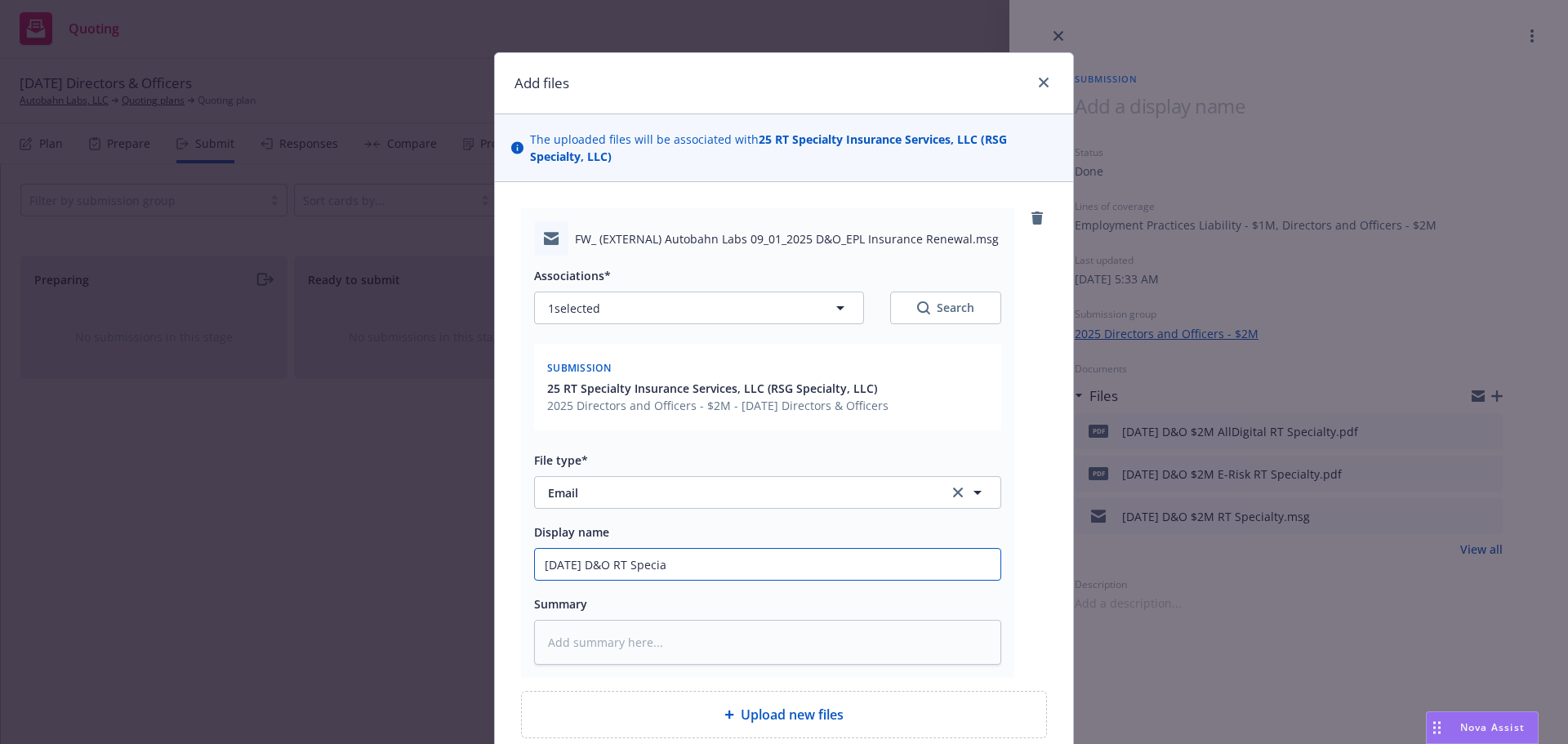
type textarea "x"
type input "9/1/2025 D&O RT Special"
type textarea "x"
type input "9/1/2025 D&O RT Specialt"
type textarea "x"
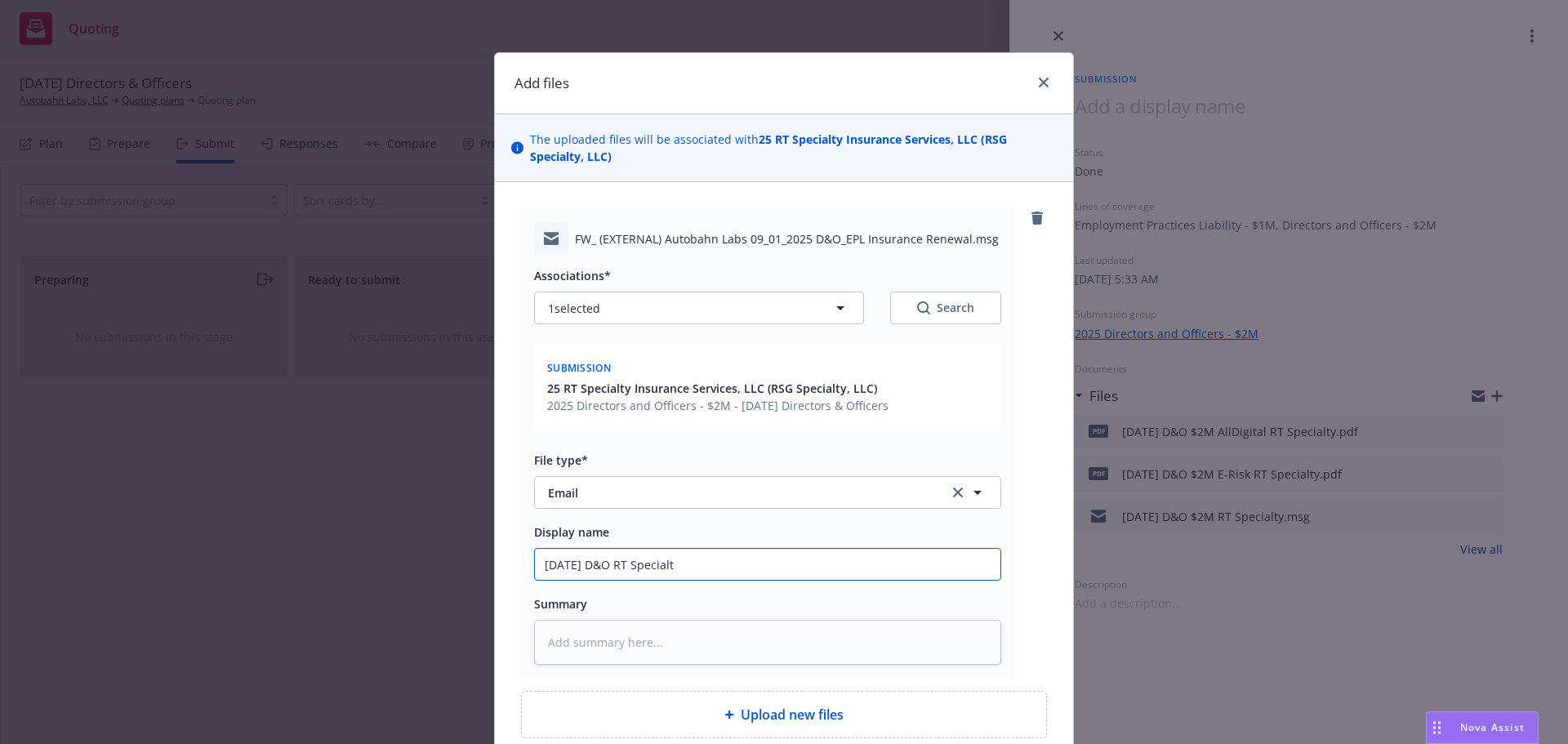
type input "9/1/2025 D&O RT Specialty"
type textarea "x"
type input "9/1/2025 D&O RT Specialty"
type textarea "x"
type input "9/1/2025 D&O RT Specialty -"
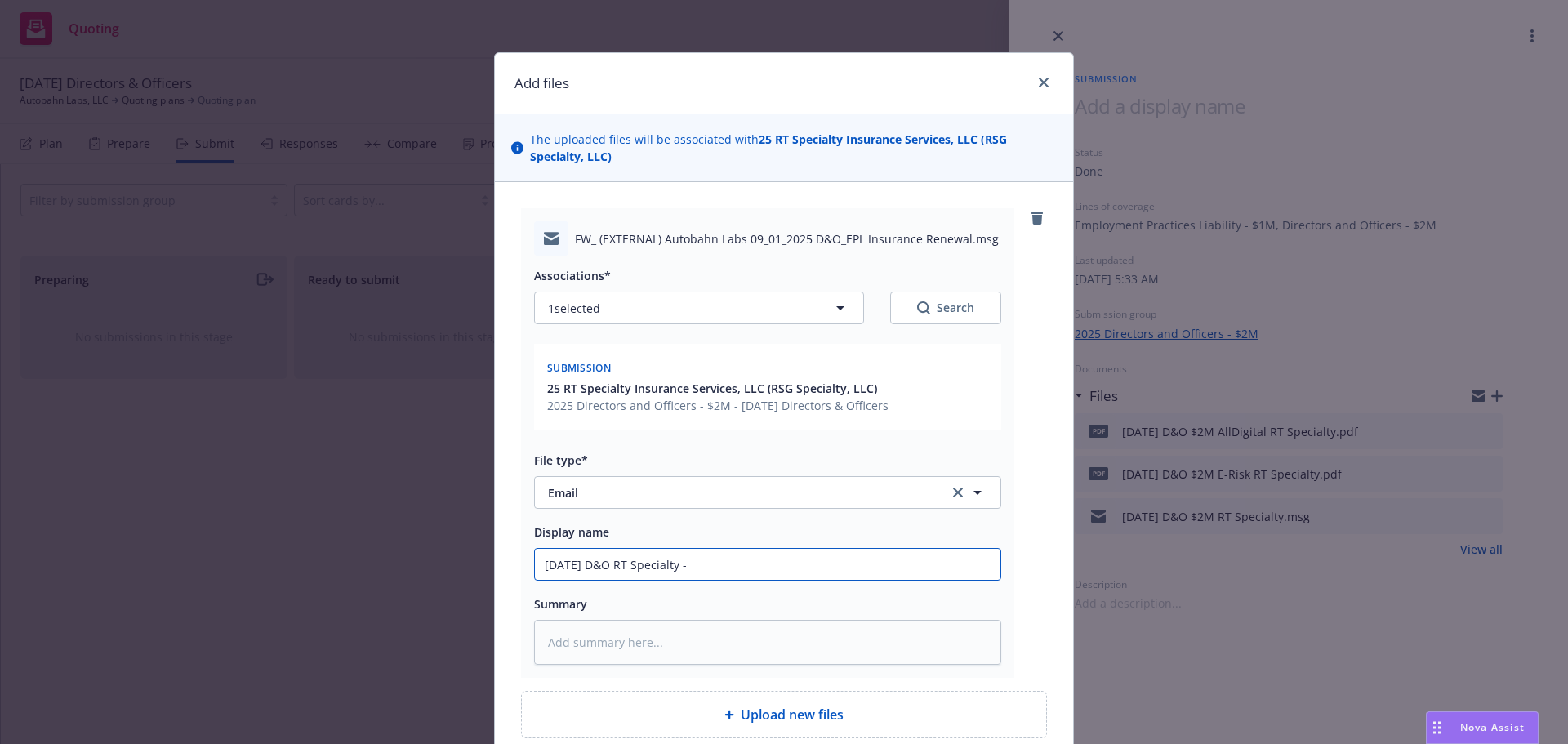
type textarea "x"
type input "9/1/2025 D&O RT Specialty -"
type textarea "x"
type input "9/1/2025 D&O RT Specialty - r"
type textarea "x"
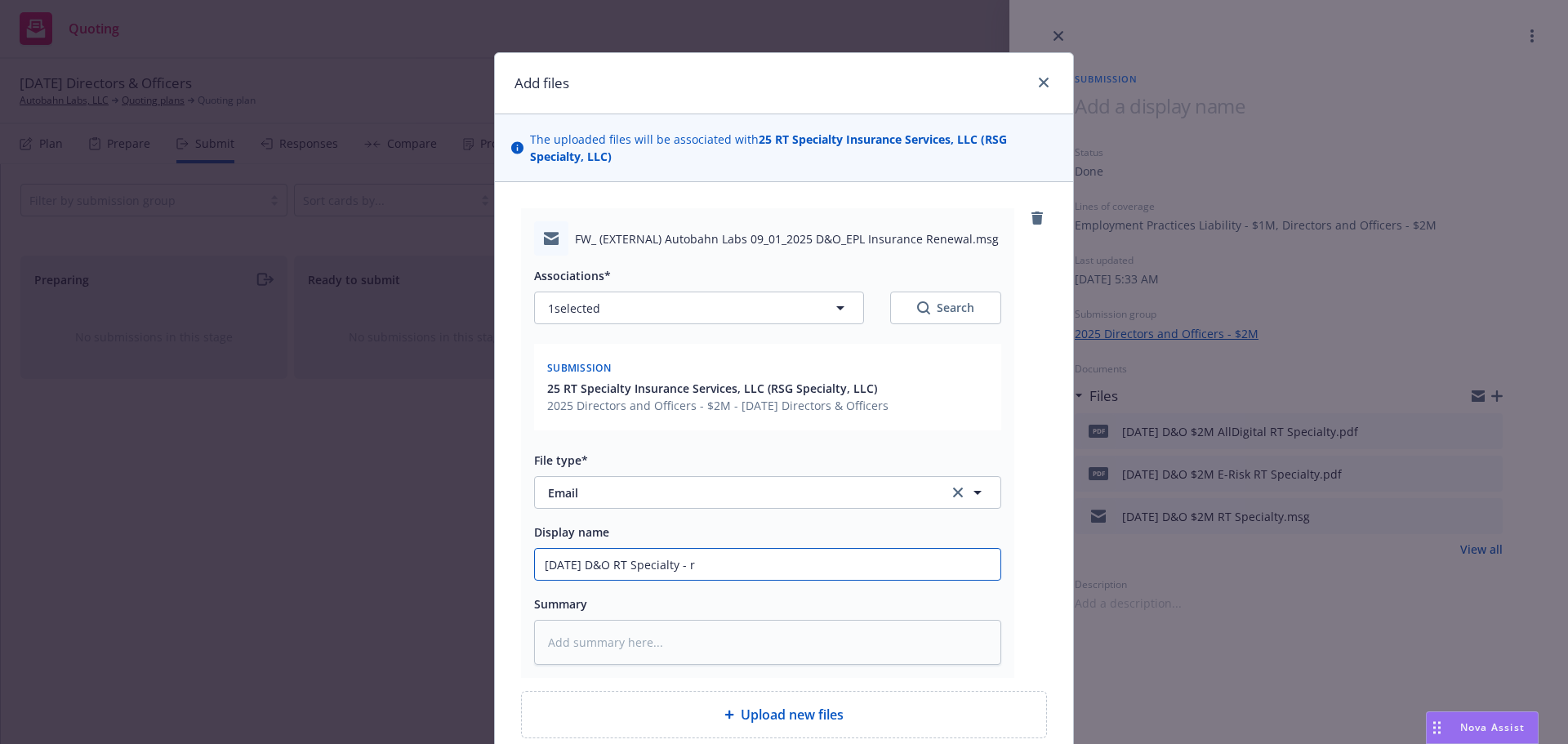
type input "9/1/2025 D&O RT Specialty - re"
type textarea "x"
type input "9/1/2025 D&O RT Specialty - req"
type textarea "x"
type input "9/1/2025 D&O RT Specialty - requ"
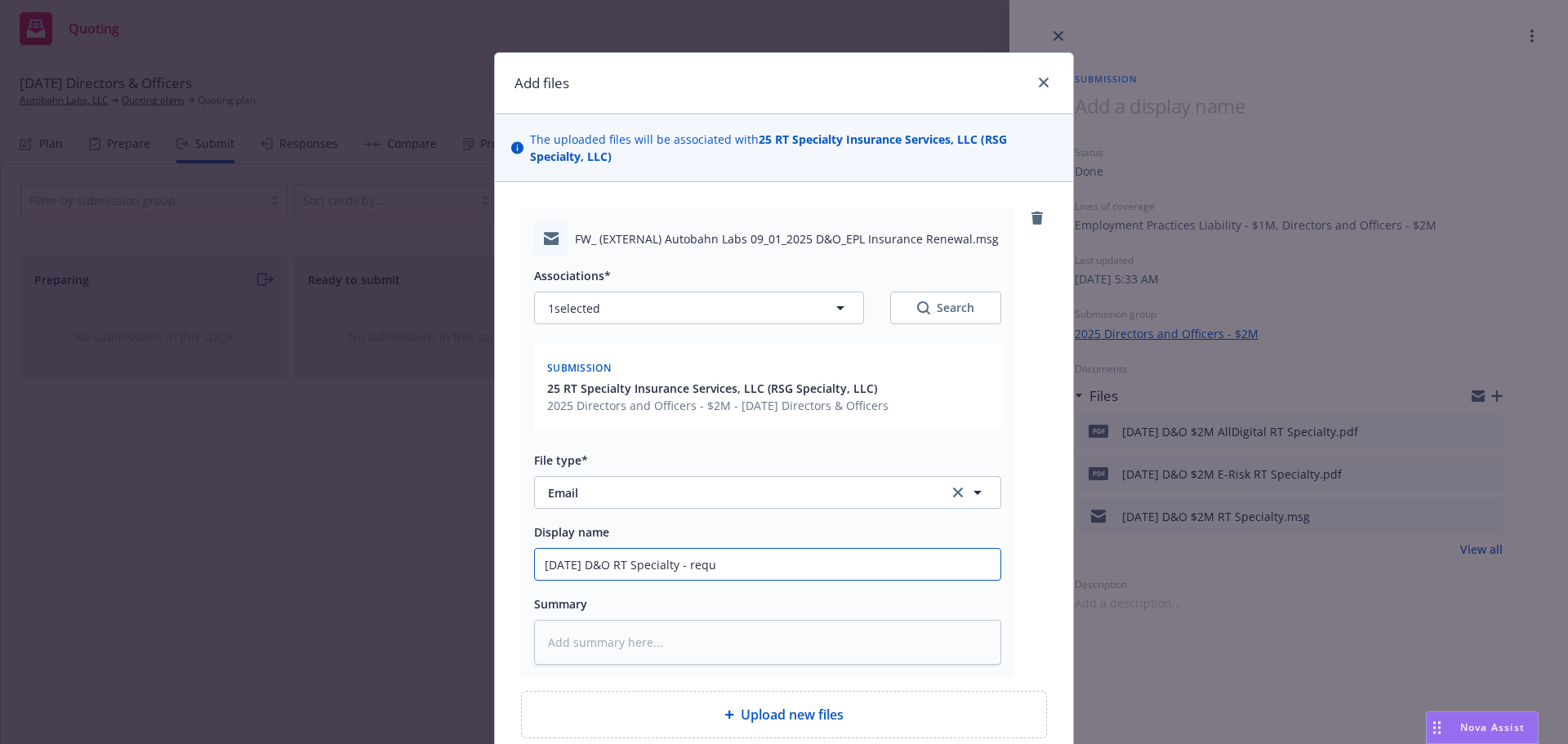
type textarea "x"
type input "9/1/2025 D&O RT Specialty - reque"
type textarea "x"
type input "9/1/2025 D&O RT Specialty - reques"
type textarea "x"
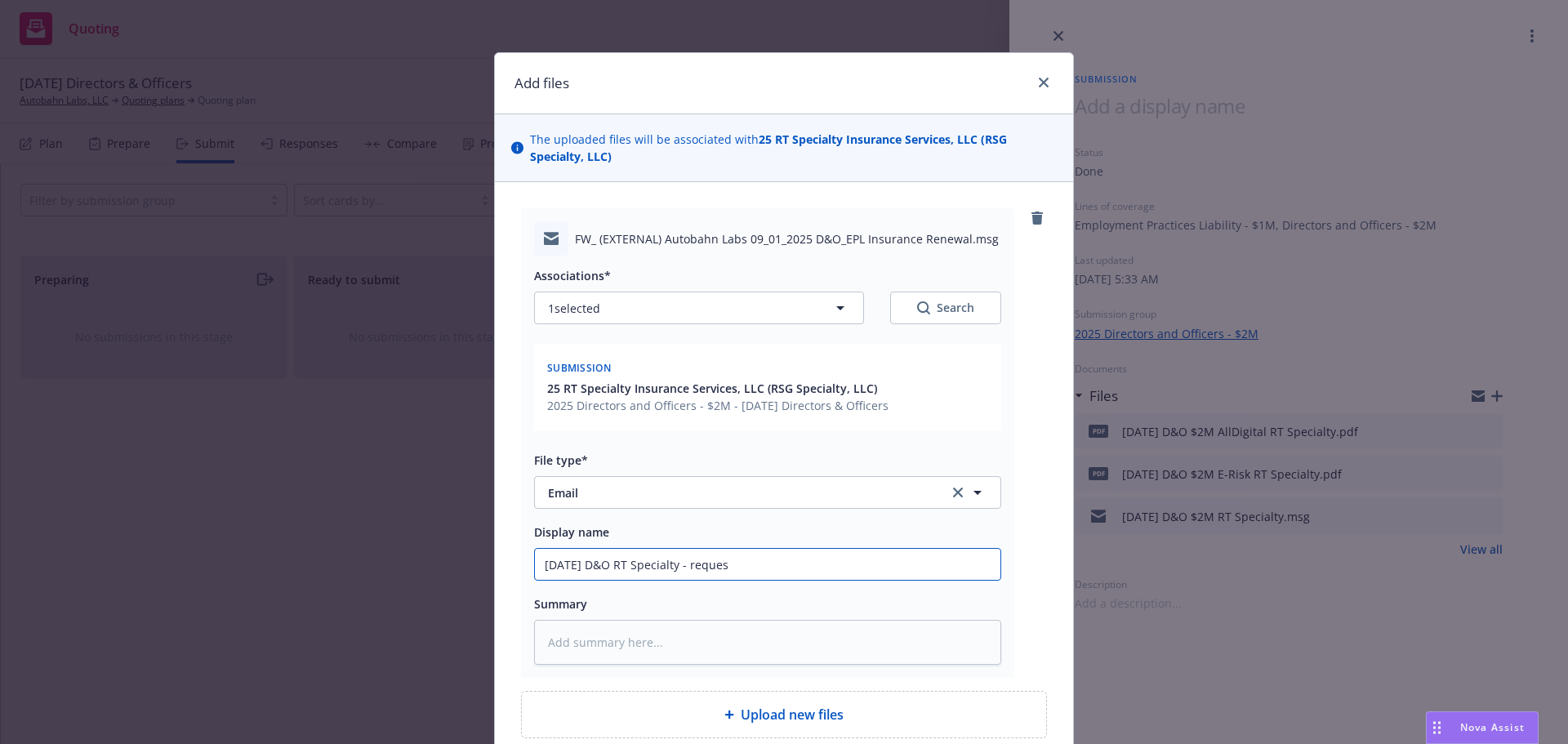
type input "9/1/2025 D&O RT Specialty - request"
type textarea "x"
type input "9/1/2025 D&O RT Specialty - requeste"
type textarea "x"
type input "9/1/2025 D&O RT Specialty - requested"
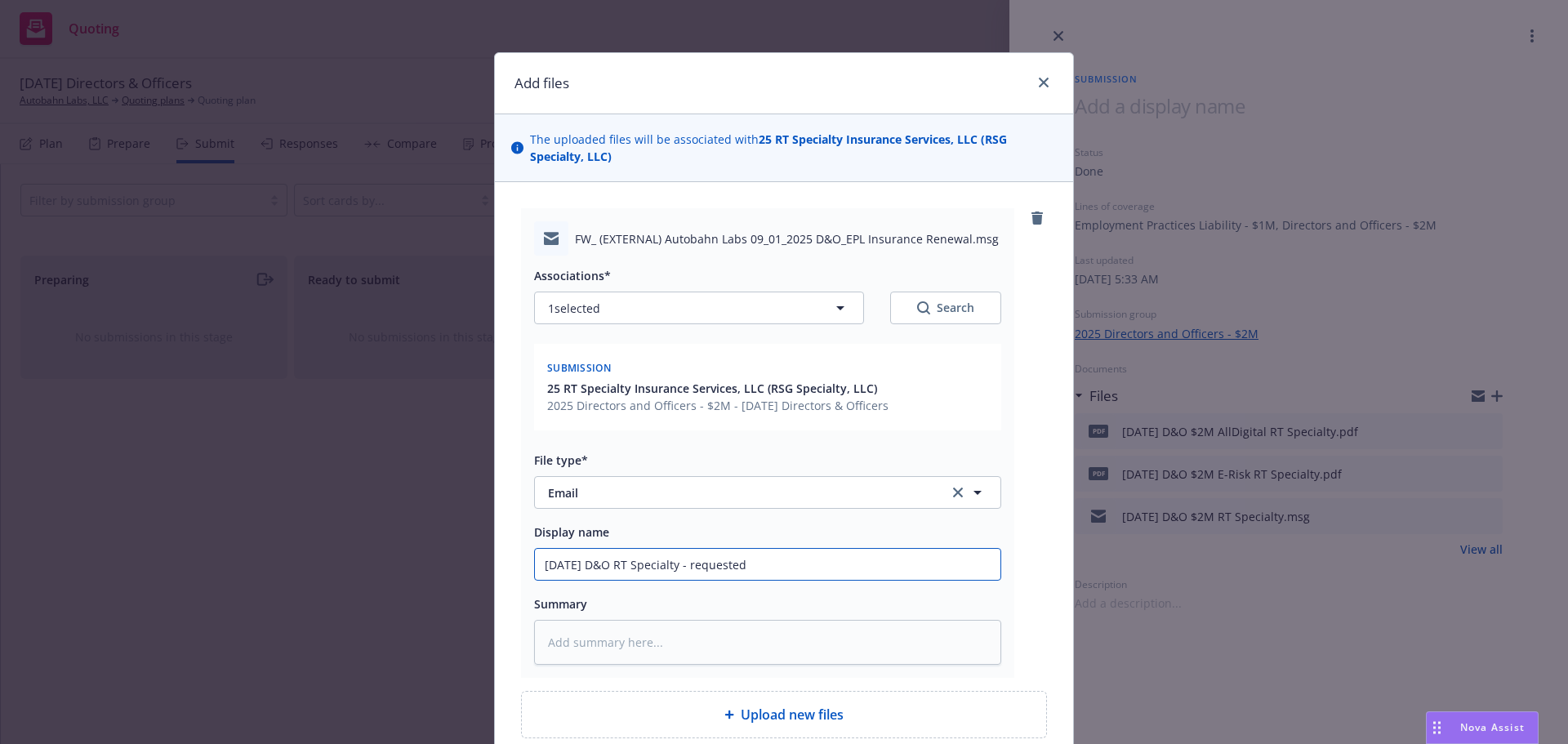
type textarea "x"
type input "9/1/2025 D&O RT Specialty - requested"
type textarea "x"
type input "9/1/2025 D&O RT Specialty - requested y"
type textarea "x"
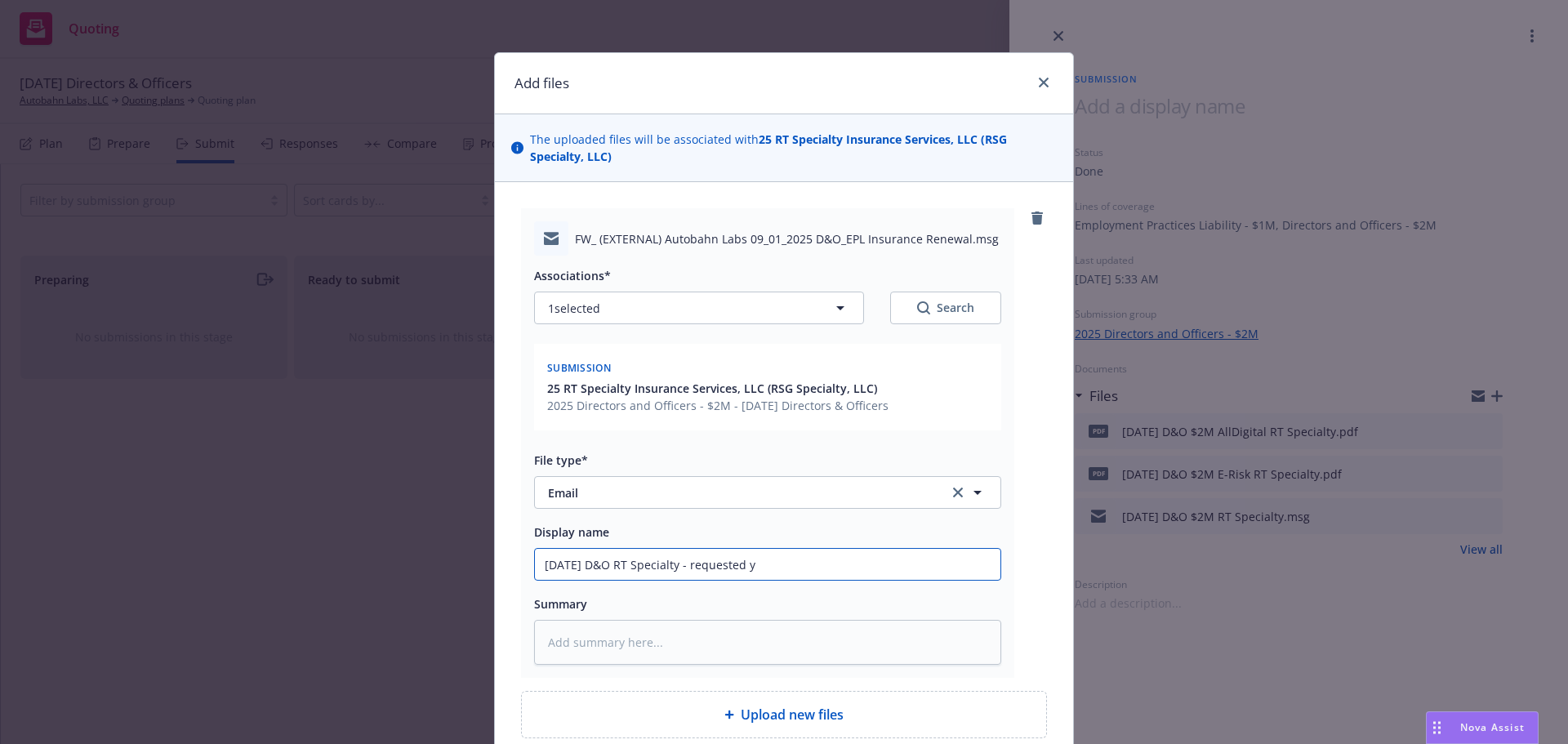
type input "9/1/2025 D&O RT Specialty - requested ye"
type textarea "x"
type input "9/1/2025 D&O RT Specialty - requested yea"
type textarea "x"
type input "9/1/2025 D&O RT Specialty - requested year"
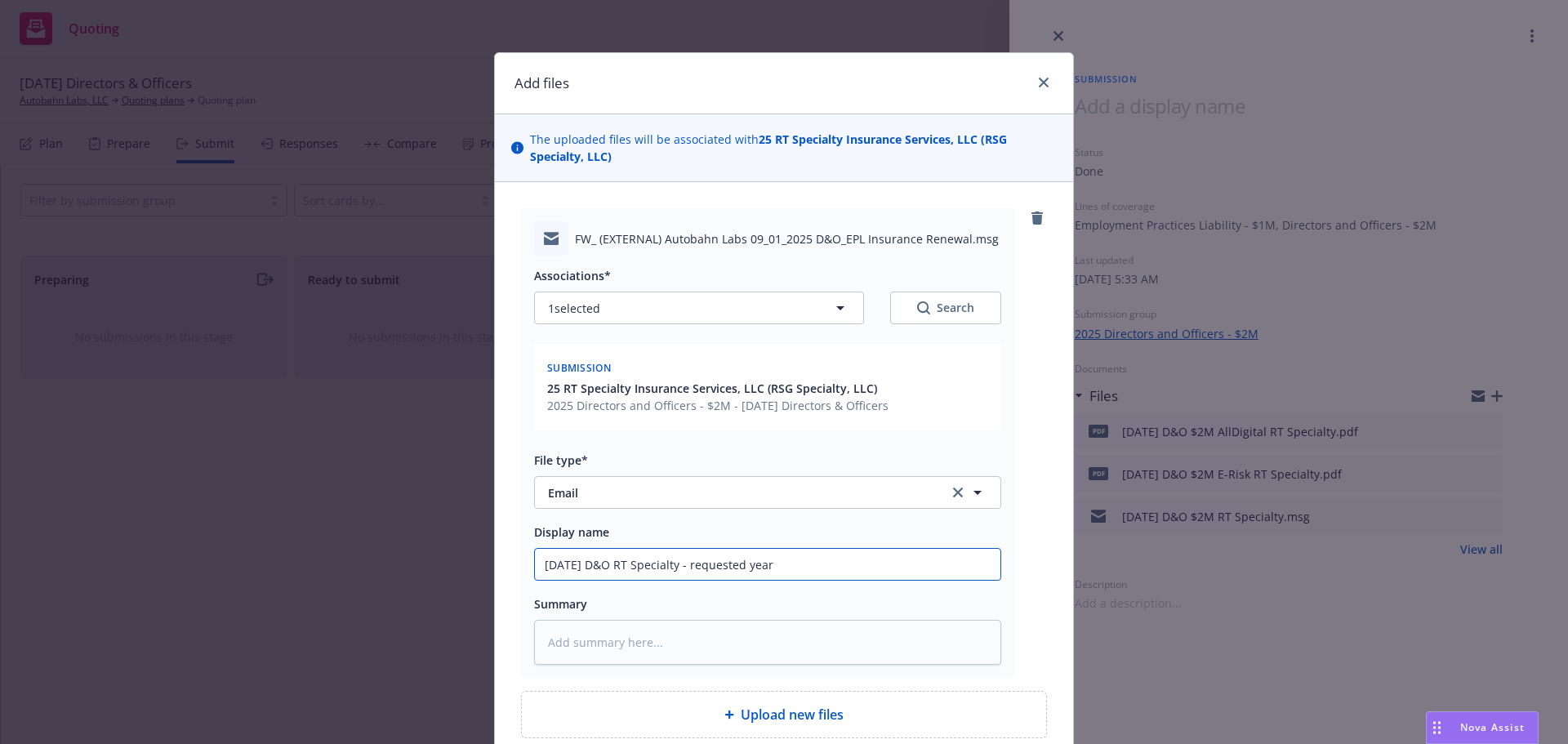
type textarea "x"
type input "9/1/2025 D&O RT Specialty - requested year"
type textarea "x"
type input "9/1/2025 D&O RT Specialty - requested year o"
type textarea "x"
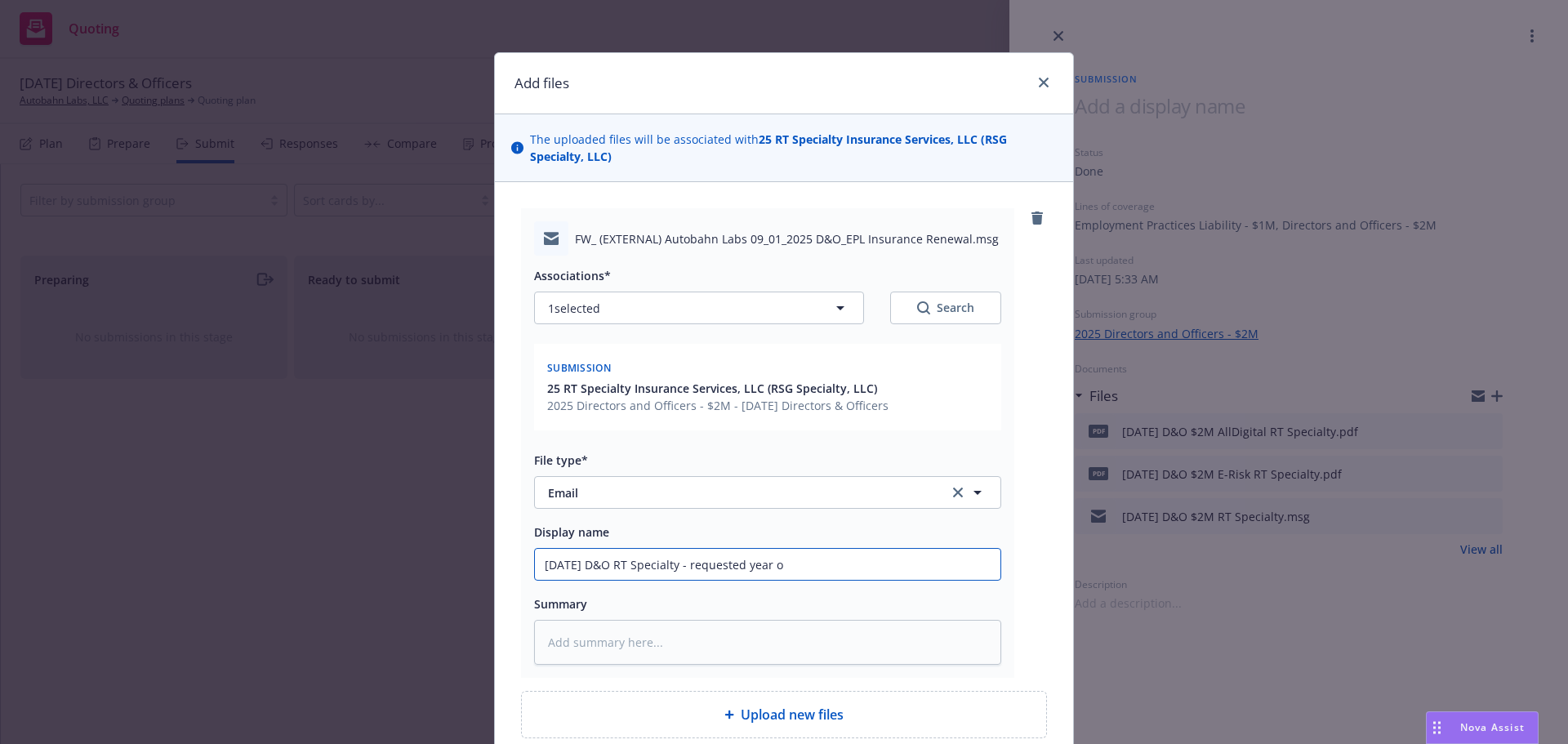
type input "9/1/2025 D&O RT Specialty - requested year ov"
type textarea "x"
type input "9/1/2025 D&O RT Specialty - requested year ove"
type textarea "x"
type input "9/1/2025 D&O RT Specialty - requested year over"
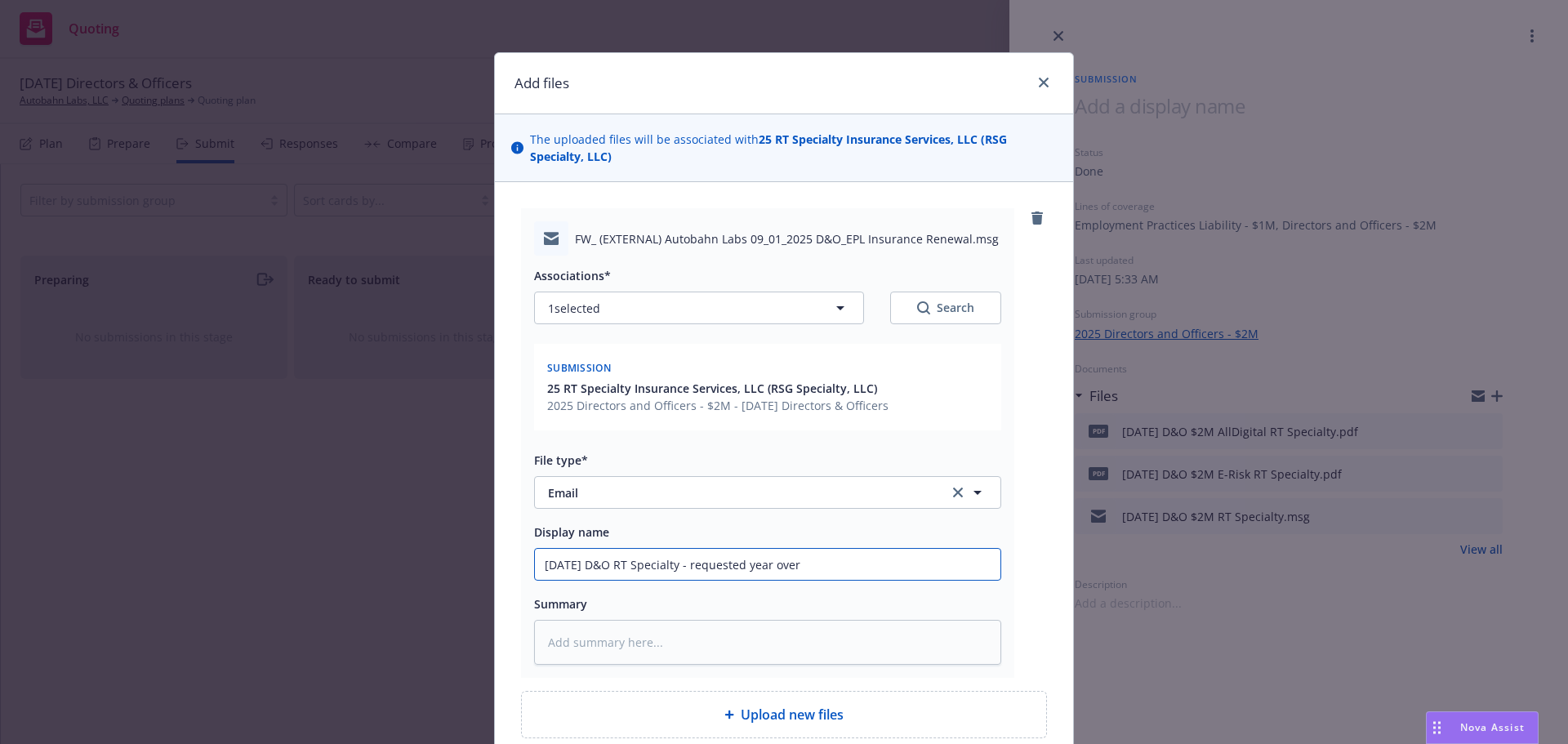
type textarea "x"
type input "9/1/2025 D&O RT Specialty - requested year over"
type textarea "x"
type input "9/1/2025 D&O RT Specialty - requested year over y"
type textarea "x"
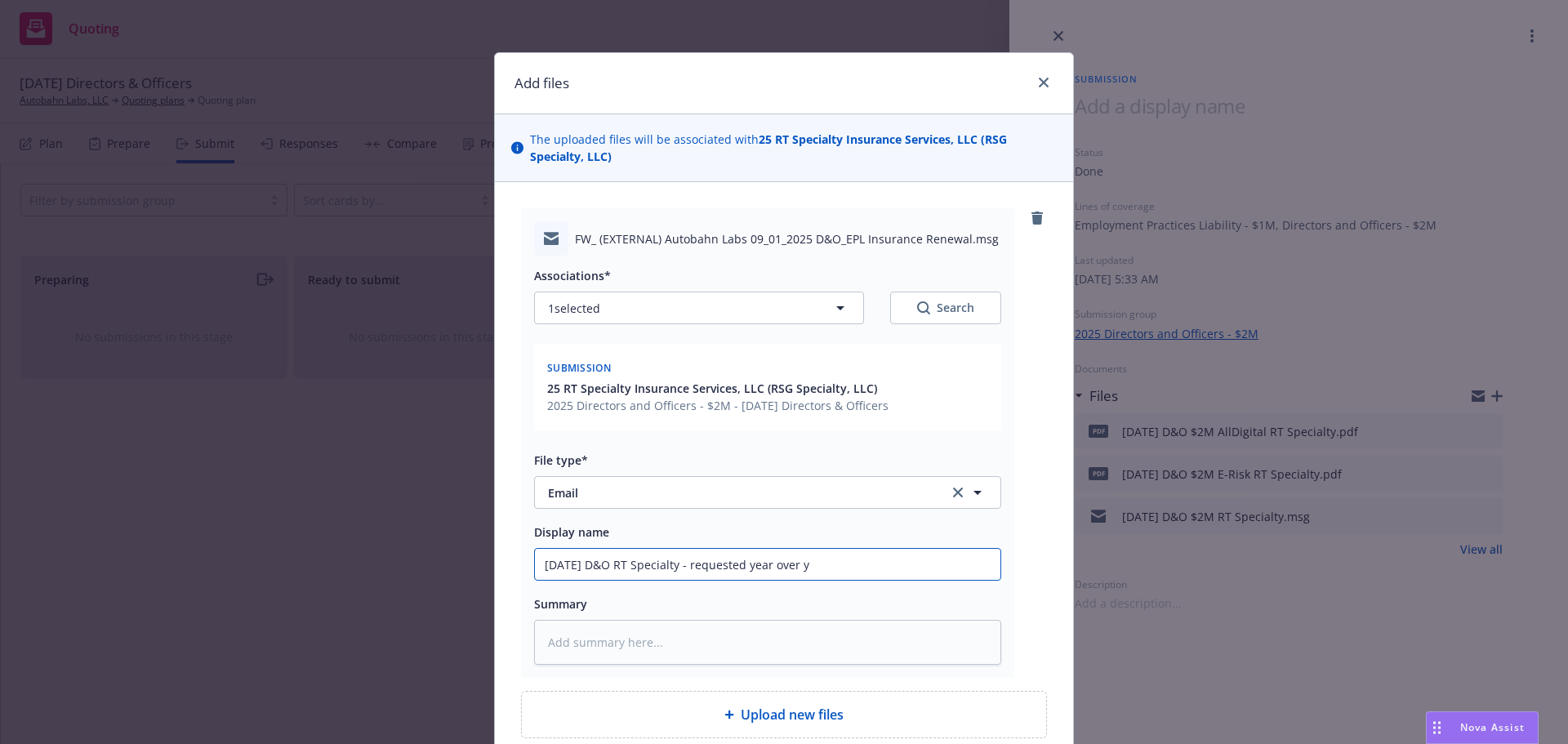
type input "9/1/2025 D&O RT Specialty - requested year over ye"
type textarea "x"
type input "9/1/2025 D&O RT Specialty - requested year over yea"
type textarea "x"
type input "9/1/2025 D&O RT Specialty - requested year over year"
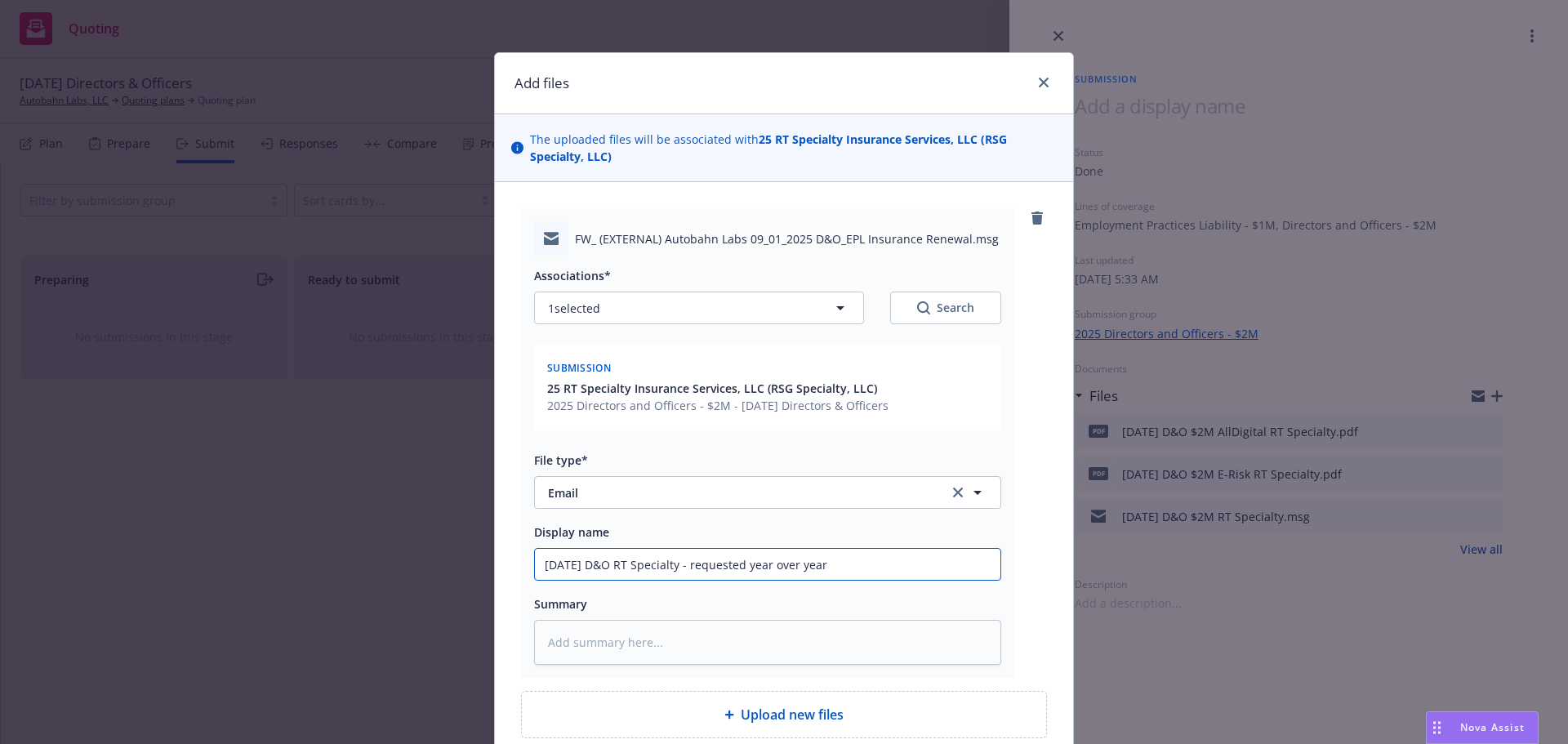
type textarea "x"
type input "9/1/2025 D&O RT Specialty - requested year over year"
type textarea "x"
type input "9/1/2025 D&O RT Specialty - requested year over year D"
type textarea "x"
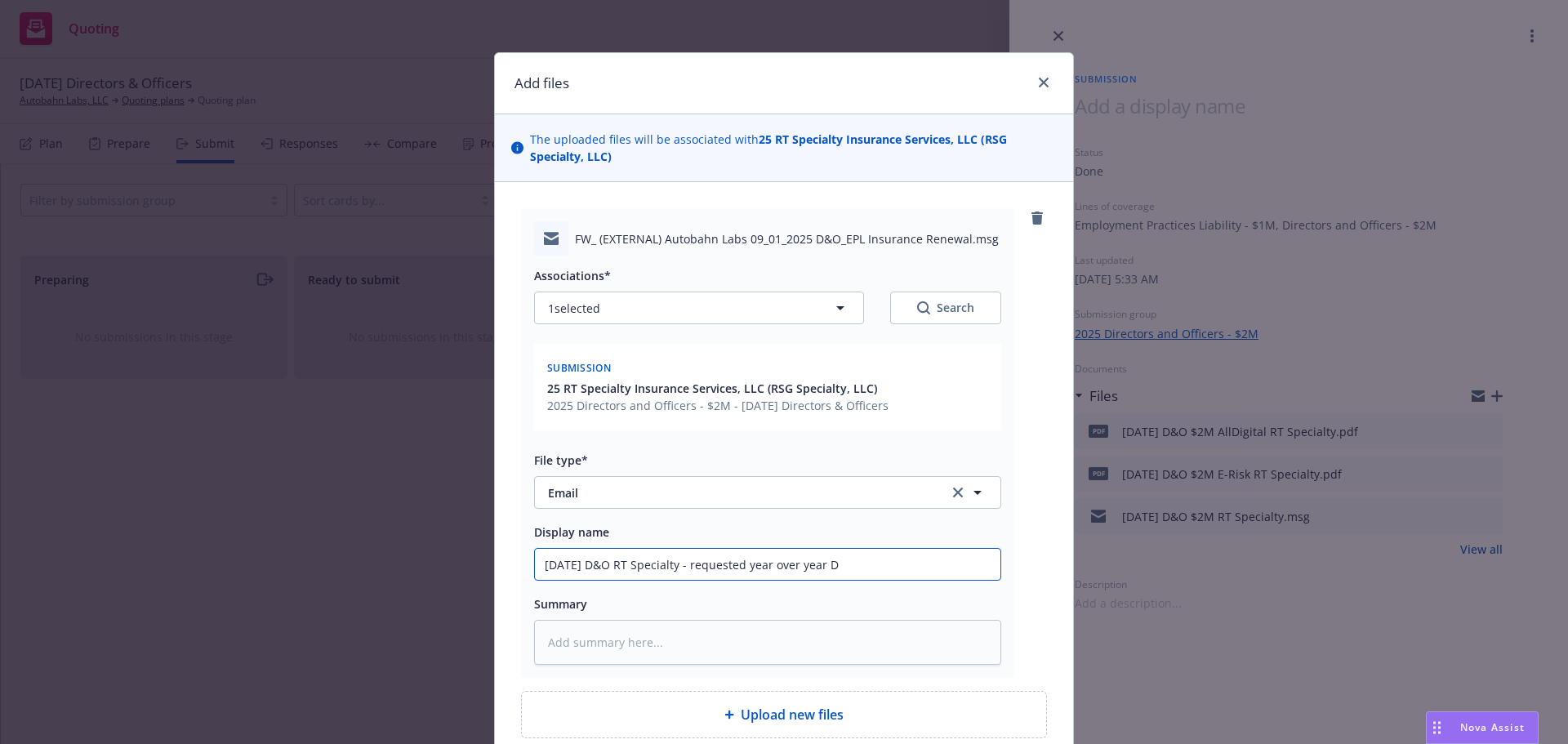
type input "9/1/2025 D&O RT Specialty - requested year over year D&"
type textarea "x"
type input "9/1/2025 D&O RT Specialty - requested year over year D&O"
type textarea "x"
type input "9/1/2025 D&O RT Specialty - requested year over year D&O"
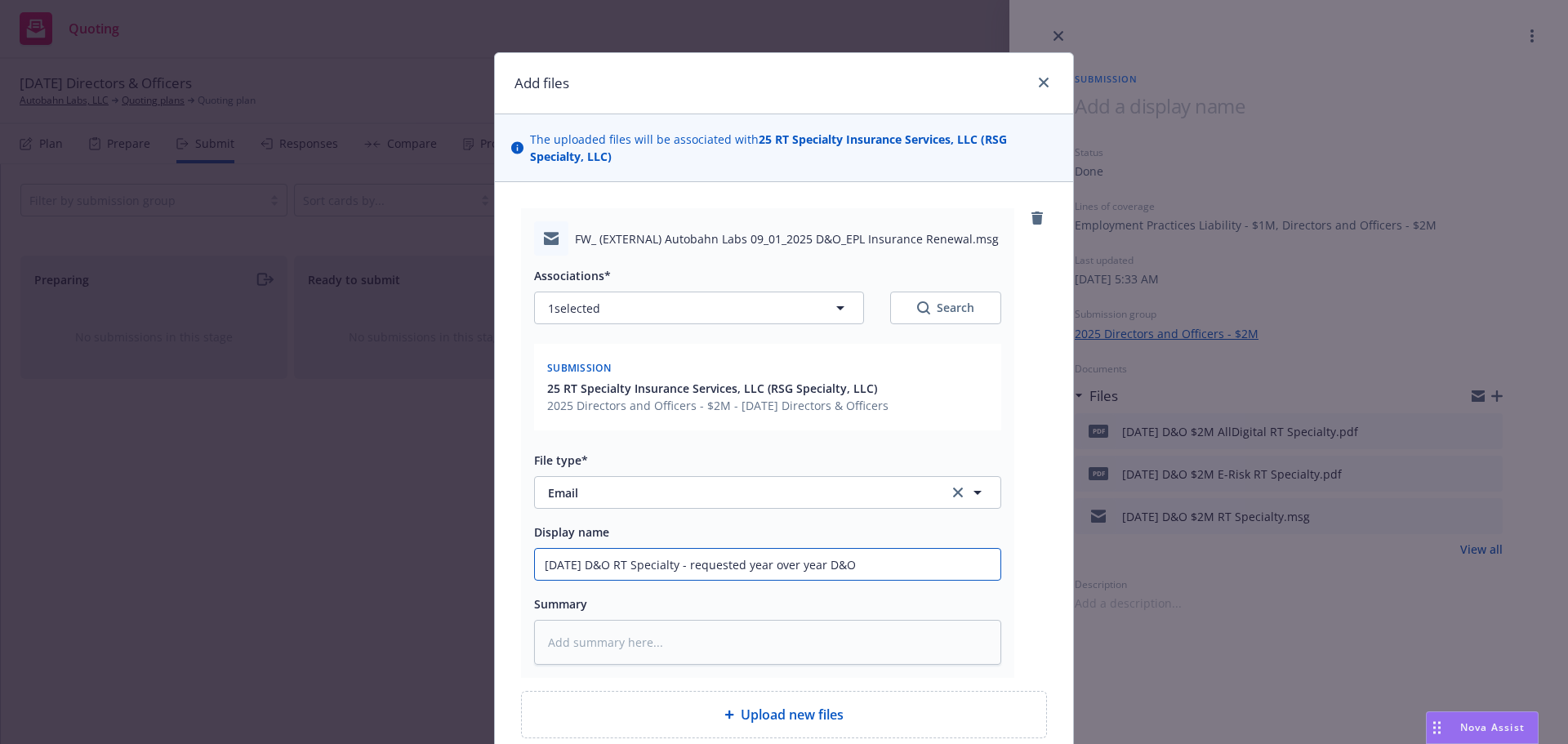
type textarea "x"
type input "9/1/2025 D&O RT Specialty - requested year over year D&O c"
type textarea "x"
type input "9/1/2025 D&O RT Specialty - requested year over year D&O co"
type textarea "x"
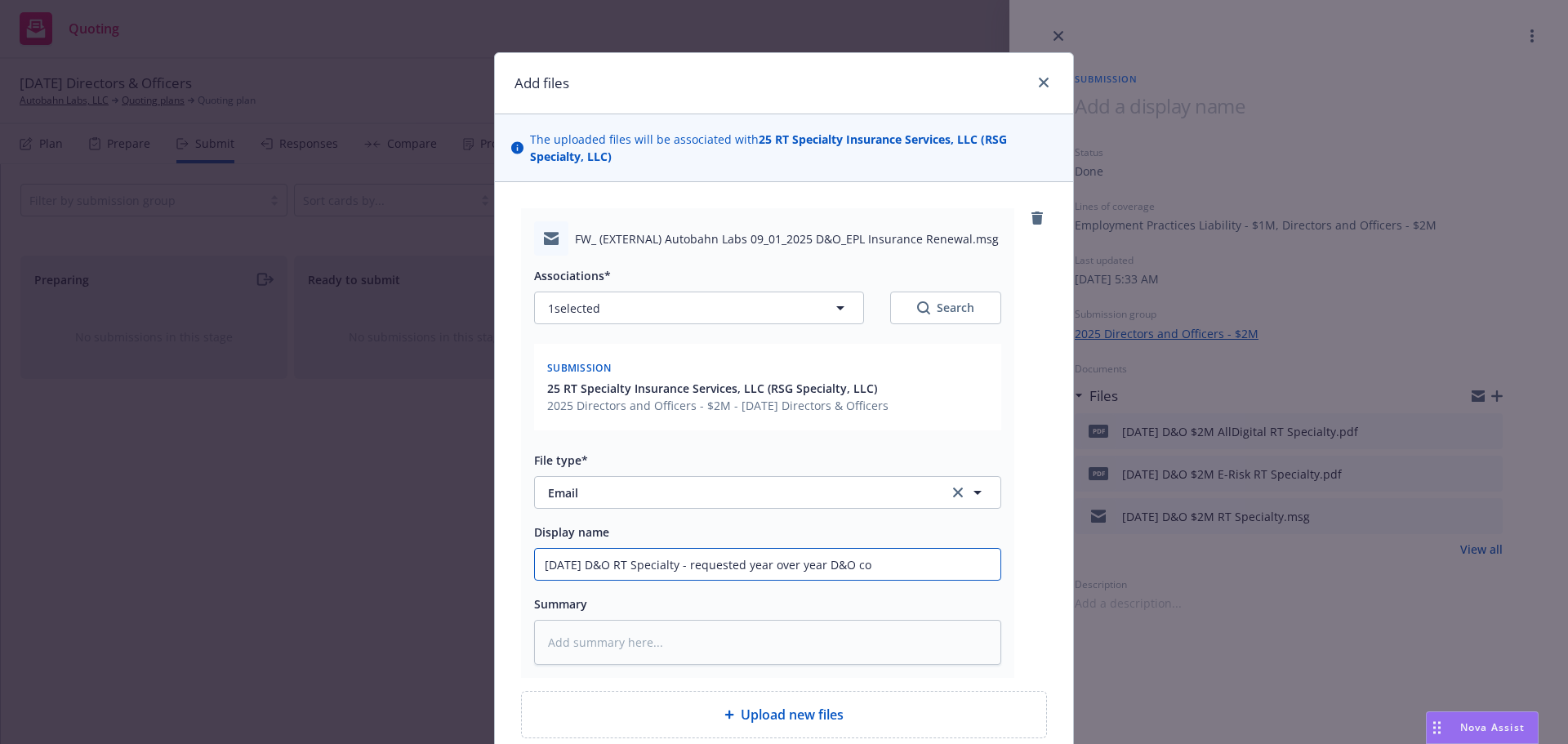
type input "9/1/2025 D&O RT Specialty - requested year over year D&O com"
type textarea "x"
type input "9/1/2025 D&O RT Specialty - requested year over year D&O comp"
type textarea "x"
type input "9/1/2025 D&O RT Specialty - requested year over year D&O compa"
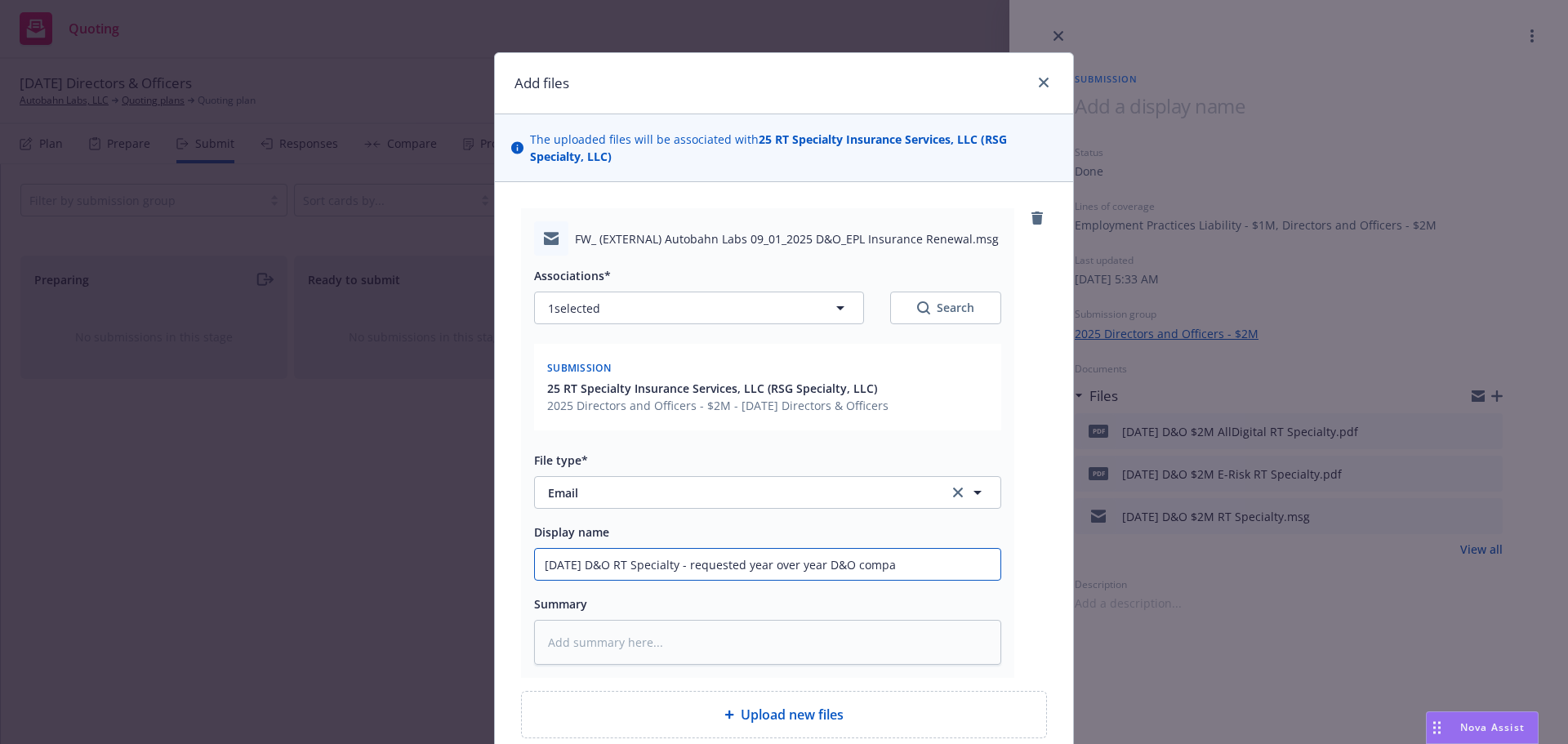
type textarea "x"
type input "9/1/2025 D&O RT Specialty - requested year over year D&O compai"
type textarea "x"
type input "9/1/2025 D&O RT Specialty - requested year over year D&O compair"
type textarea "x"
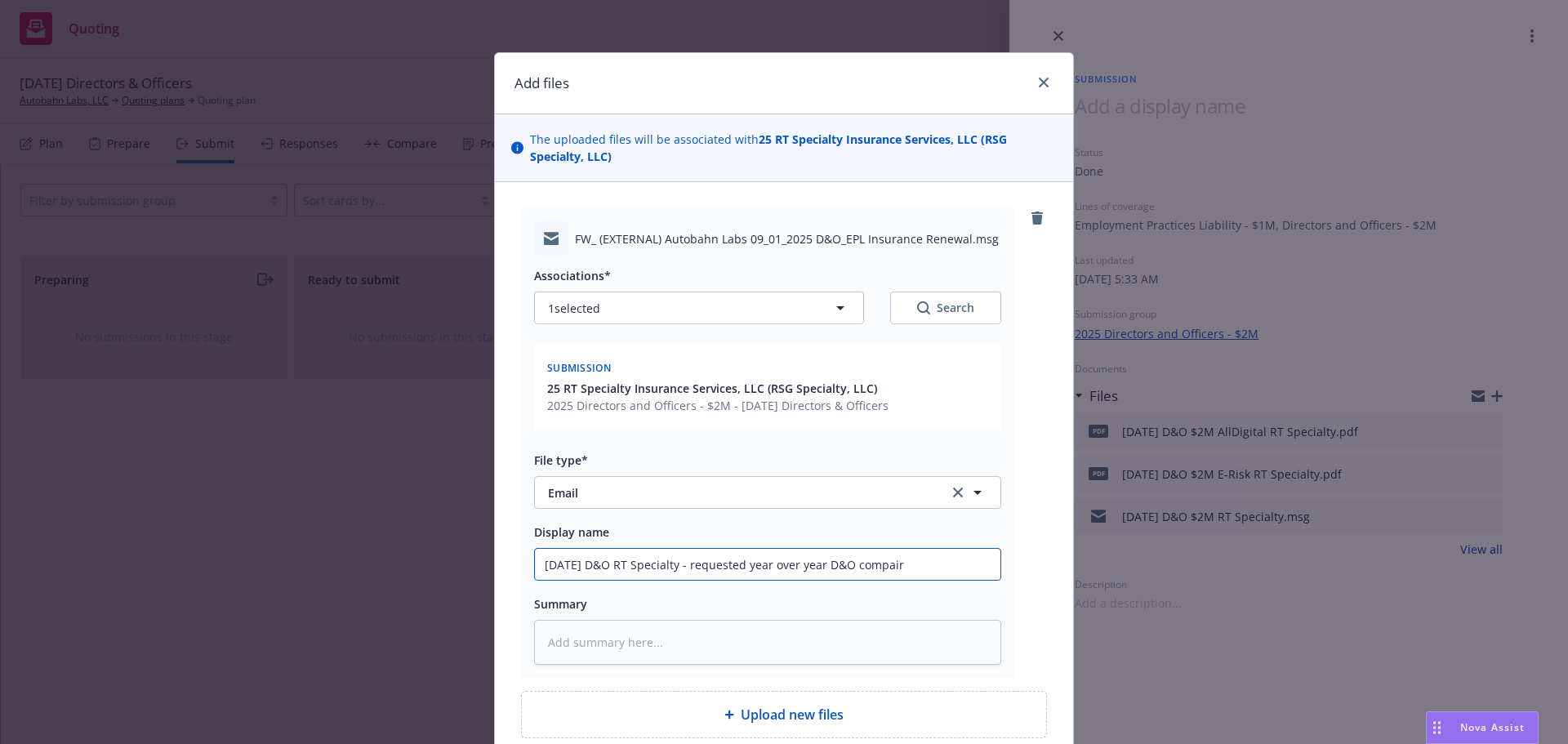
type input "9/1/2025 D&O RT Specialty - requested year over year D&O compai"
type textarea "x"
type input "9/1/2025 D&O RT Specialty - requested year over year D&O compa"
type textarea "x"
type input "9/1/2025 D&O RT Specialty - requested year over year D&O compar"
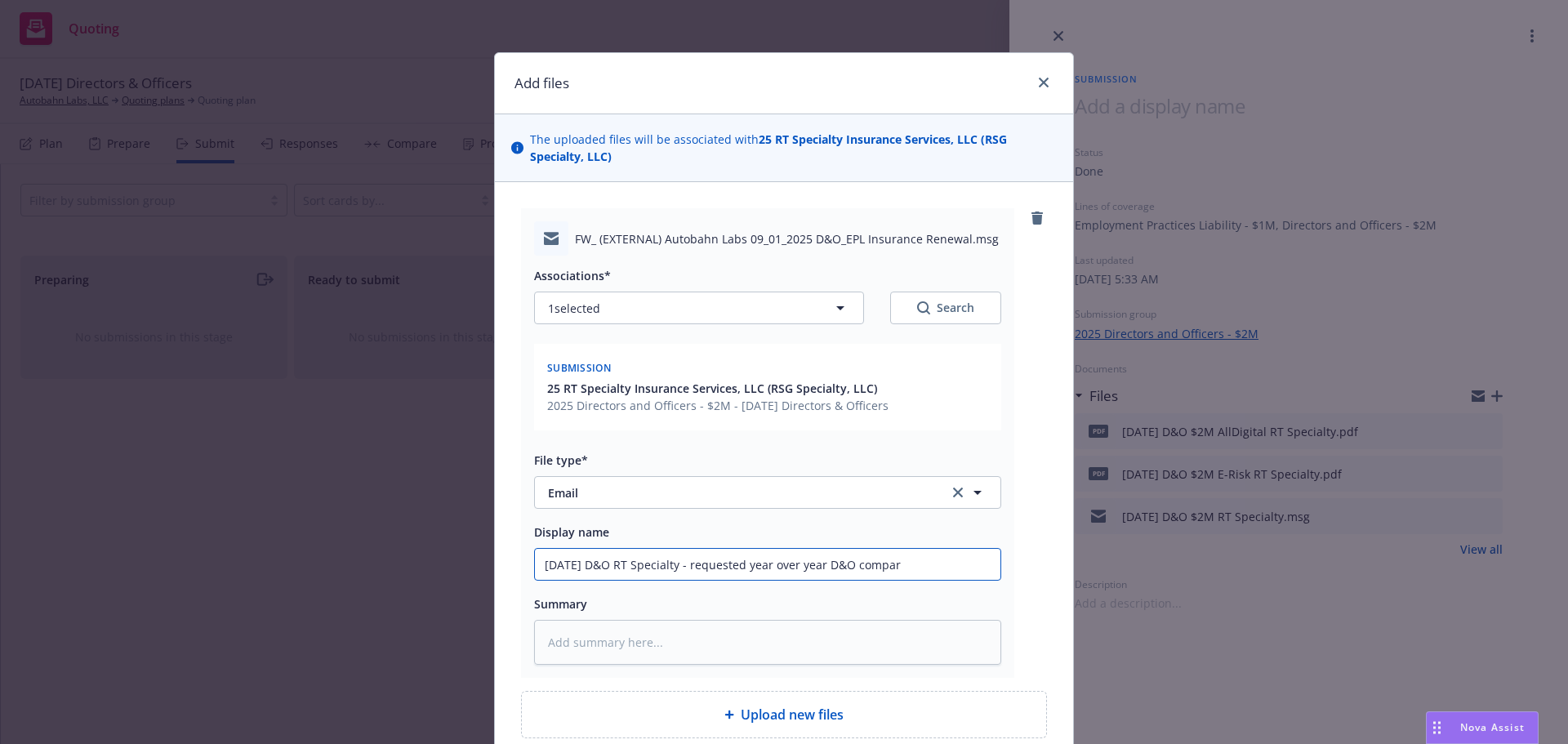
type textarea "x"
type input "9/1/2025 D&O RT Specialty - requested year over year D&O compari"
type textarea "x"
type input "9/1/2025 D&O RT Specialty - requested year over year D&O comparis"
type textarea "x"
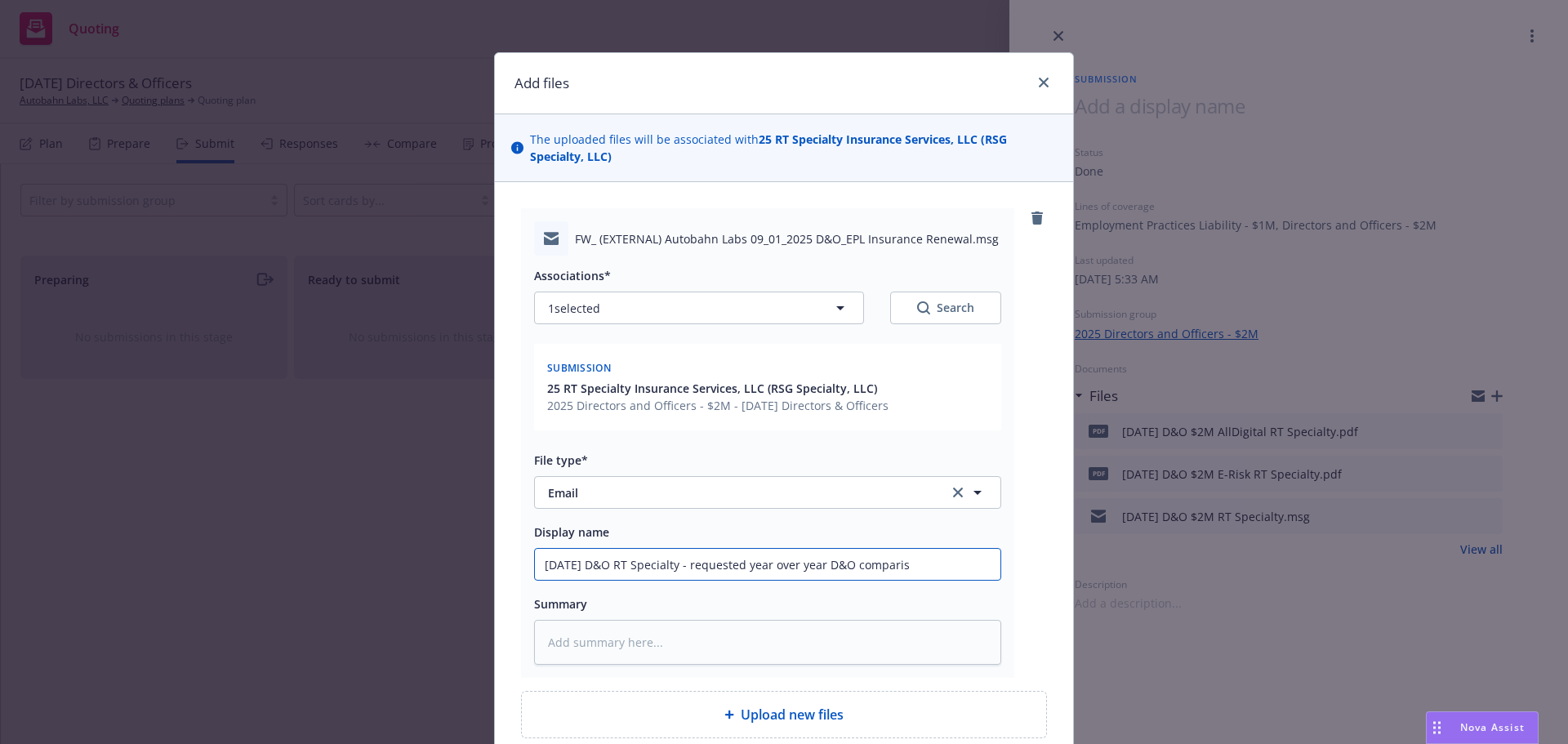
type input "9/1/2025 D&O RT Specialty - requested year over year D&O compariso"
type textarea "x"
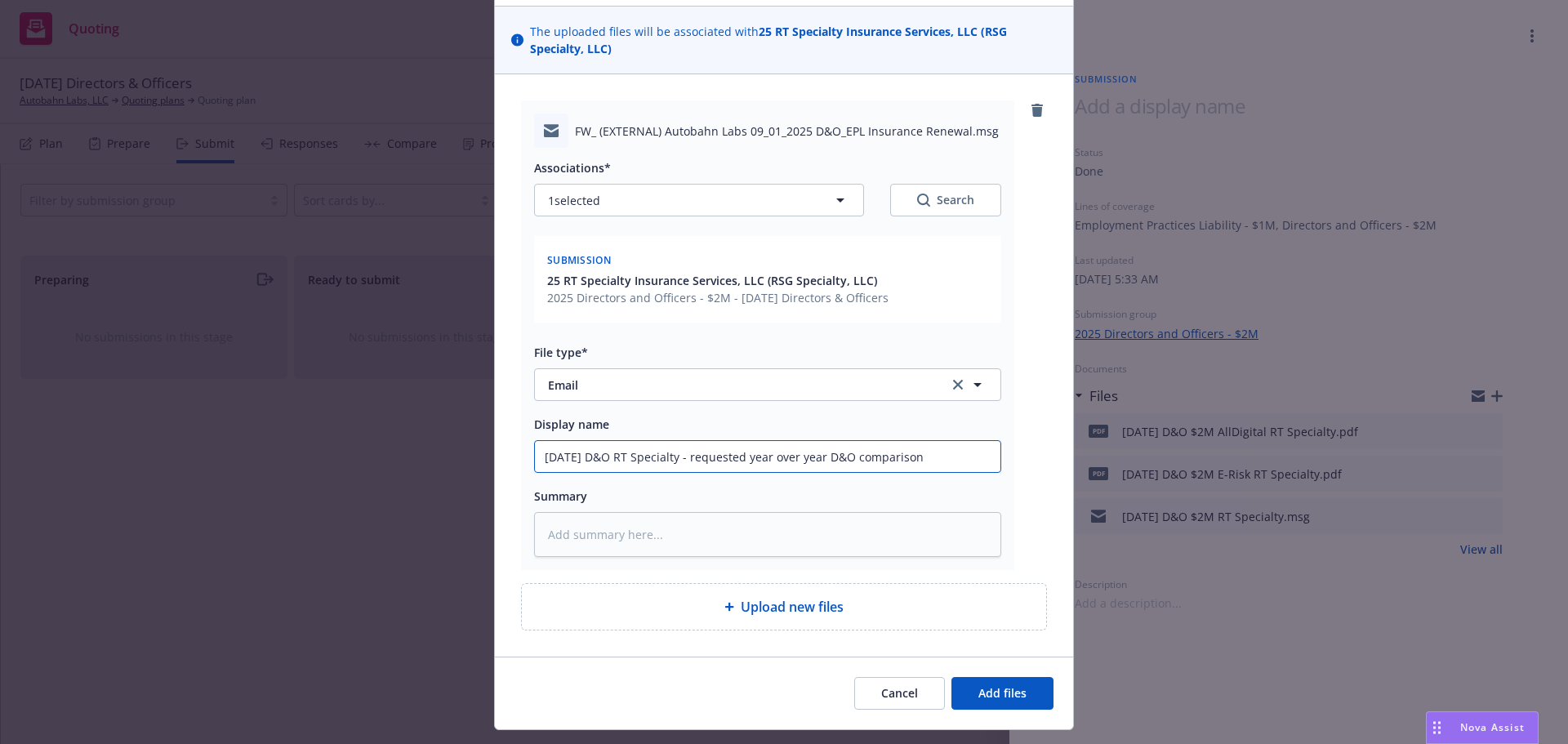
scroll to position [146, 0]
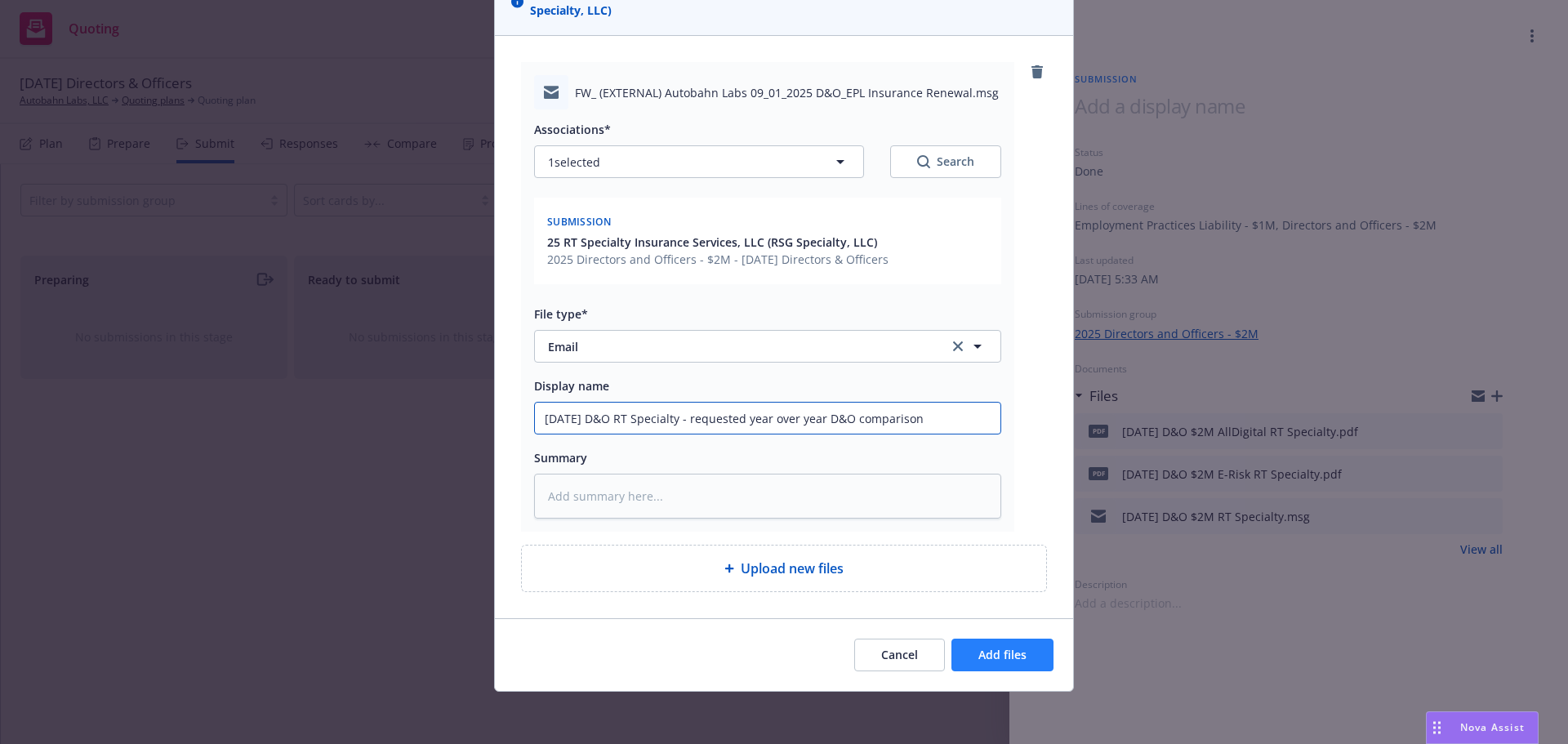
type input "9/1/2025 D&O RT Specialty - requested year over year D&O comparison"
click at [978, 659] on span "Add files" at bounding box center [1002, 654] width 49 height 16
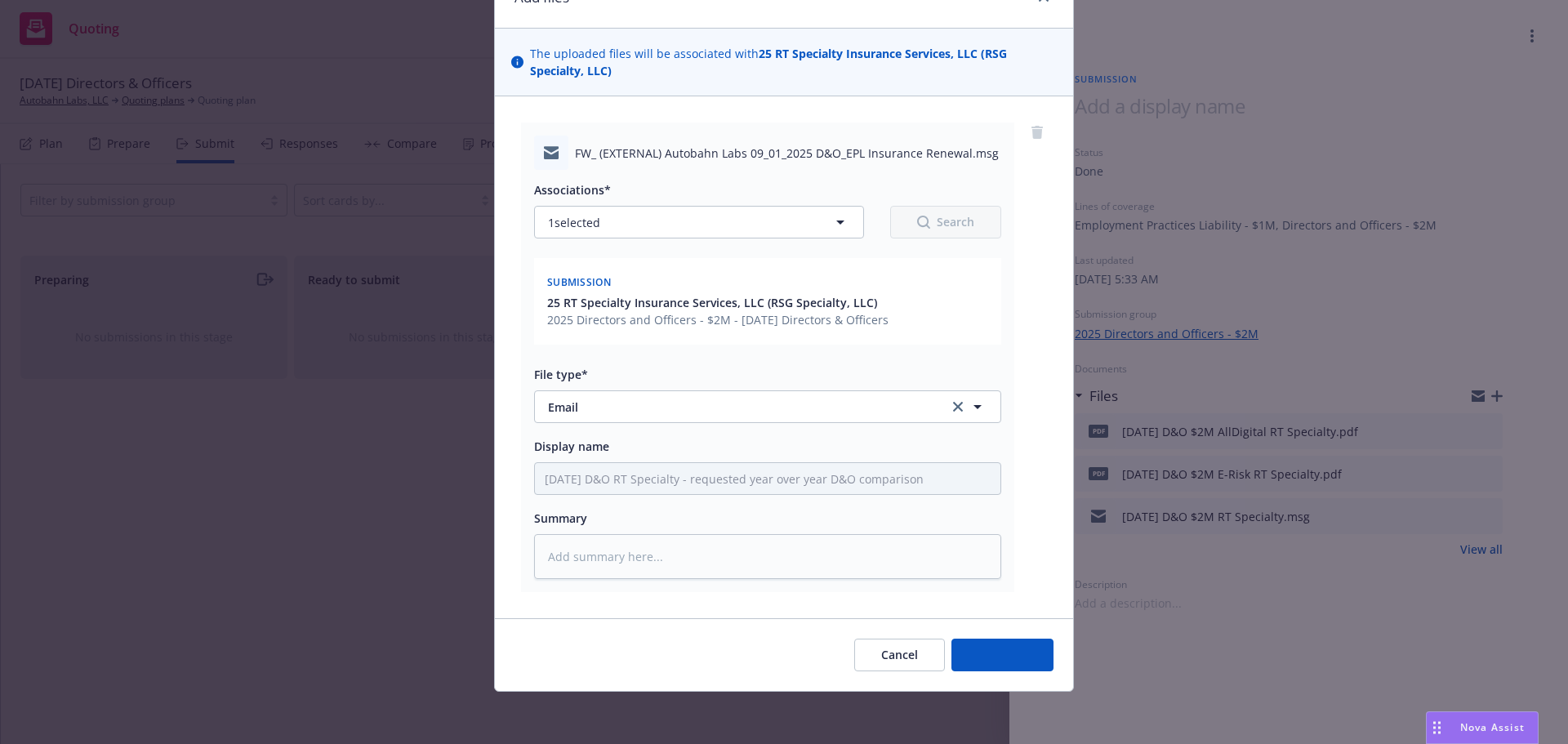
scroll to position [86, 0]
type textarea "x"
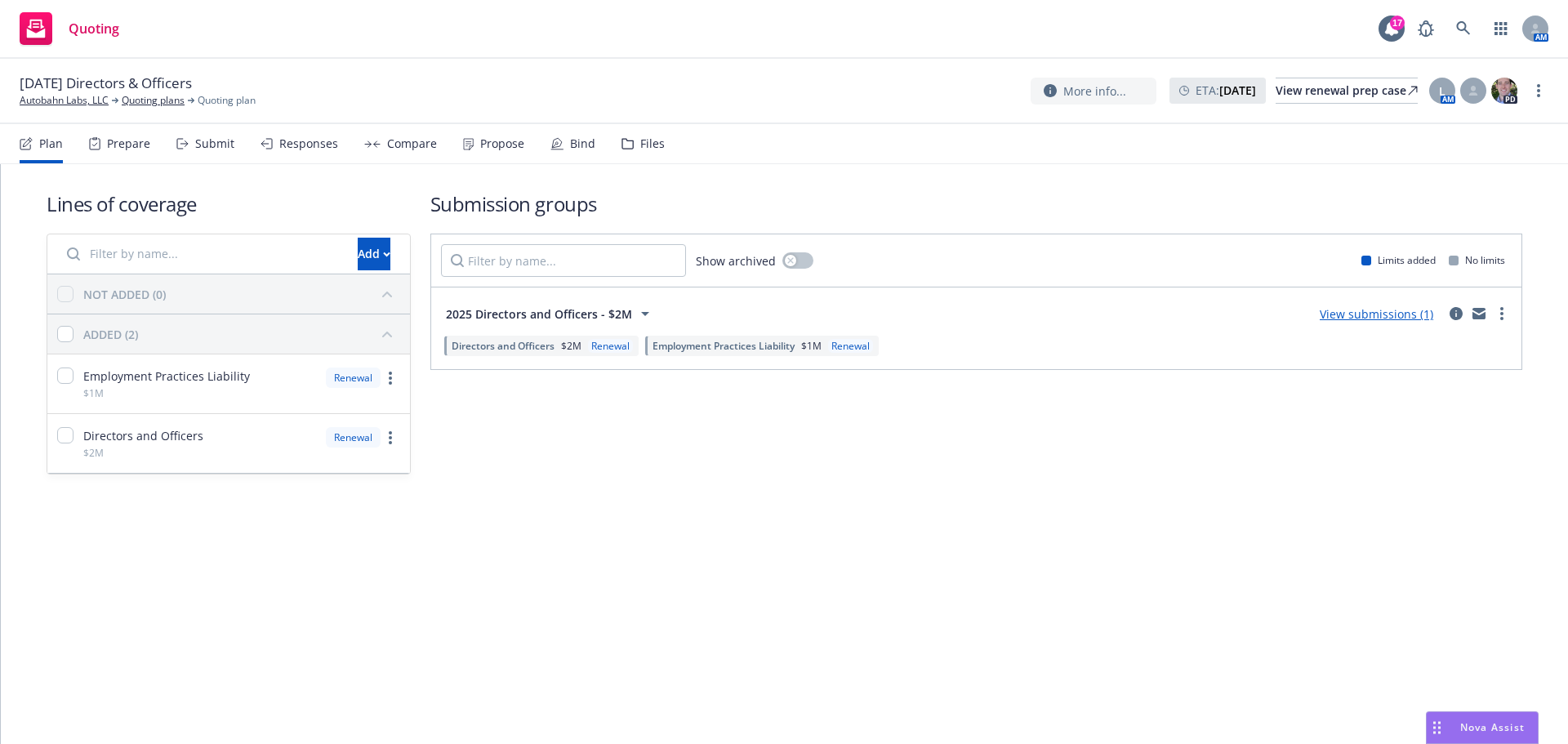
click at [212, 145] on div "Submit" at bounding box center [215, 144] width 39 height 13
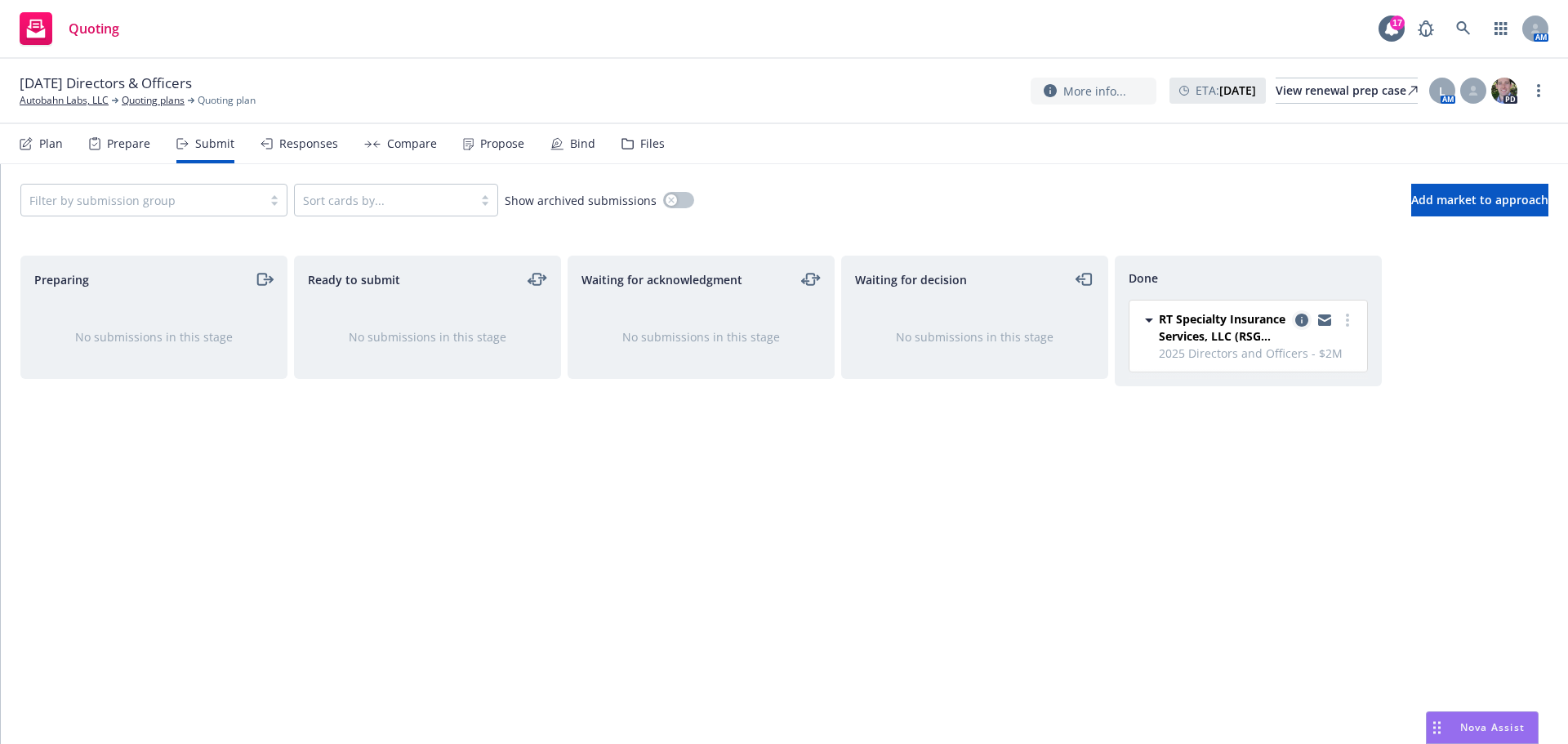
click at [1300, 320] on icon "copy logging email" at bounding box center [1302, 320] width 13 height 13
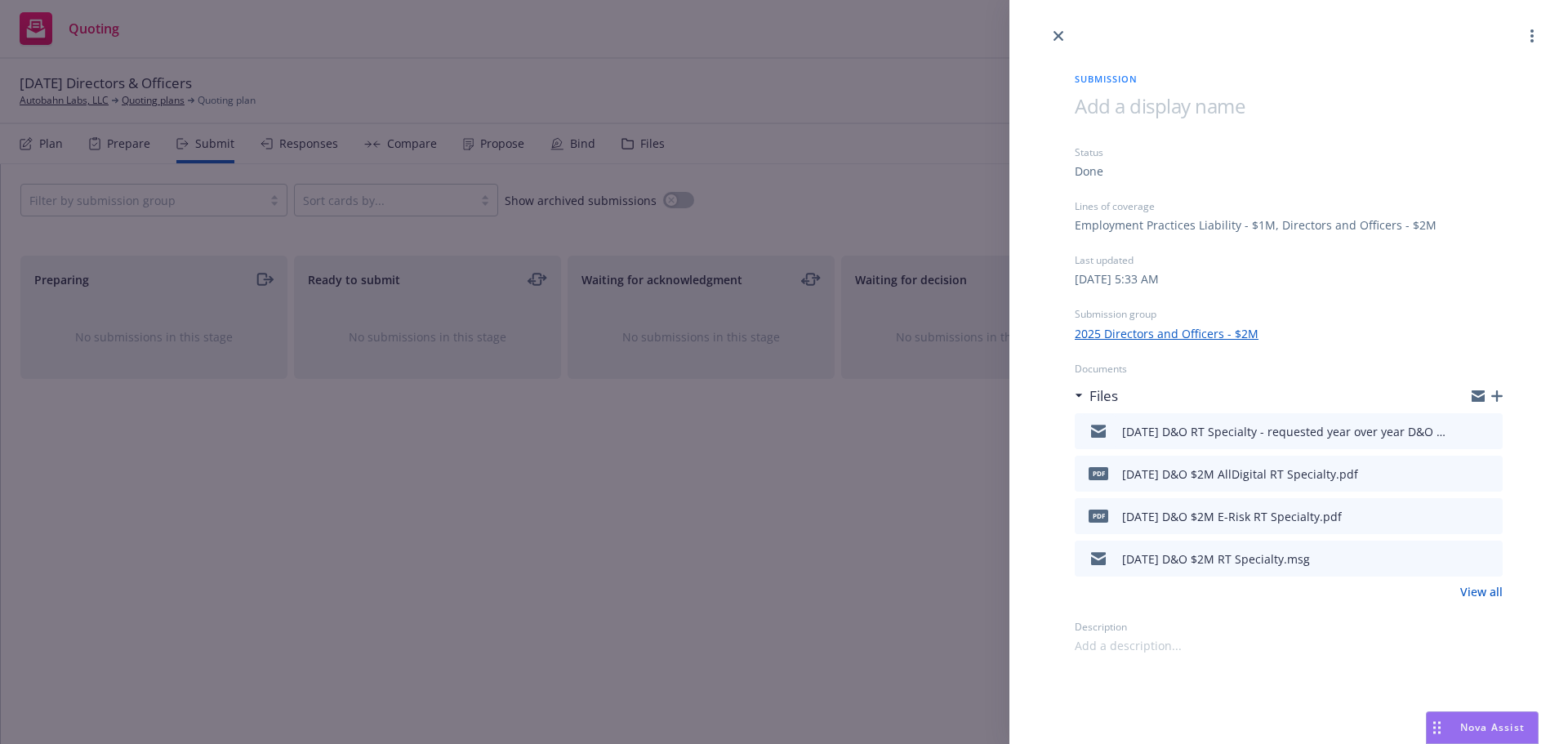
click at [1466, 471] on icon "download file" at bounding box center [1460, 472] width 13 height 13
click at [1460, 511] on icon "download file" at bounding box center [1462, 515] width 13 height 13
drag, startPoint x: 1059, startPoint y: 32, endPoint x: 995, endPoint y: 68, distance: 73.4
click at [1059, 32] on icon "close" at bounding box center [1059, 36] width 10 height 10
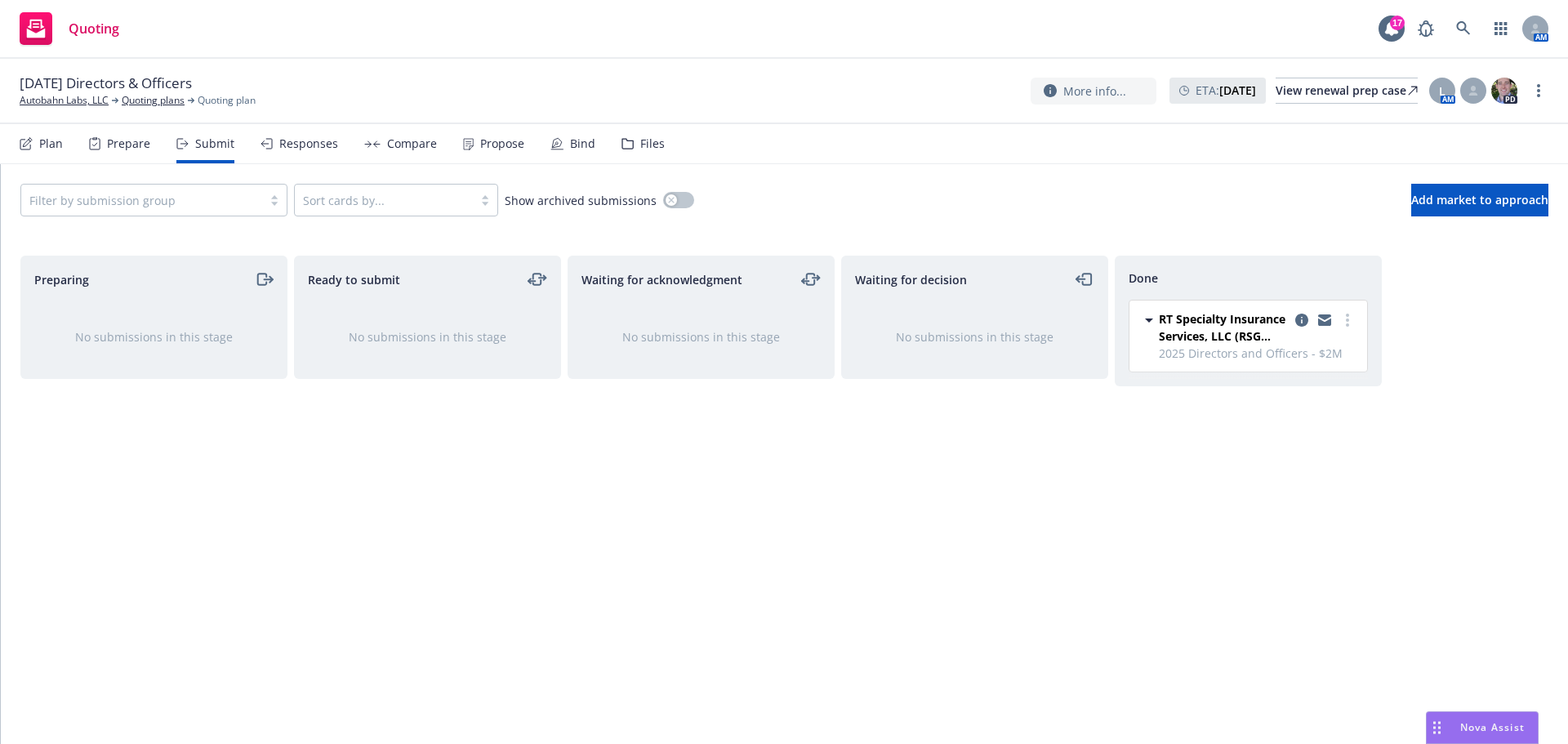
drag, startPoint x: 632, startPoint y: 140, endPoint x: 626, endPoint y: 155, distance: 16.2
click at [633, 142] on div "Files" at bounding box center [643, 144] width 44 height 40
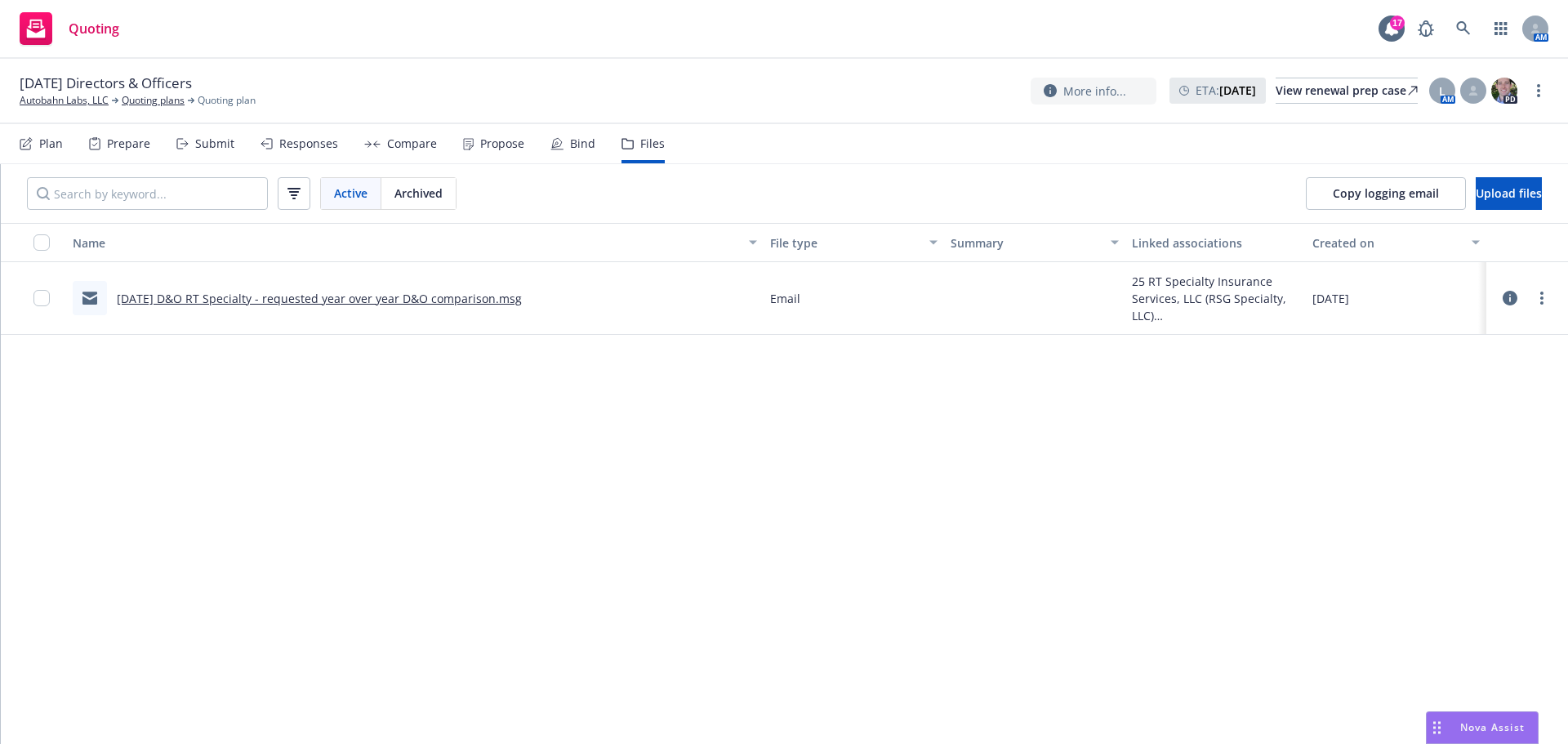
click at [198, 142] on div "Submit" at bounding box center [215, 144] width 39 height 13
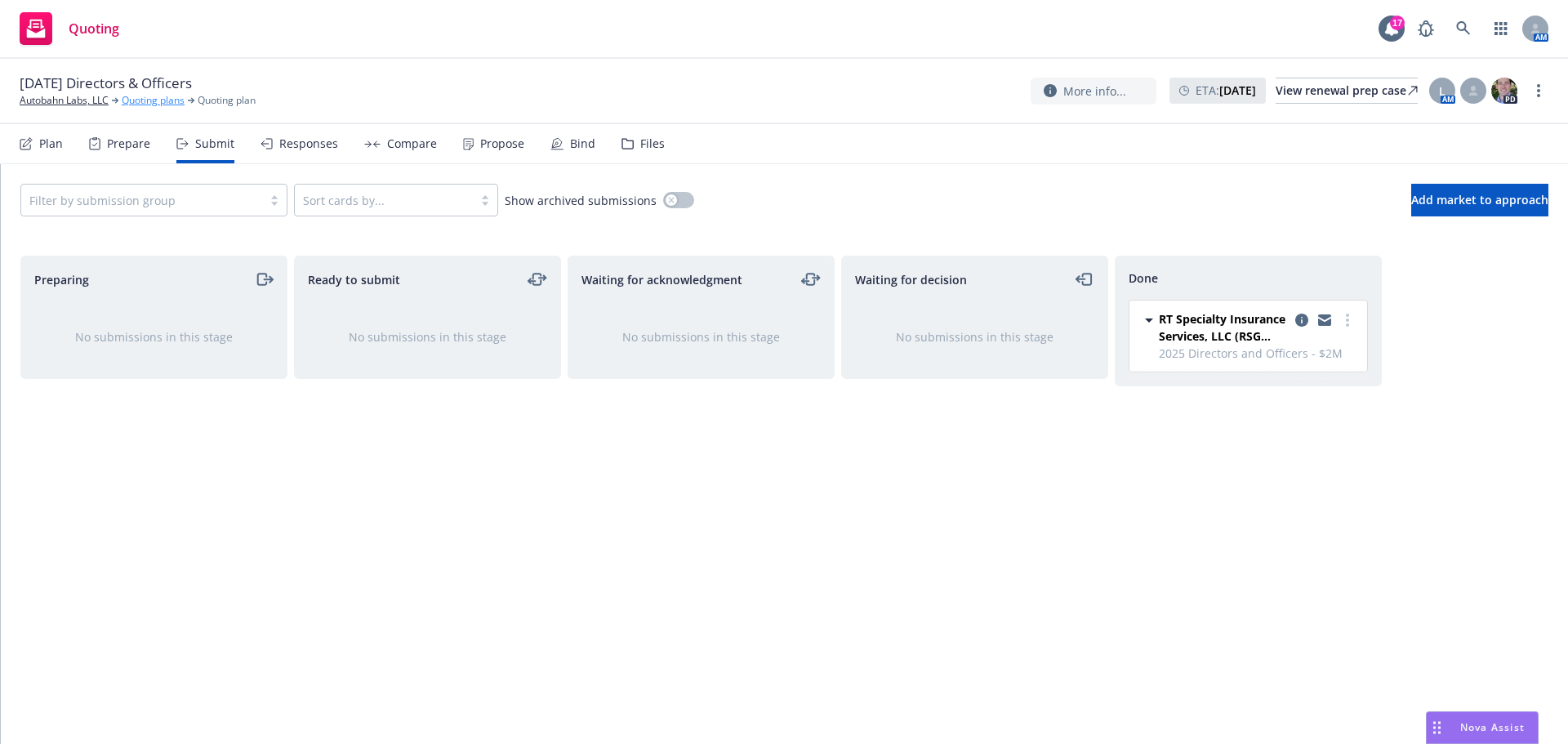
click at [167, 99] on link "Quoting plans" at bounding box center [153, 100] width 63 height 15
